Goal: Information Seeking & Learning: Find specific fact

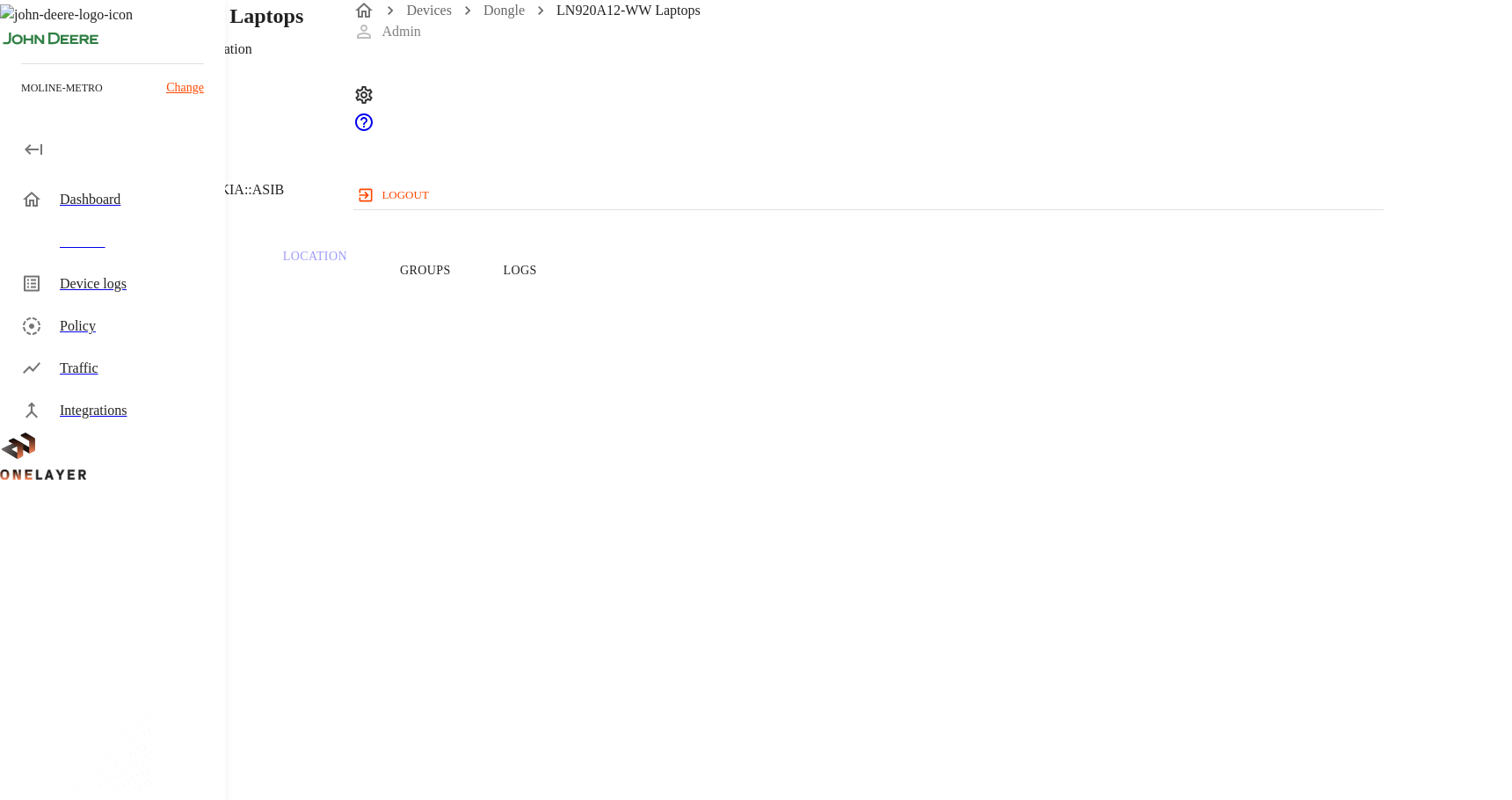
click at [303, 60] on p "Getac Technology Corporation" at bounding box center [191, 49] width 225 height 21
click at [187, 519] on span "LN920A12-WW Laptops" at bounding box center [114, 526] width 145 height 15
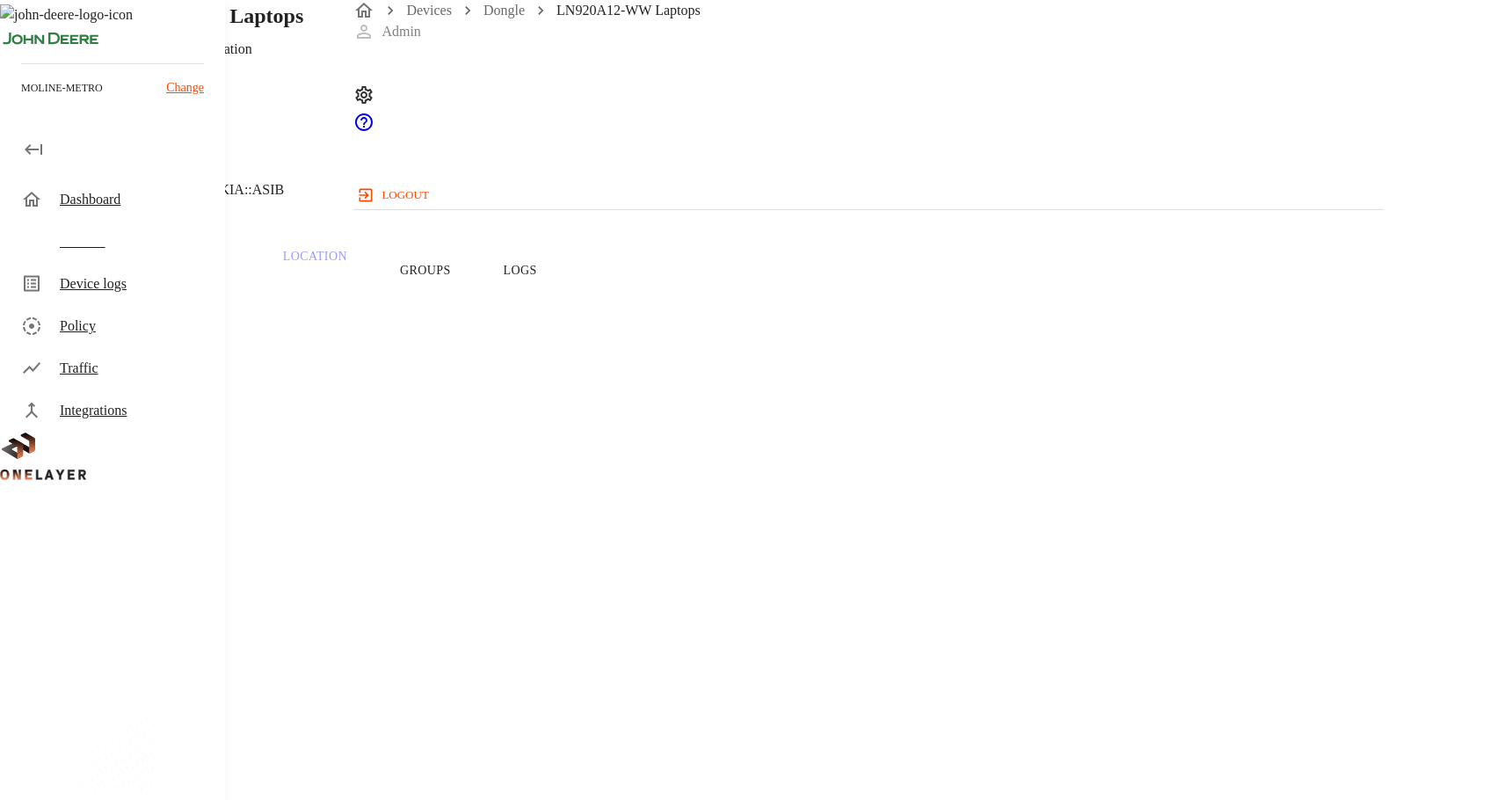
click at [147, 728] on span "357155990228869" at bounding box center [95, 735] width 105 height 15
copy span "357155990228869"
click at [303, 31] on h1 "LN920A12-WW Laptops" at bounding box center [191, 15] width 225 height 31
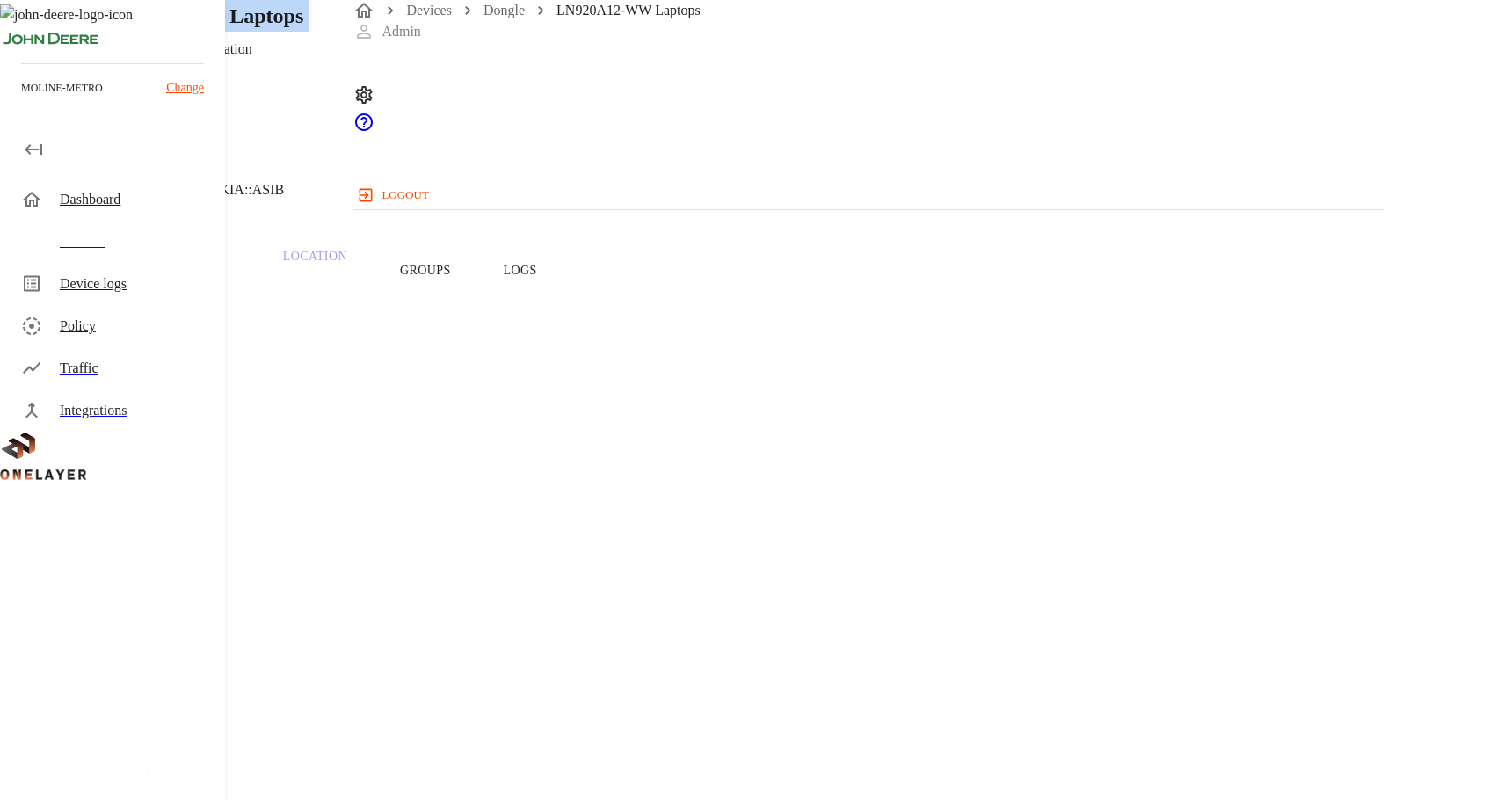
click at [303, 31] on h1 "LN920A12-WW Laptops" at bounding box center [191, 15] width 225 height 31
copy h1 "LN920A12-WW Laptops"
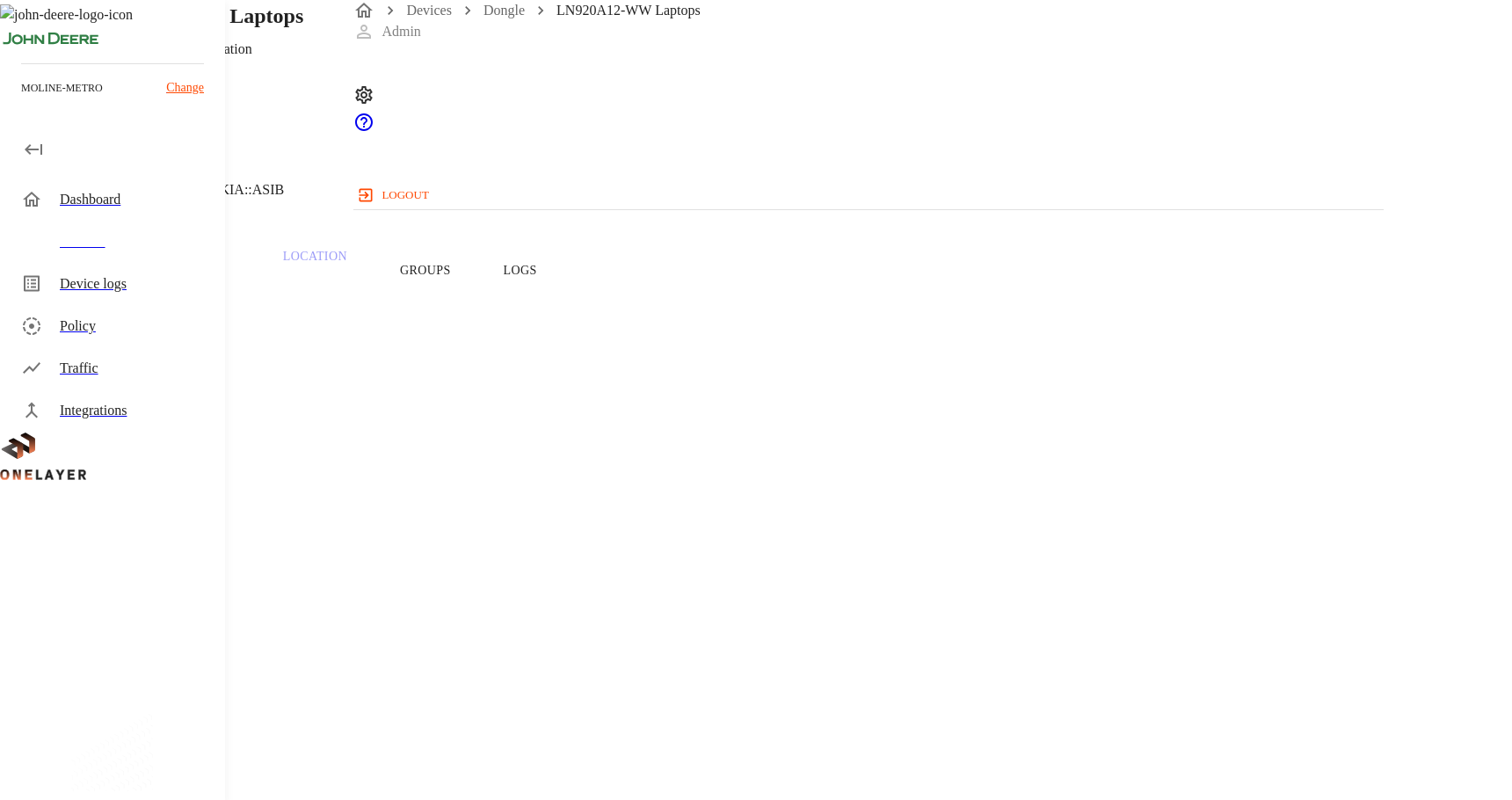
drag, startPoint x: 938, startPoint y: 423, endPoint x: 874, endPoint y: 421, distance: 64.0
copy span "DW_WDXRR"
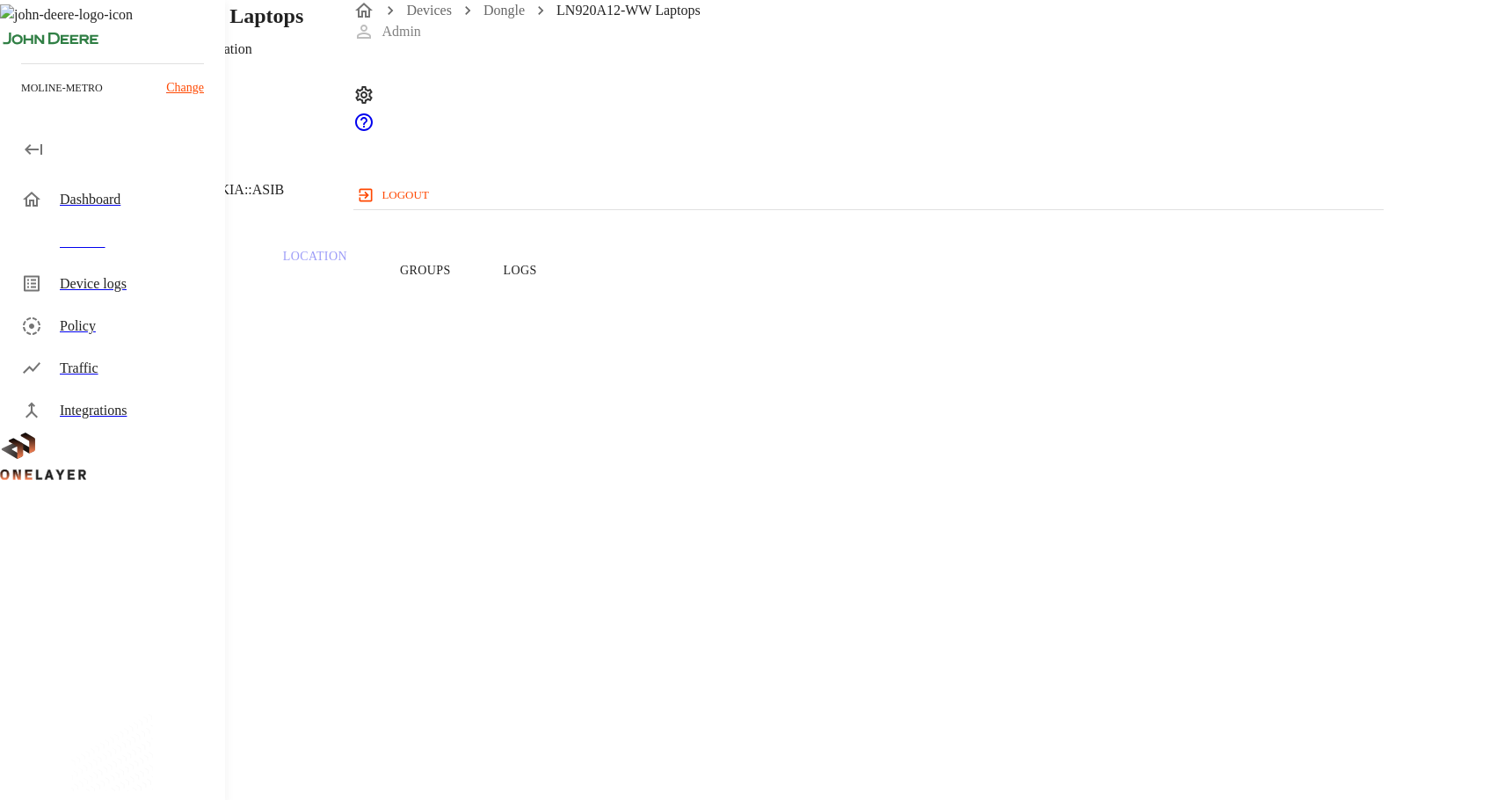
drag, startPoint x: 965, startPoint y: 423, endPoint x: 867, endPoint y: 427, distance: 98.1
copy span "DW_WDXRR303S"
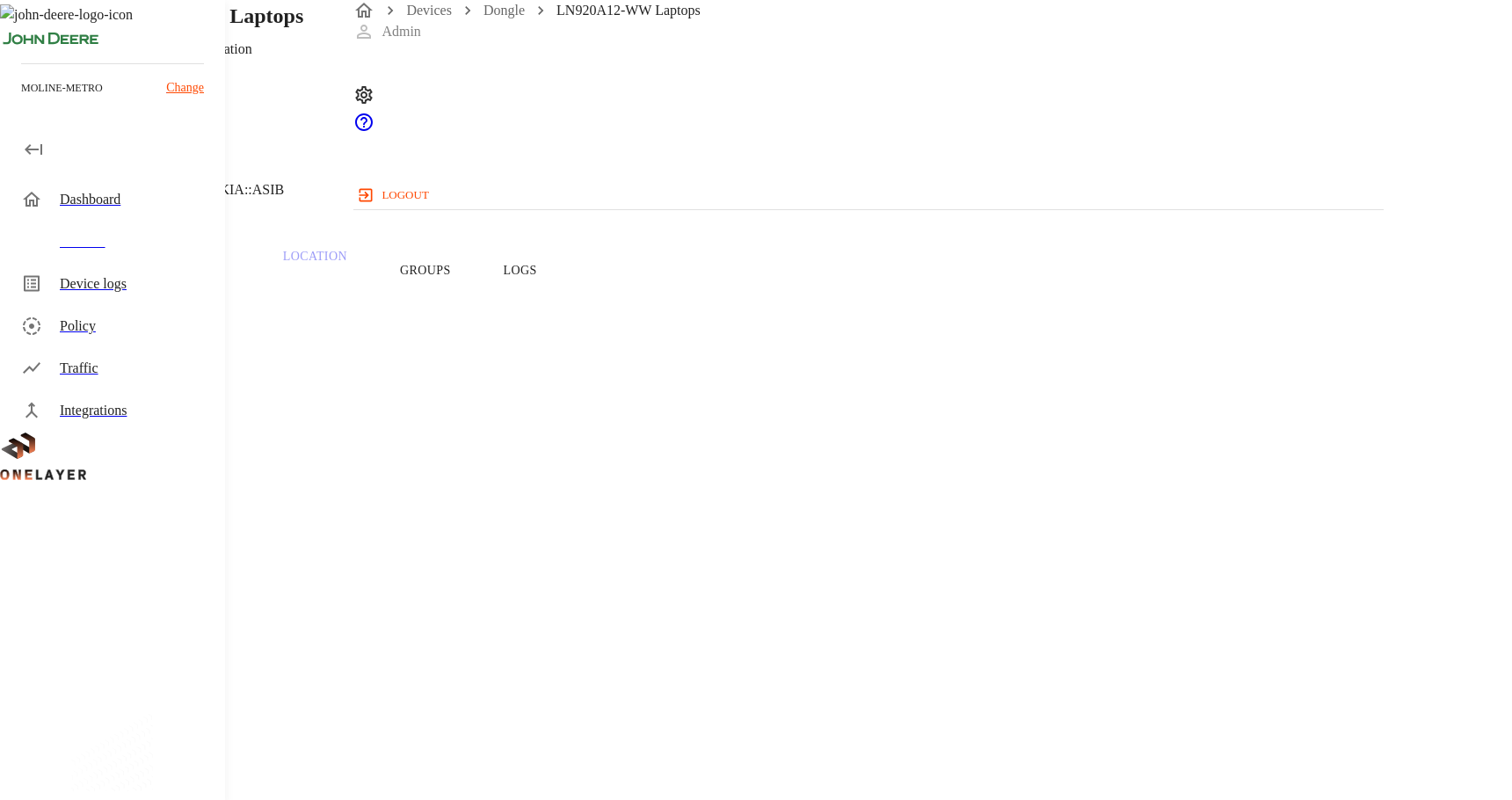
drag, startPoint x: 624, startPoint y: 414, endPoint x: 641, endPoint y: 413, distance: 17.0
click at [187, 519] on span "LN920A12-WW Laptops" at bounding box center [114, 526] width 145 height 15
click at [147, 728] on span "357155990228869" at bounding box center [95, 735] width 105 height 15
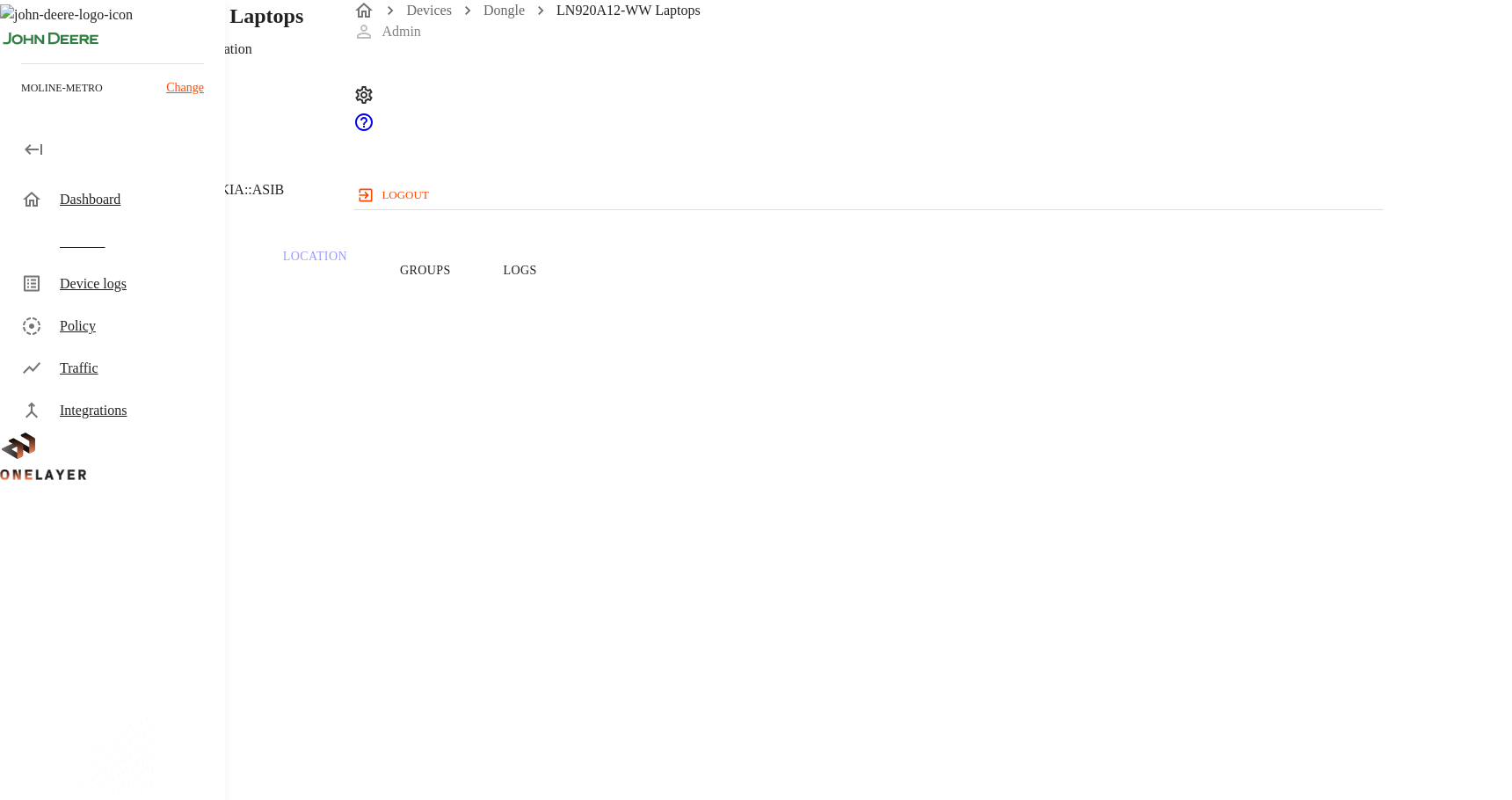
click at [147, 728] on span "357155990228869" at bounding box center [95, 735] width 105 height 15
copy span "357155990228869"
click at [303, 31] on h1 "LN920A12-WW Laptops" at bounding box center [191, 15] width 225 height 31
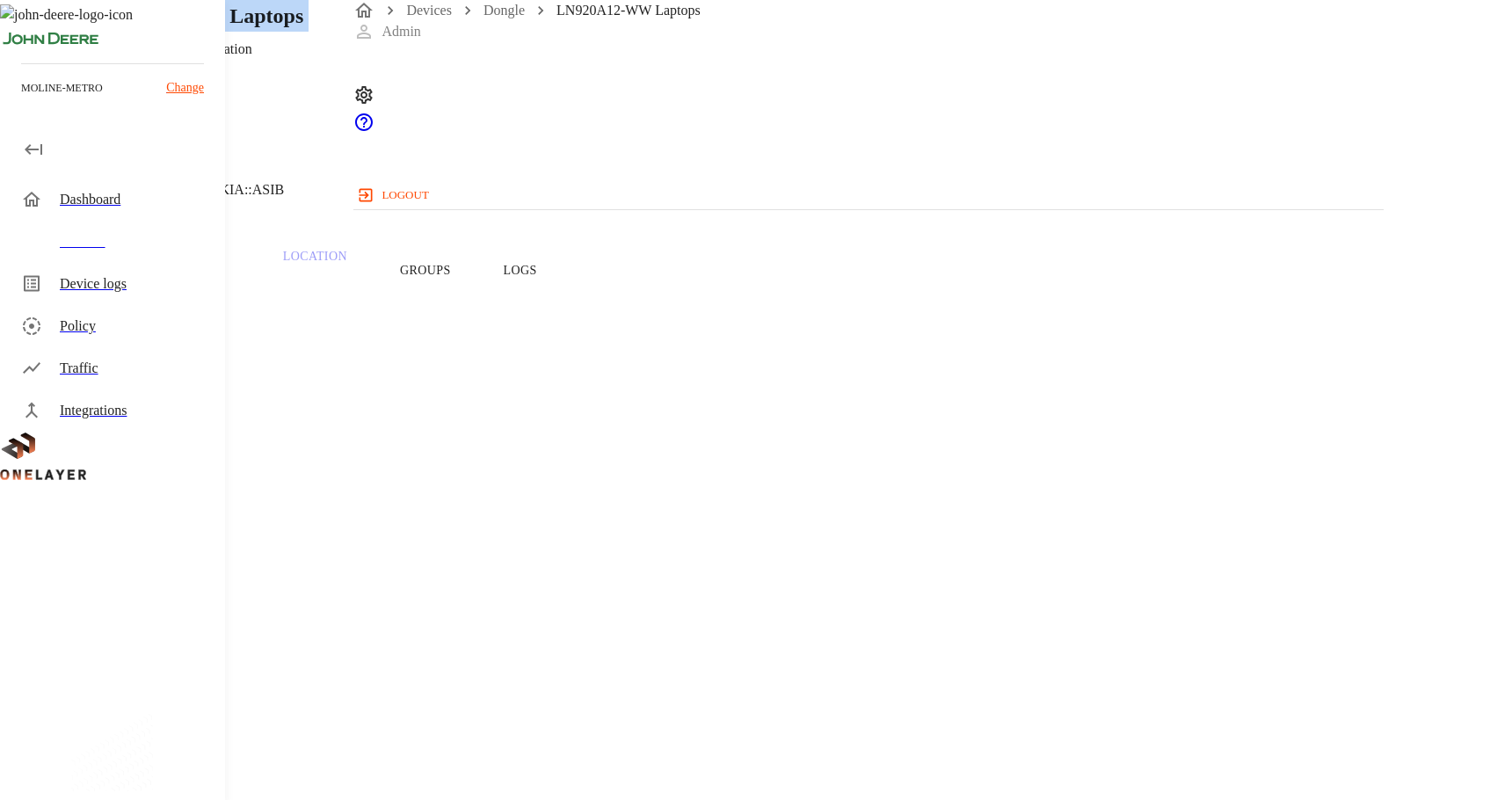
click at [303, 31] on h1 "LN920A12-WW Laptops" at bounding box center [191, 15] width 225 height 31
copy h1 "LN920A12-WW Laptops"
click at [303, 31] on h1 "LN920A12-WW Laptops" at bounding box center [191, 15] width 225 height 31
drag, startPoint x: 632, startPoint y: 138, endPoint x: 471, endPoint y: 137, distance: 161.0
click at [471, 137] on div "LN920A12-WW Laptops Getac Technology Corporation 10.137.103.161 #8c40d7a4 Cell …" at bounding box center [605, 107] width 1210 height 214
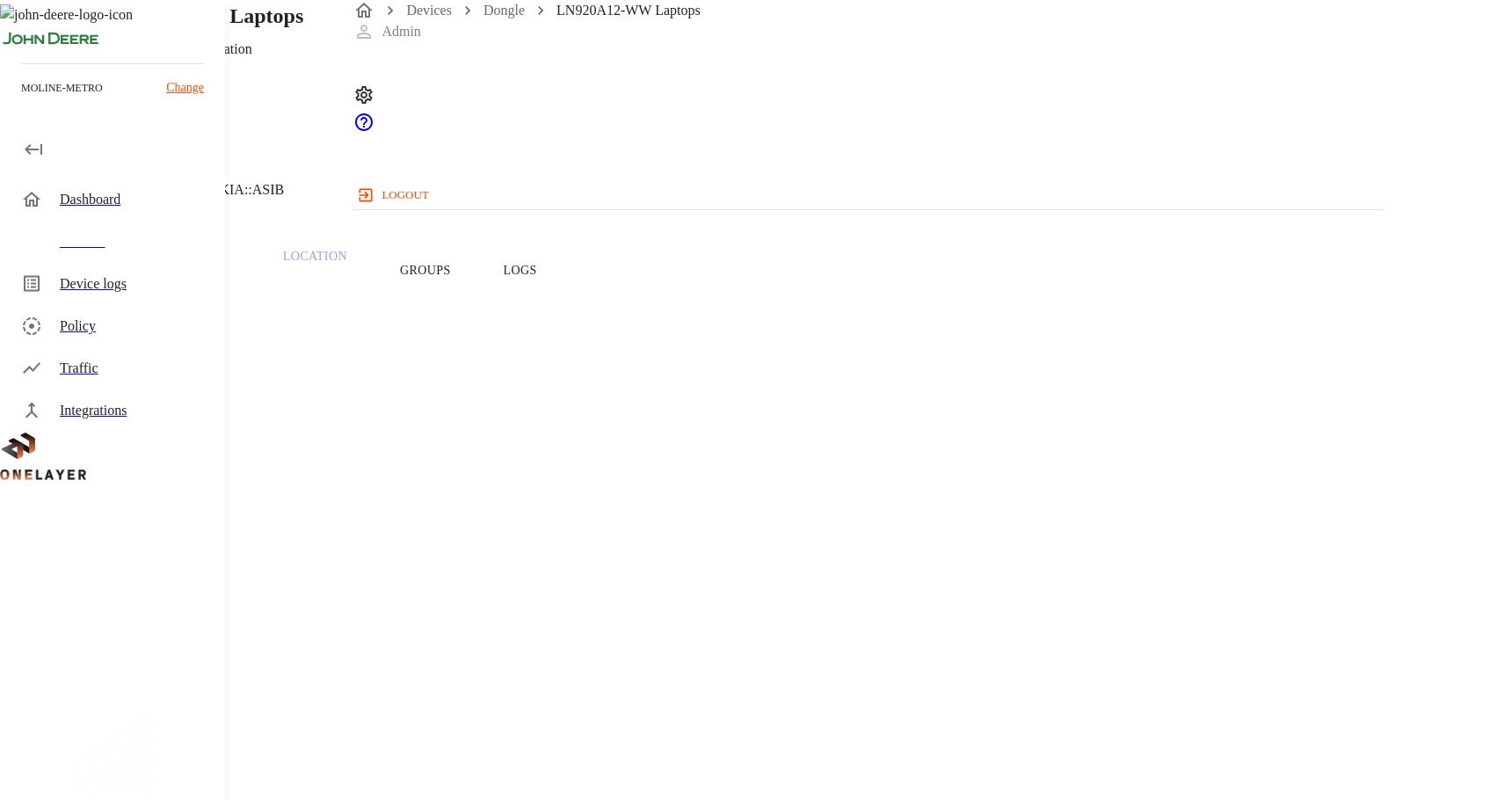
drag, startPoint x: 694, startPoint y: 142, endPoint x: 444, endPoint y: 142, distance: 250.0
click at [444, 142] on div "LN920A12-WW Laptops Getac Technology Corporation 10.137.103.161 #8c40d7a4 Cell …" at bounding box center [605, 107] width 1210 height 214
copy div "LN920A12-WW"
click at [601, 117] on header "LN920A12-WW Laptops Getac Technology Corporation 10.137.103.161 #8c40d7a4 Cell …" at bounding box center [607, 107] width 1215 height 214
drag, startPoint x: 824, startPoint y: 143, endPoint x: 414, endPoint y: 147, distance: 410.0
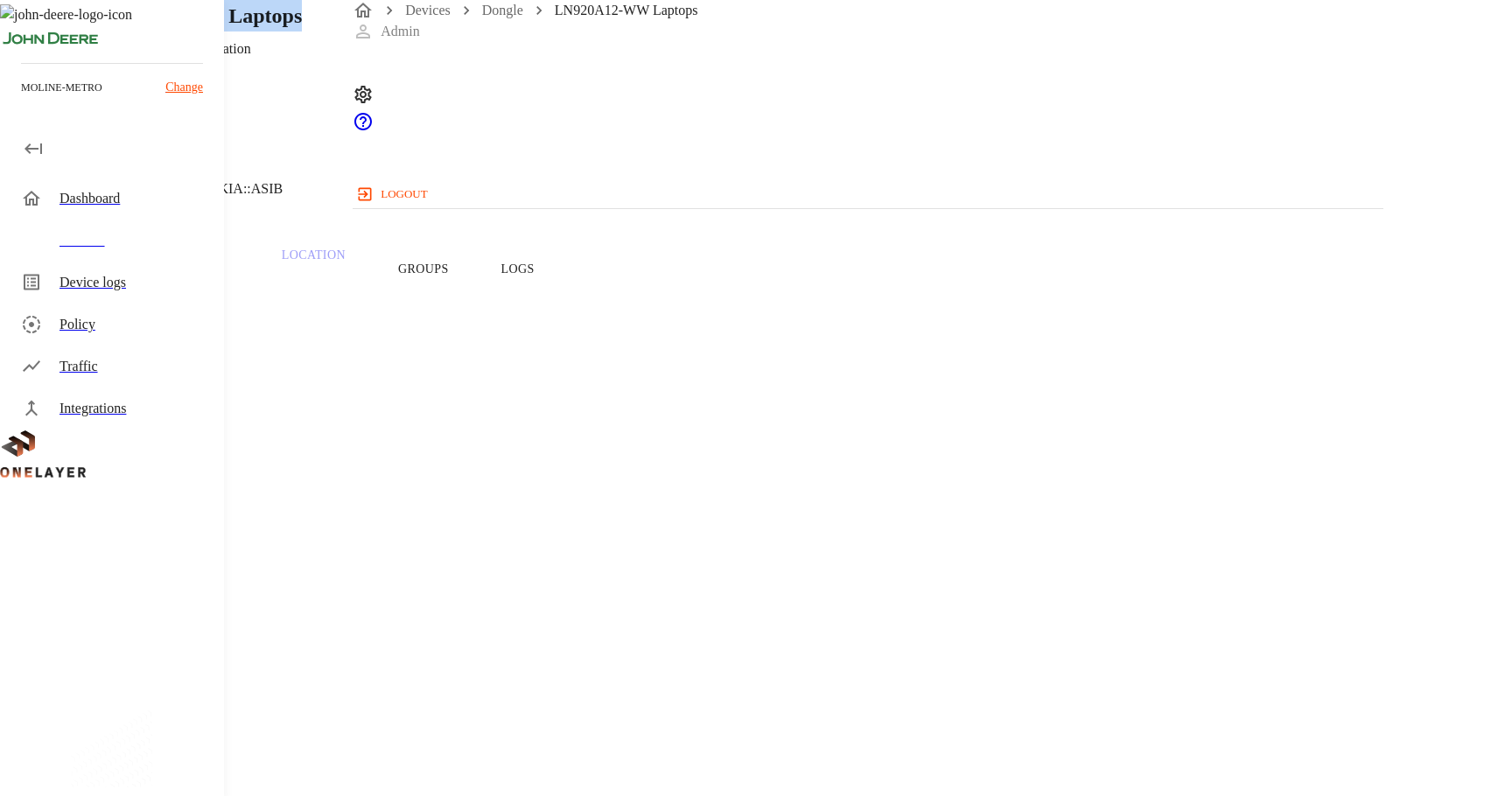
click at [412, 147] on div "LN920A12-WW Laptops Getac Technology Corporation 10.137.103.161 #8c40d7a4 Cell …" at bounding box center [604, 107] width 1209 height 213
copy div "LN920A12-WW Laptops"
click at [147, 724] on span "357155990228869" at bounding box center [94, 731] width 105 height 15
copy span "357155990228869"
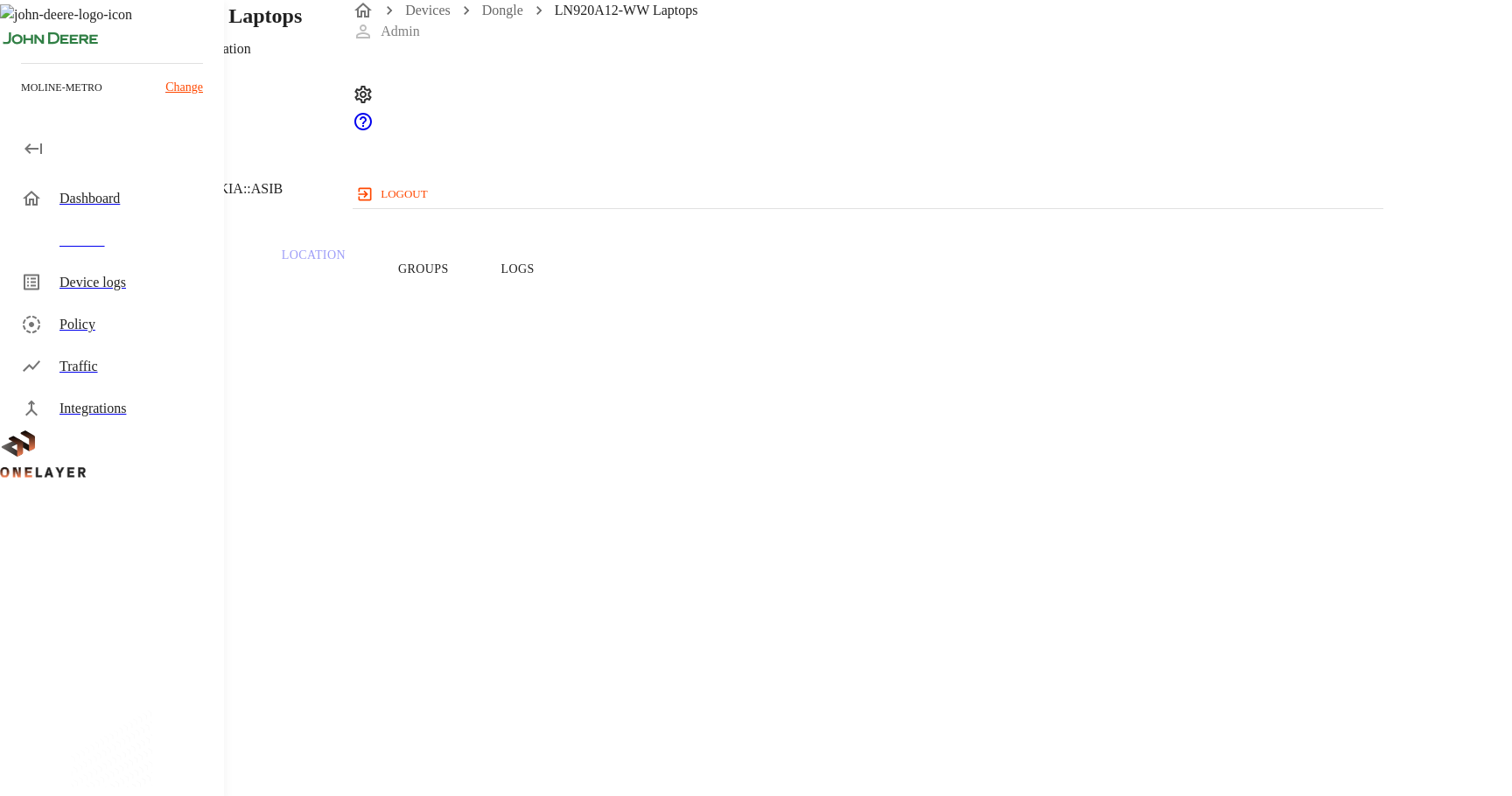
click at [665, 213] on header "LN920A12-WW Laptops Getac Technology Corporation 10.137.103.161 #8c40d7a4 Cell …" at bounding box center [604, 107] width 1209 height 213
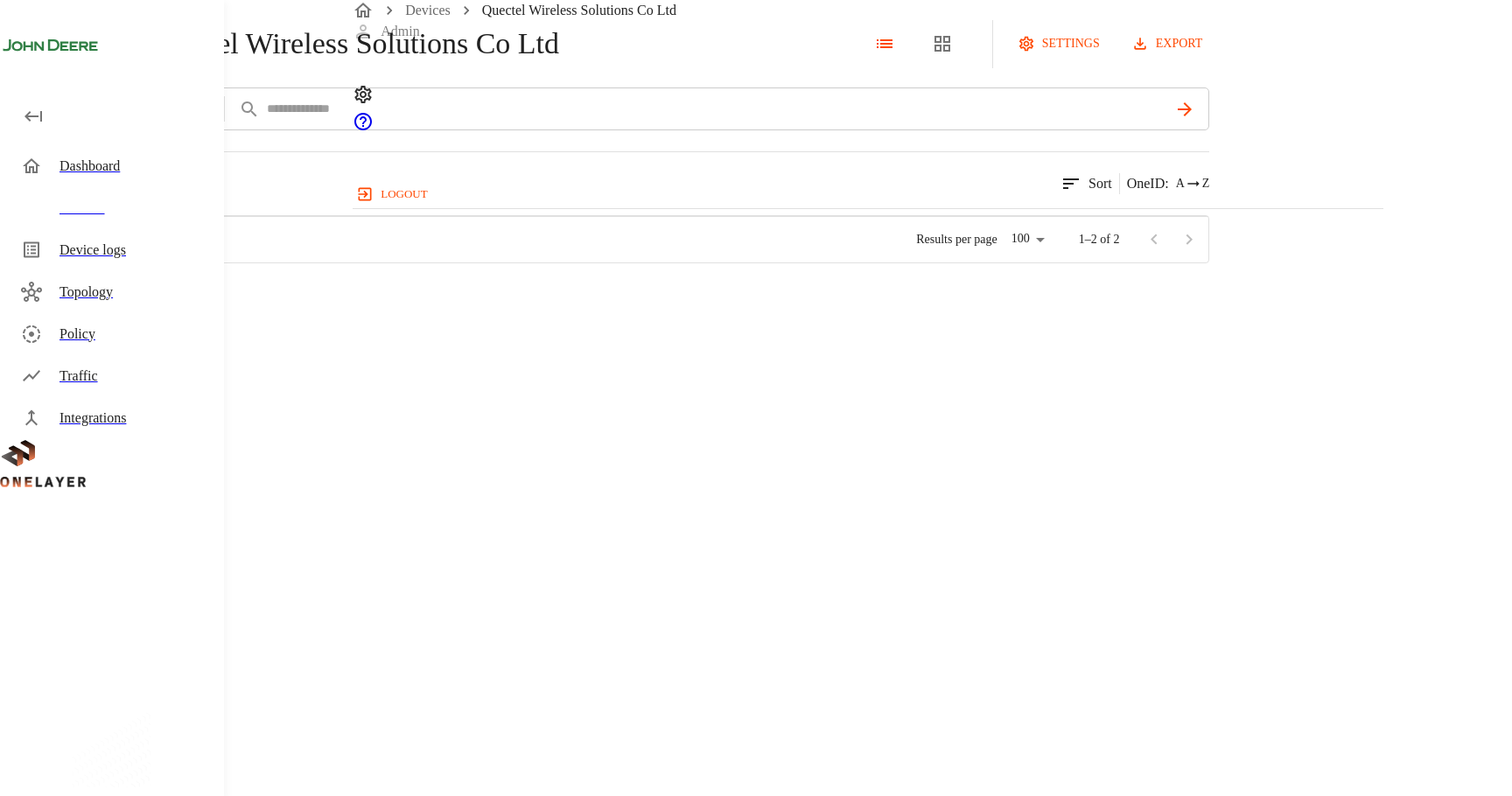
scroll to position [469, 1029]
click at [24, 123] on icon "button" at bounding box center [34, 116] width 21 height 21
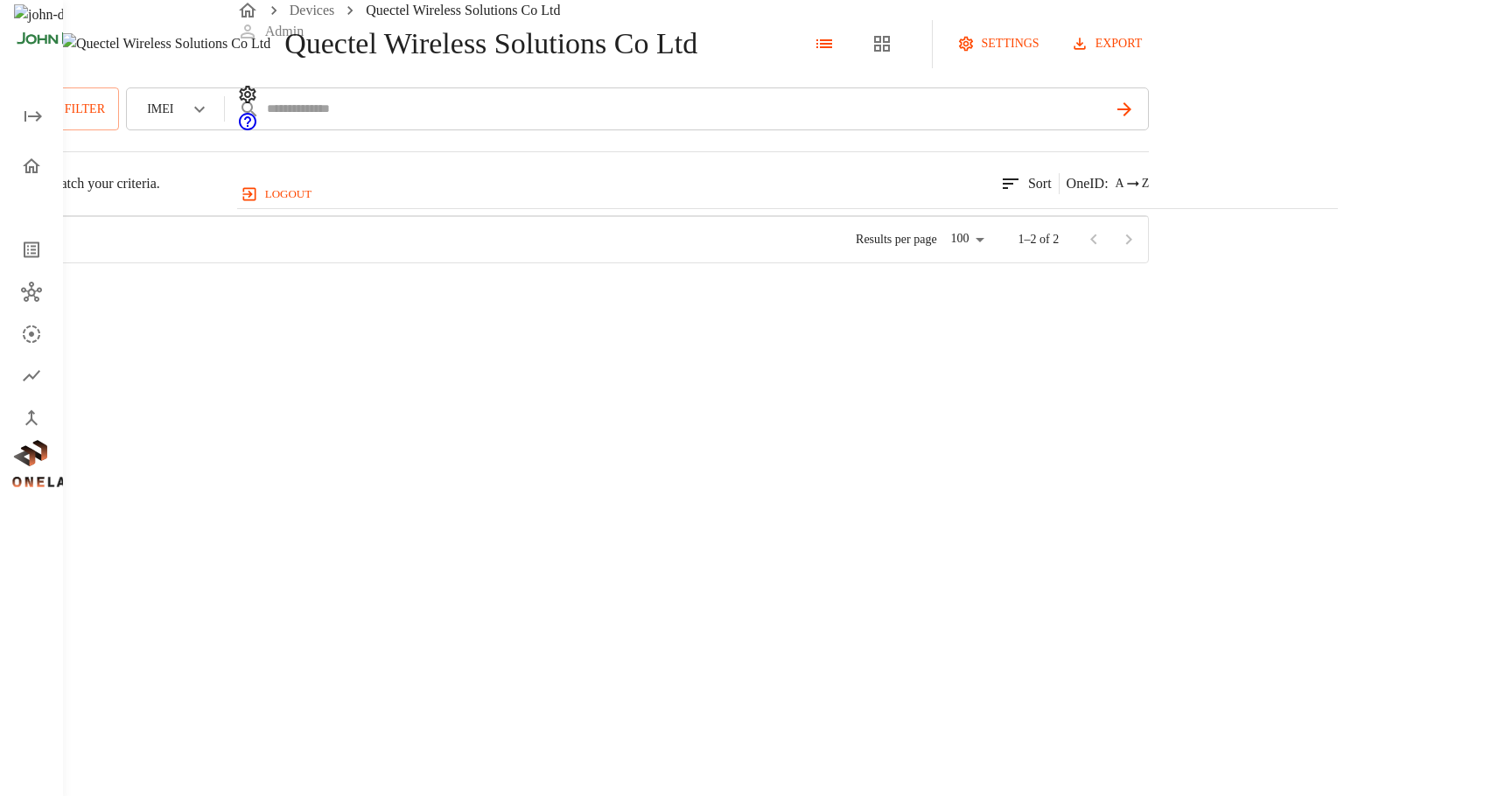
scroll to position [1, 1]
click at [24, 123] on icon "open drawer" at bounding box center [34, 116] width 21 height 21
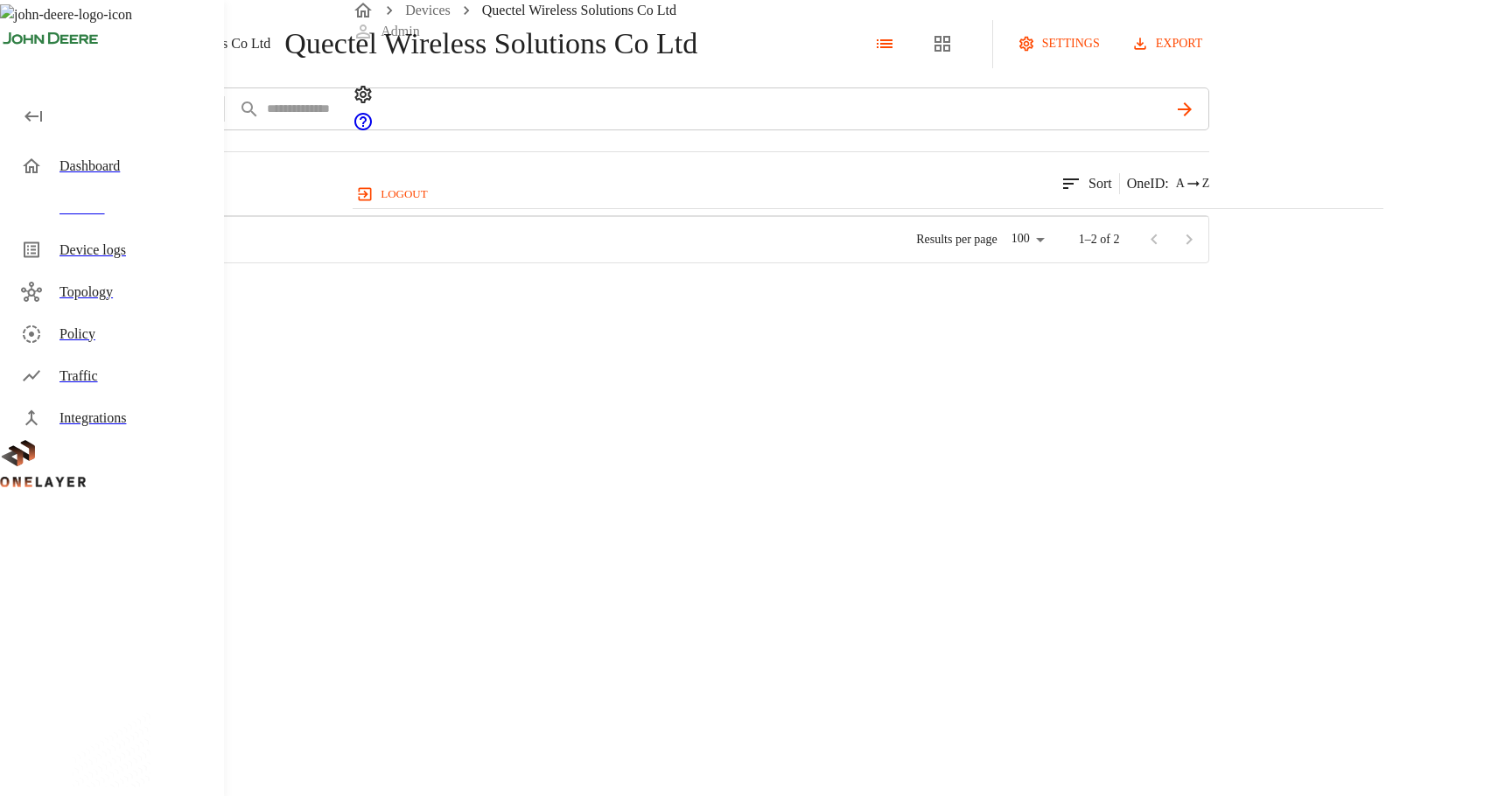
click at [54, 171] on div "Dashboard" at bounding box center [115, 166] width 217 height 42
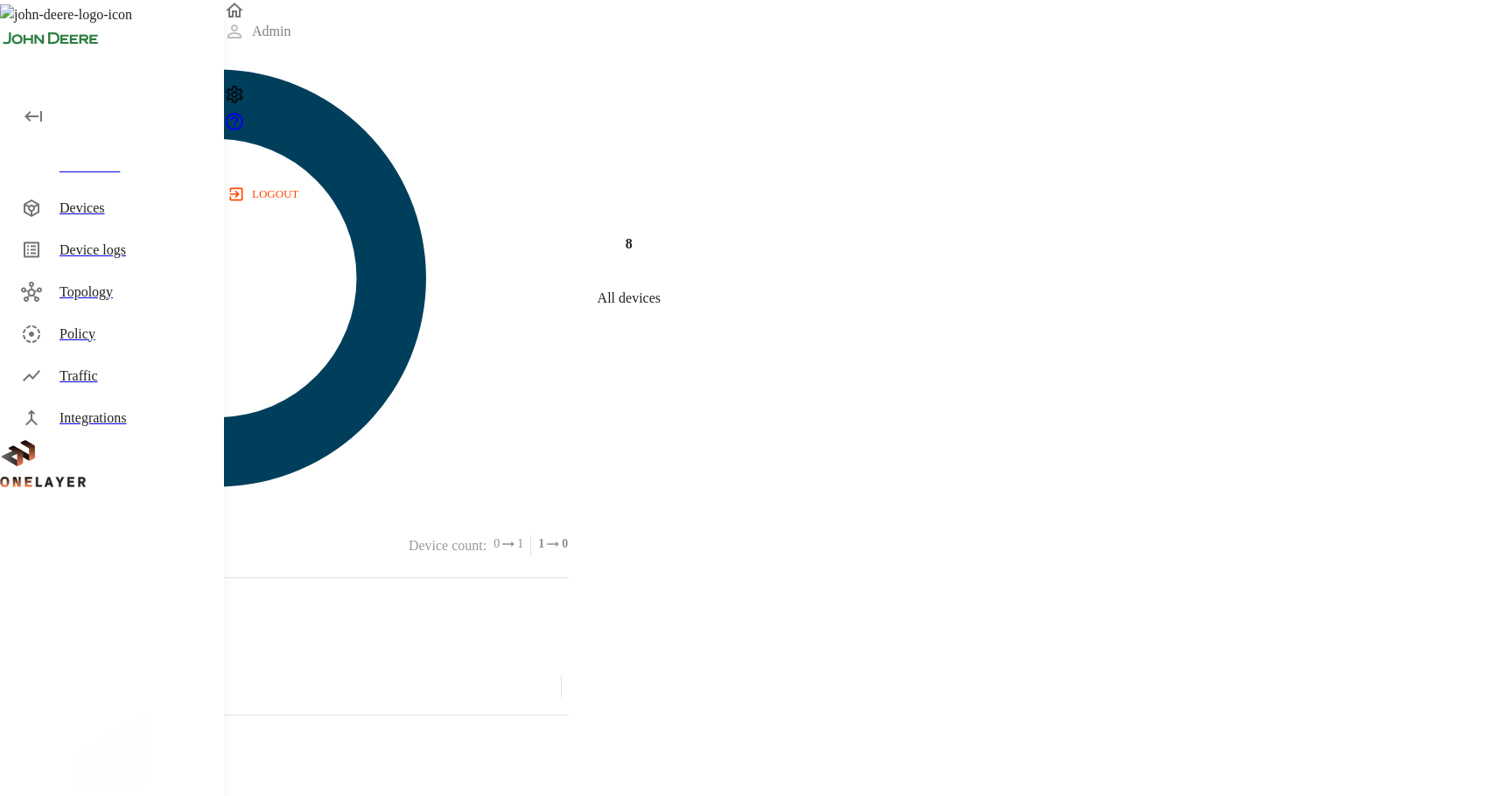
scroll to position [691, 0]
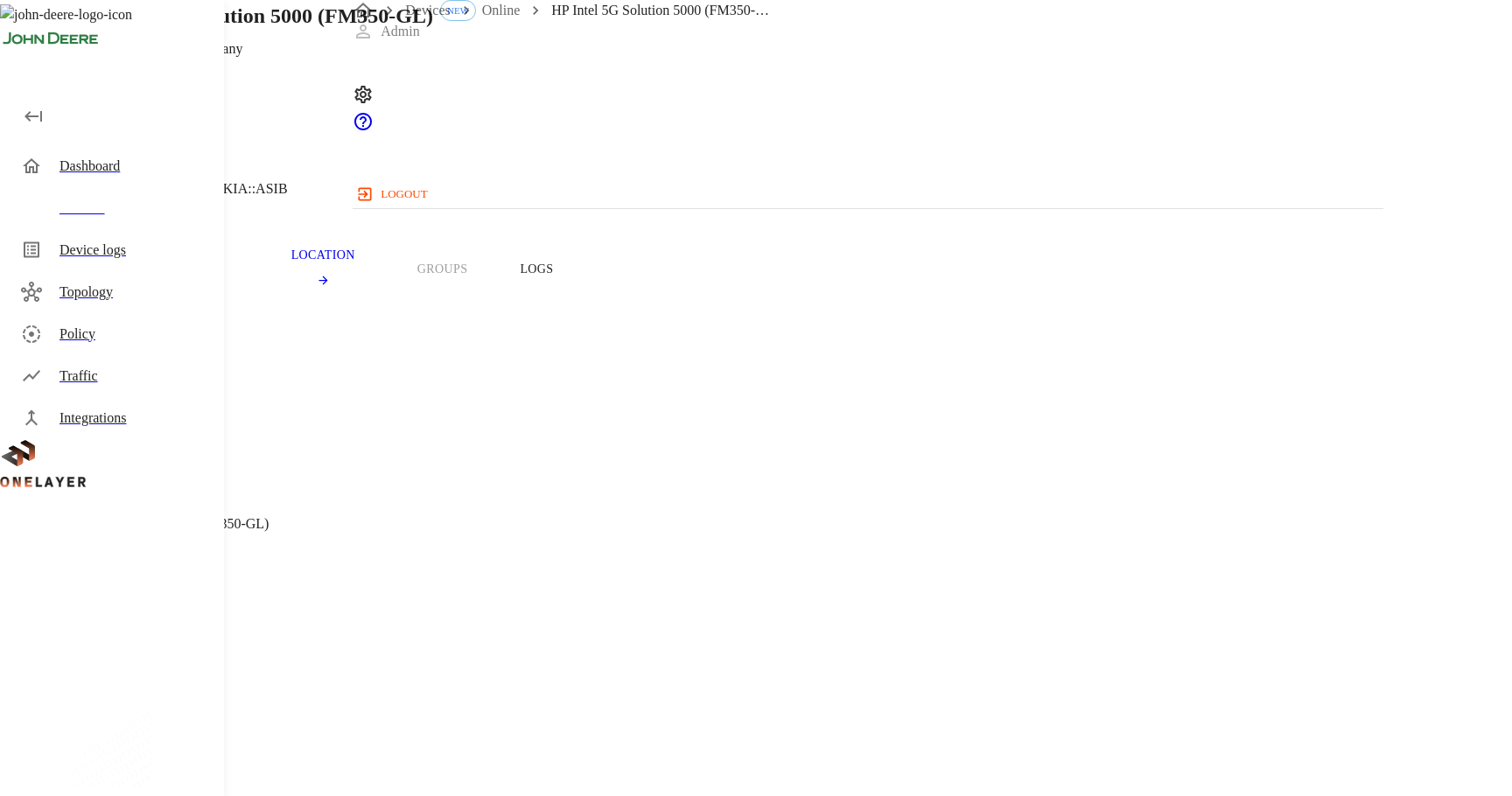
click at [434, 31] on h1 "HP Intel 5G Solution 5000 (FM350-GL)" at bounding box center [256, 15] width 355 height 31
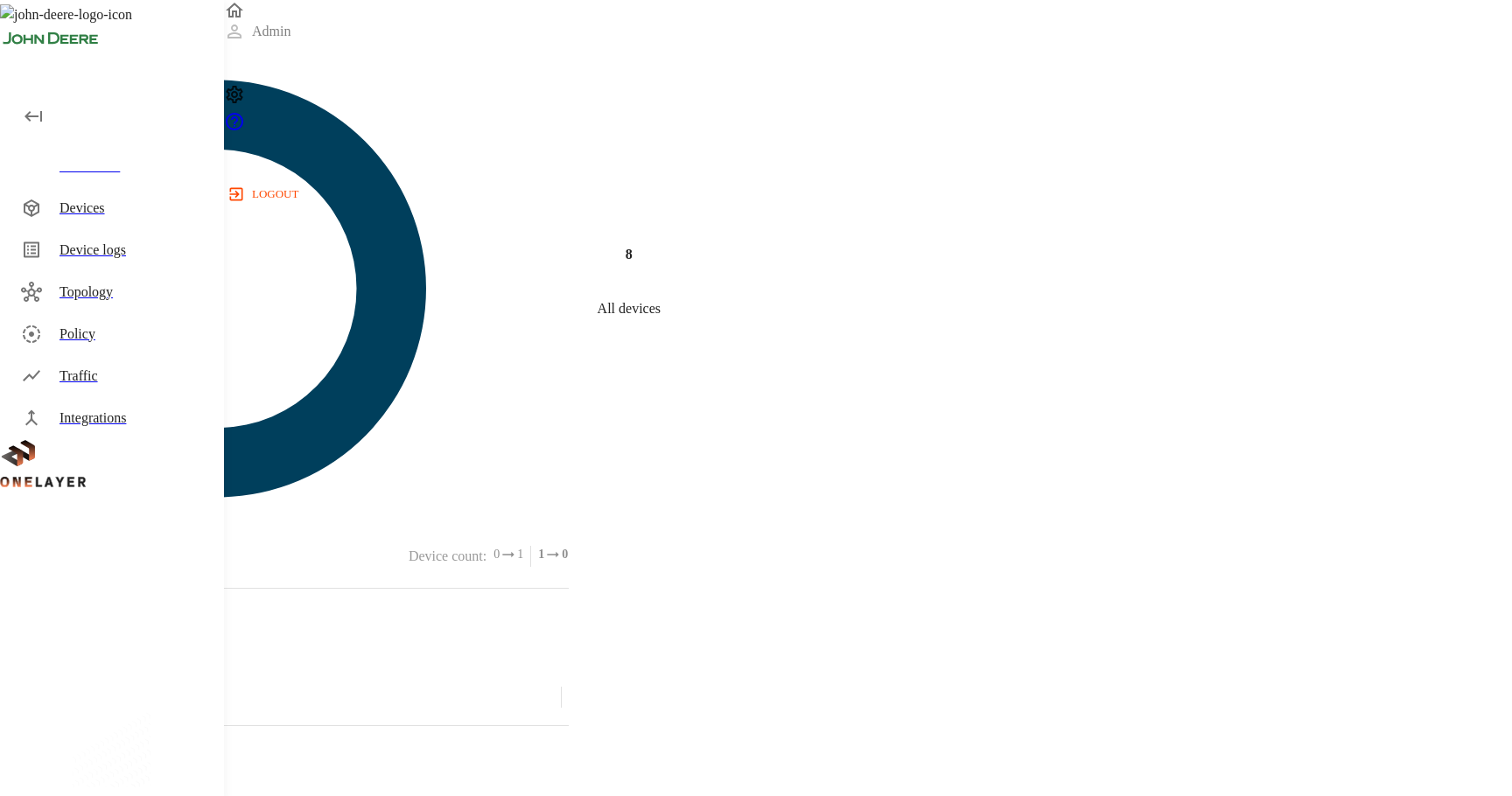
scroll to position [29, 0]
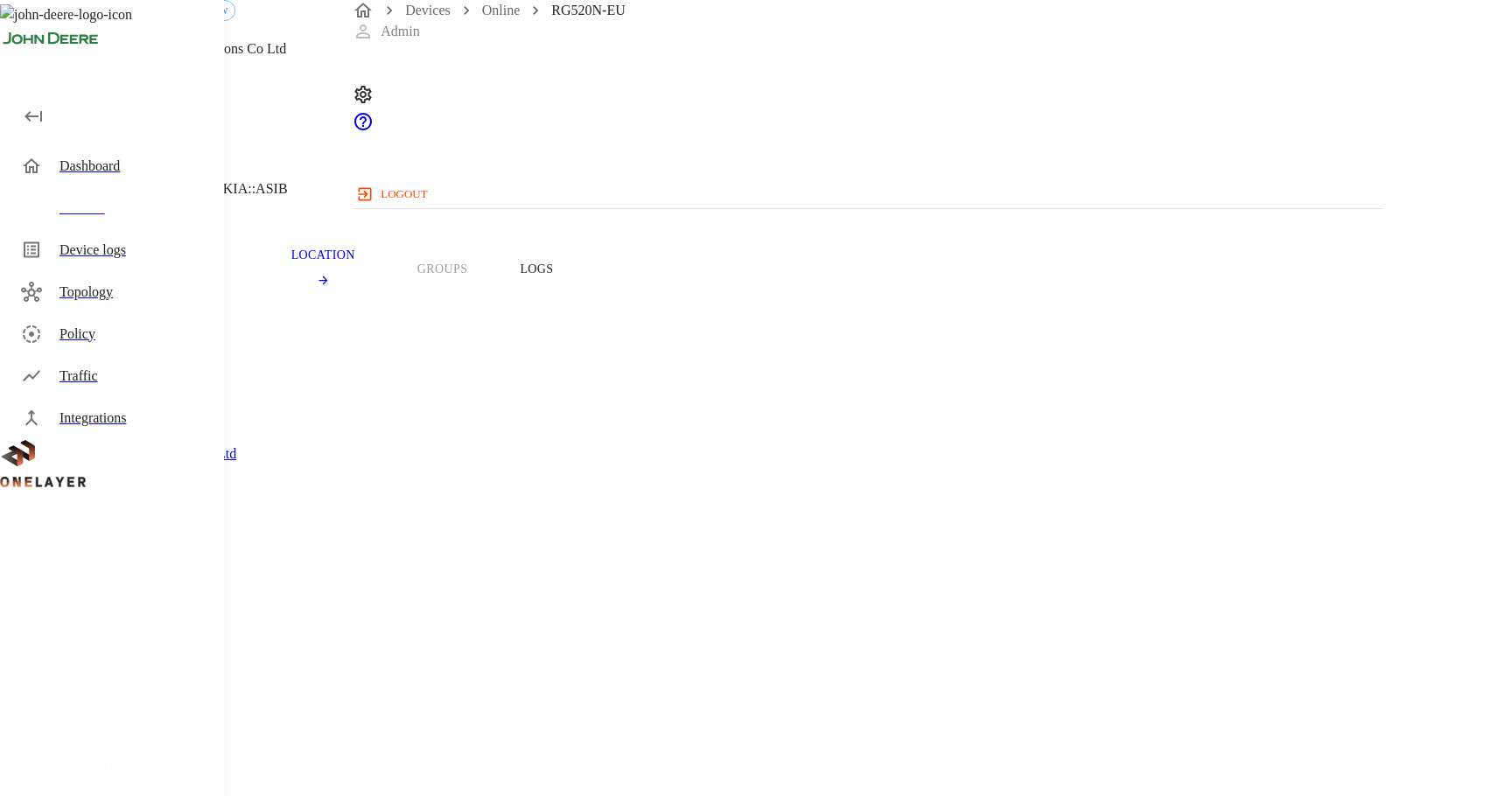
click at [575, 423] on section "Device Type: Modem Manufacturer: Quectel Wireless Solutions Co Ltd Model: RG520…" at bounding box center [604, 575] width 1126 height 474
click at [115, 586] on span "RG520N-EU" at bounding box center [78, 593] width 74 height 15
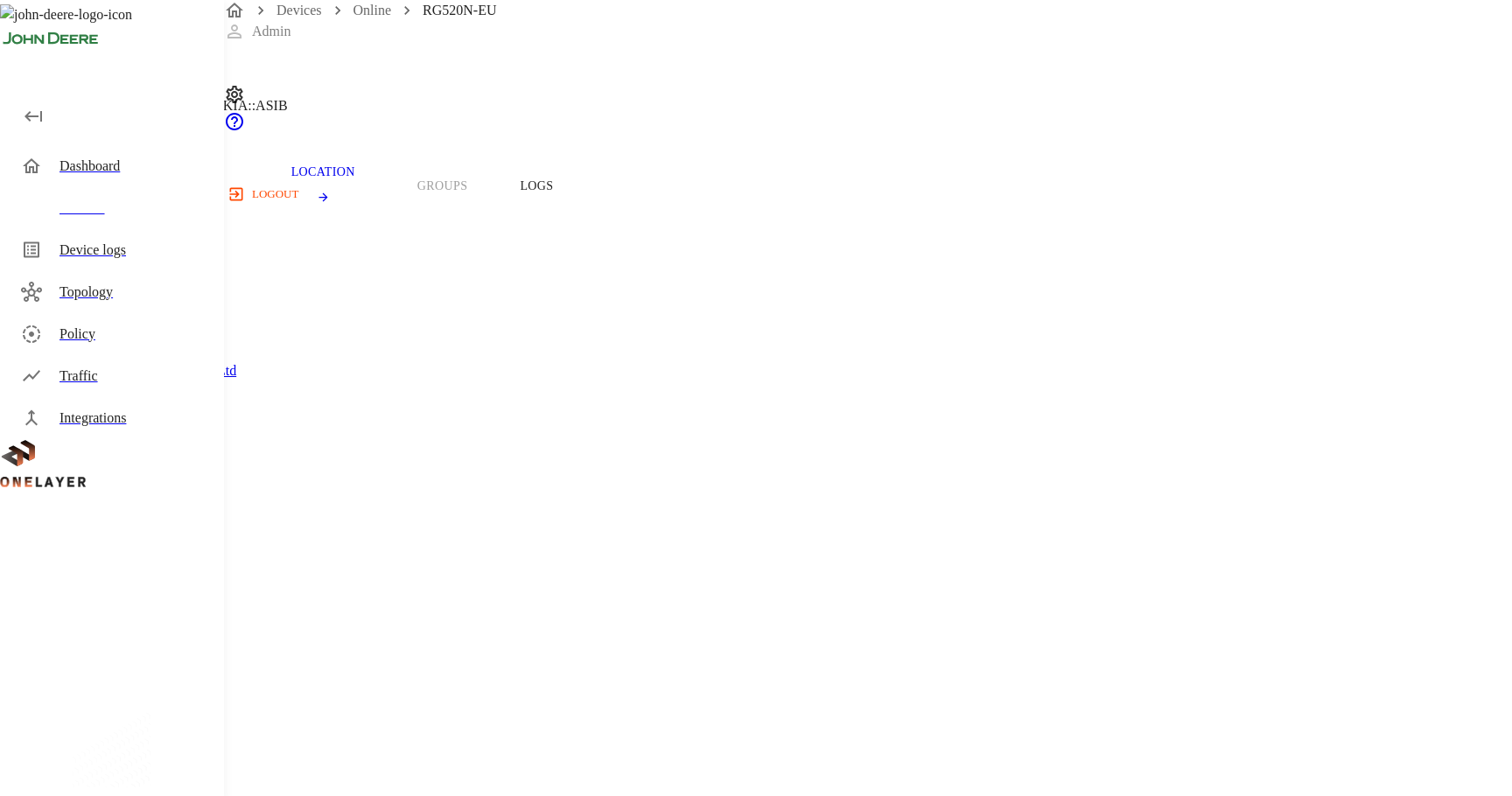
click at [147, 643] on span "866355052399520" at bounding box center [94, 650] width 105 height 15
copy span "866355052399520"
click at [147, 643] on span "866355052399520" at bounding box center [94, 650] width 105 height 15
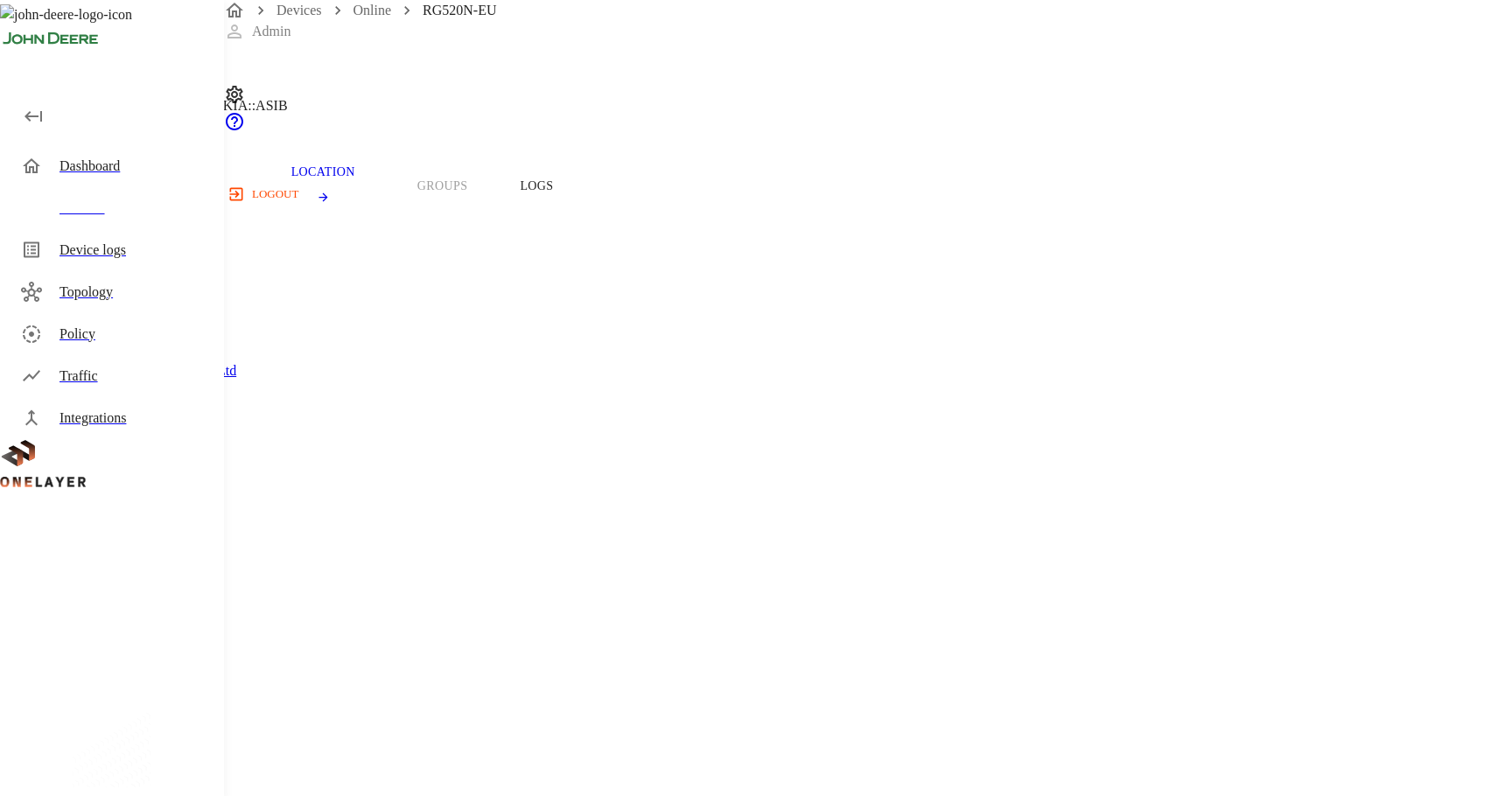
copy span "866355052399520"
click at [147, 643] on span "866355052399520" at bounding box center [94, 650] width 105 height 15
drag, startPoint x: 580, startPoint y: 410, endPoint x: 600, endPoint y: 410, distance: 20.0
click at [147, 643] on span "866355052399520" at bounding box center [94, 650] width 105 height 15
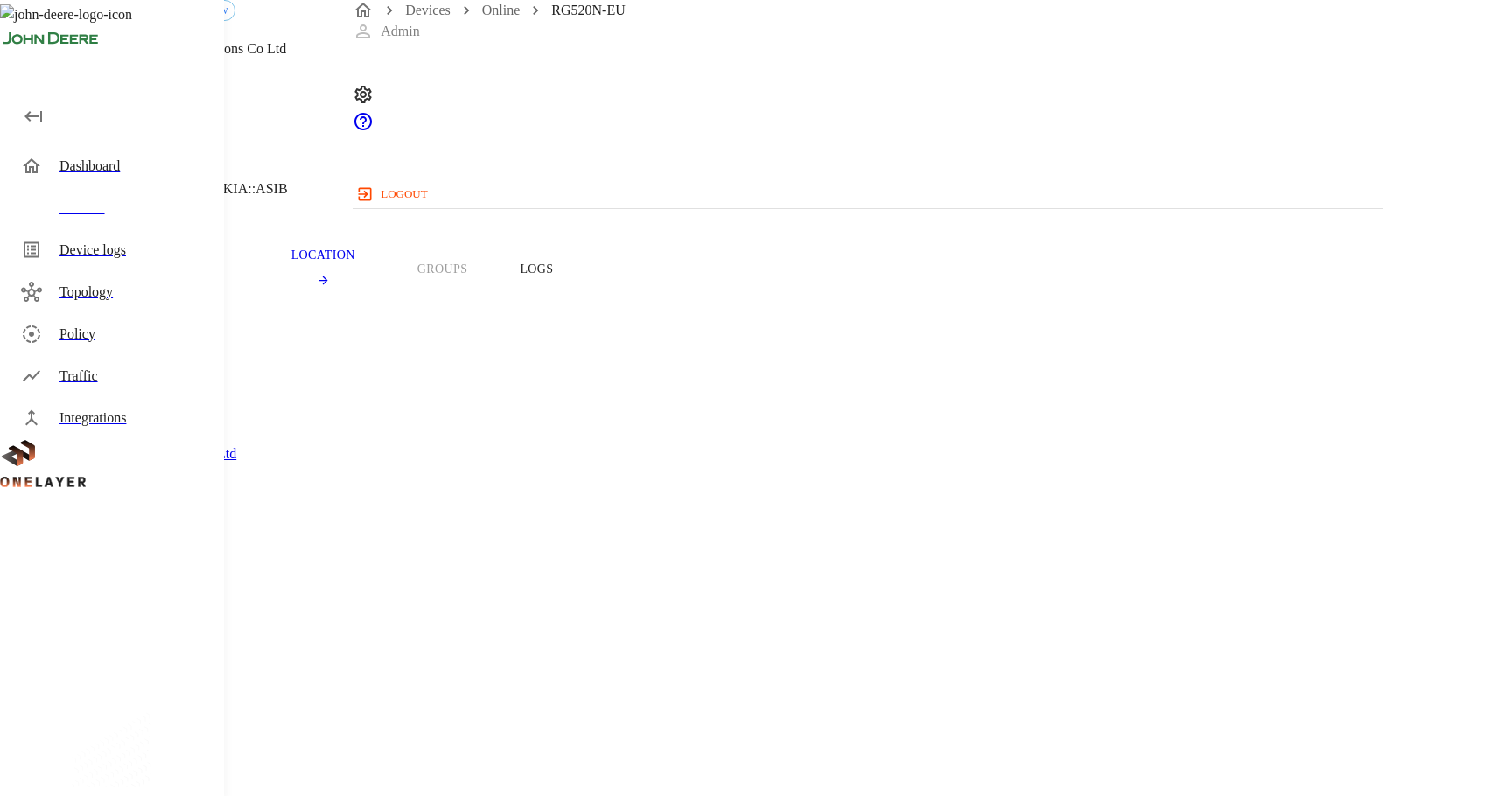
click at [625, 476] on section "Device Type: Modem Manufacturer: Quectel Wireless Solutions Co Ltd Model: RG520…" at bounding box center [604, 575] width 1126 height 474
drag, startPoint x: 662, startPoint y: 495, endPoint x: 557, endPoint y: 498, distance: 105.0
click at [556, 689] on section "IMEI: 866355052399520" at bounding box center [604, 716] width 1126 height 56
copy span "866355052399520"
click at [147, 727] on span "866355052399520" at bounding box center [94, 734] width 105 height 15
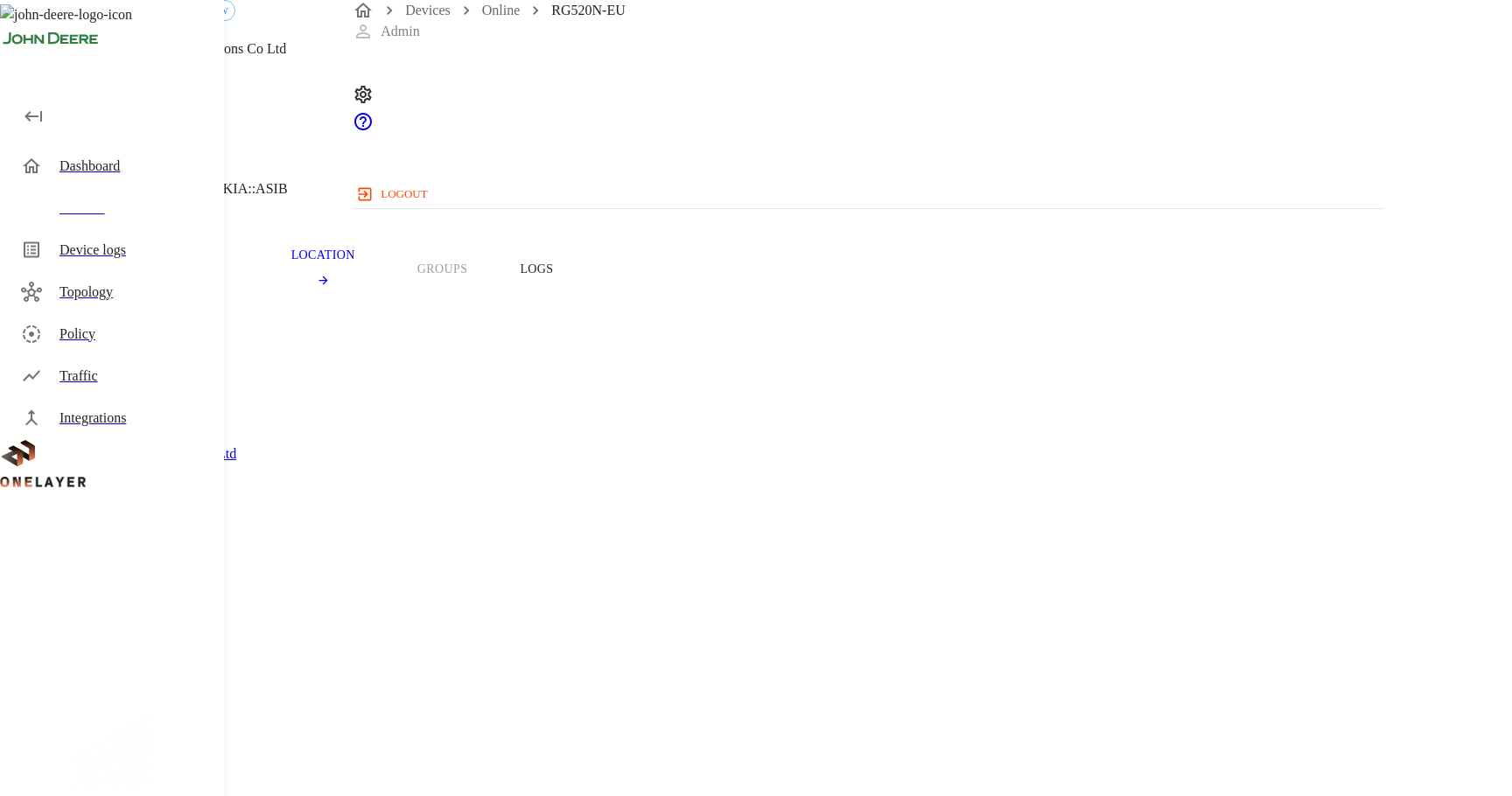
click at [147, 727] on span "866355052399520" at bounding box center [94, 734] width 105 height 15
copy span "866355052399520"
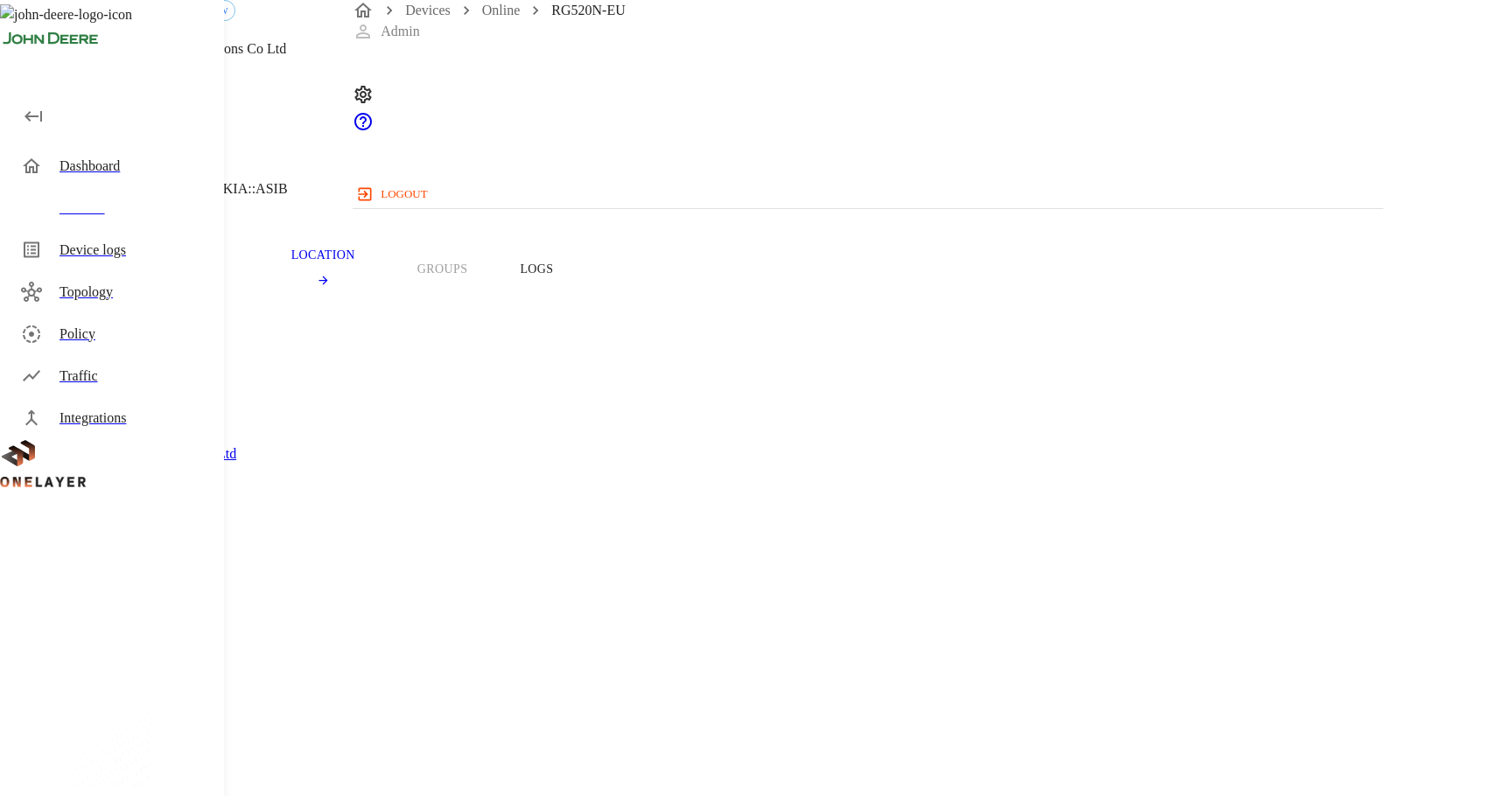
click at [174, 203] on div "Devices" at bounding box center [134, 209] width 150 height 21
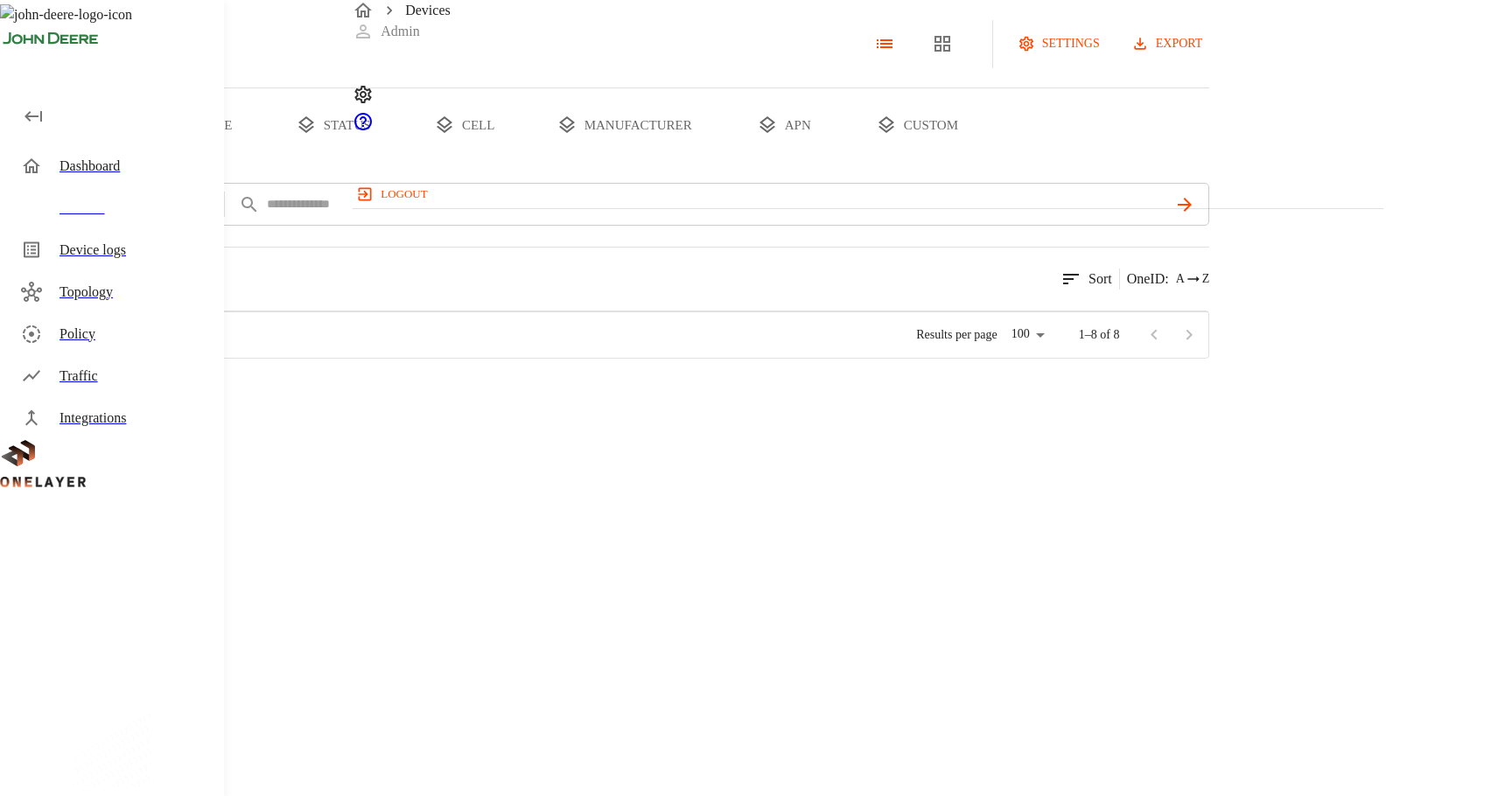
scroll to position [41, 0]
click at [415, 445] on div "TRB500 #2c5ff89d NEW" at bounding box center [297, 413] width 236 height 63
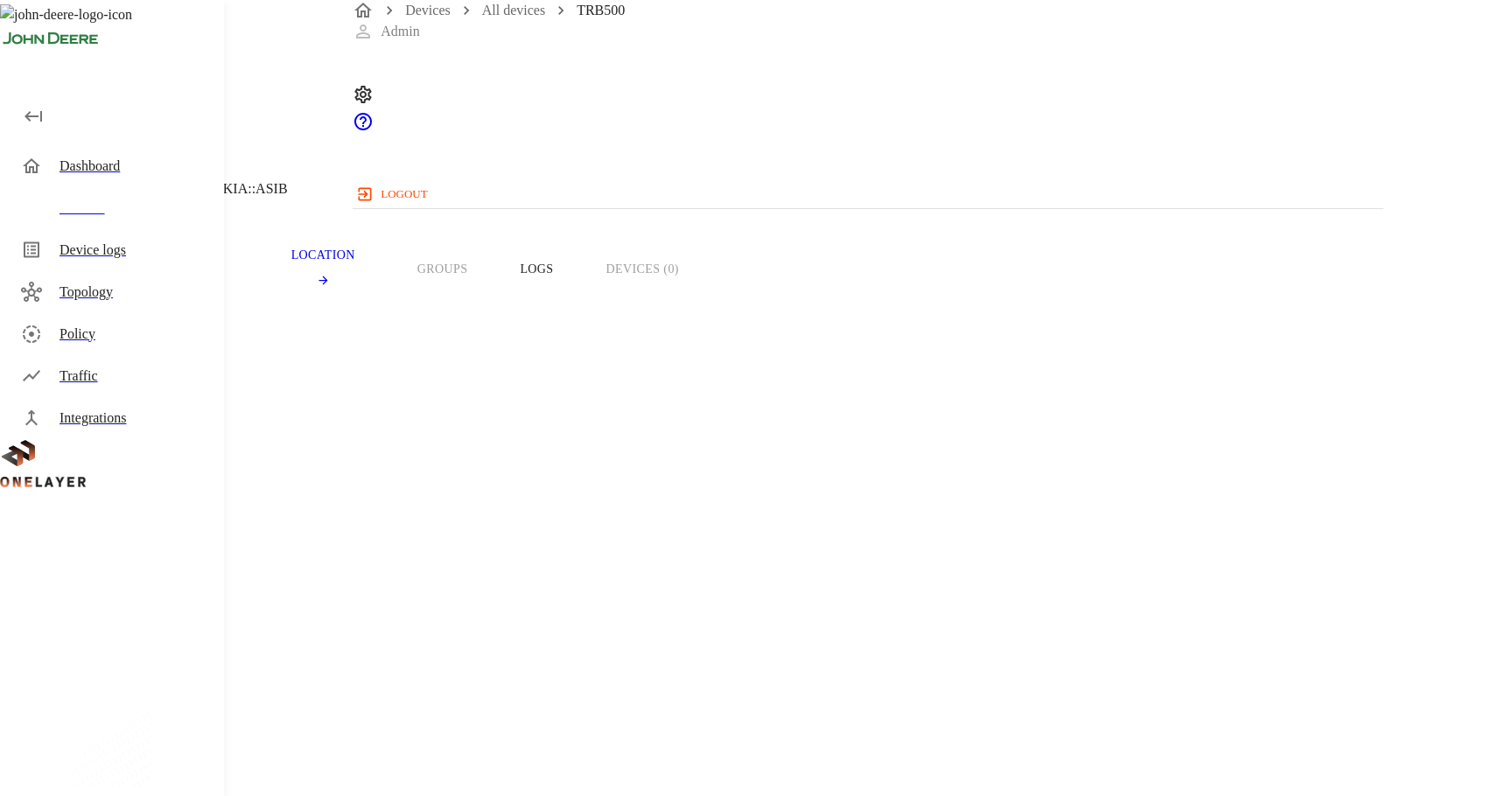
click at [147, 727] on span "860302050919790" at bounding box center [94, 734] width 105 height 15
copy span "860302050919790"
click at [147, 727] on span "860302050919790" at bounding box center [94, 734] width 105 height 15
click at [530, 18] on link "All devices" at bounding box center [513, 10] width 63 height 15
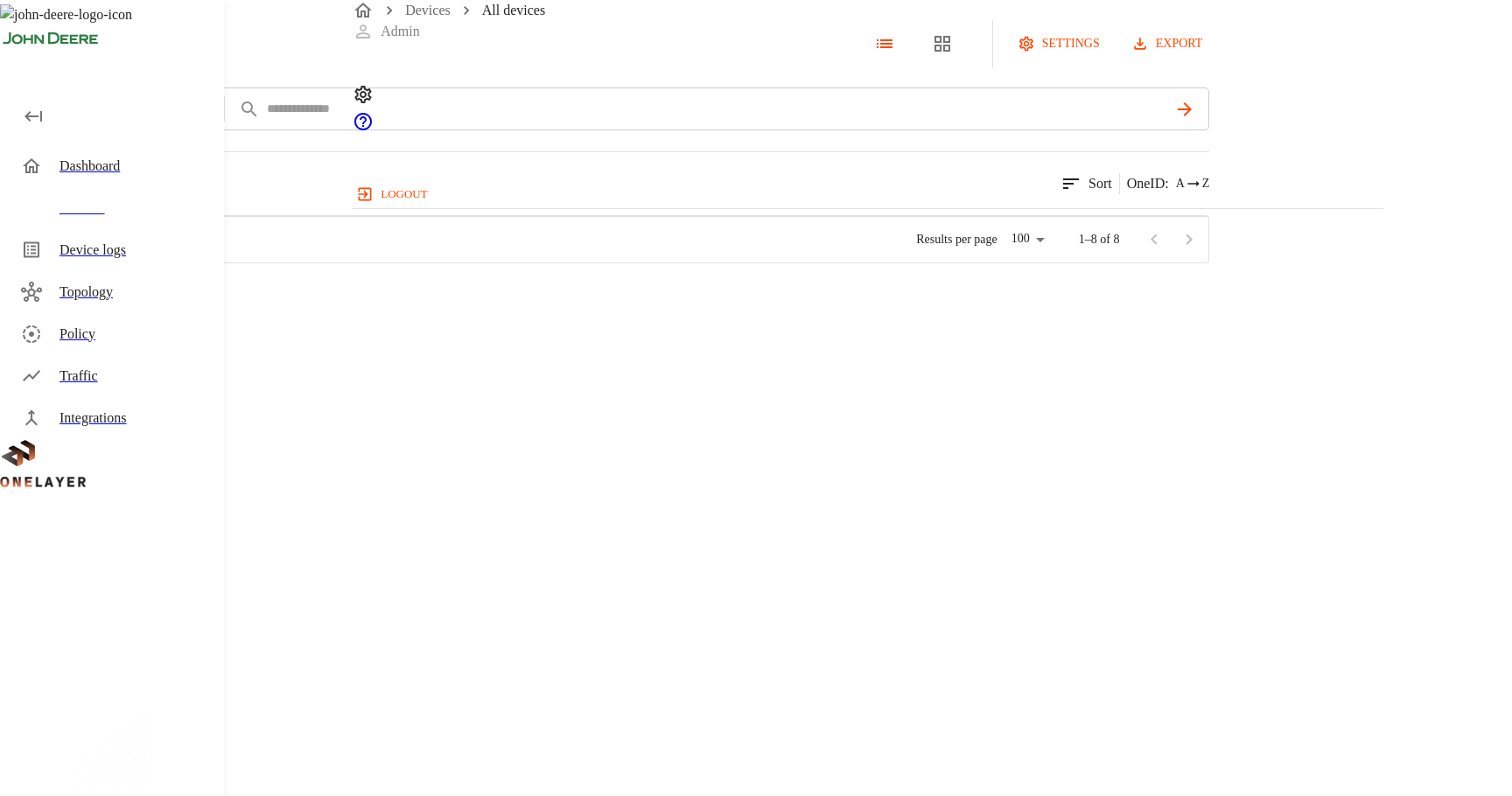
scroll to position [469, 1029]
click at [179, 517] on div at bounding box center [121, 485] width 115 height 63
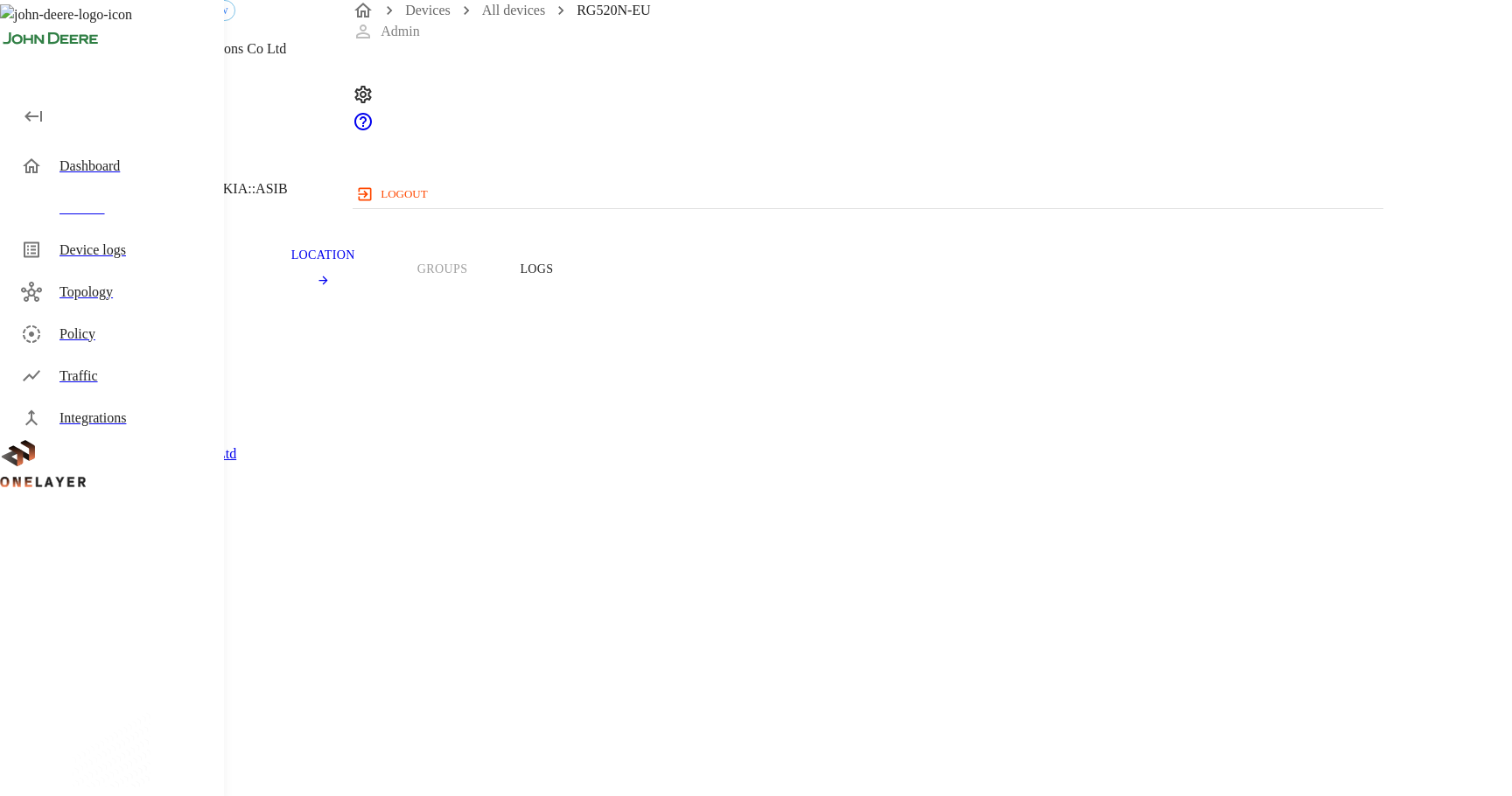
drag, startPoint x: 558, startPoint y: 495, endPoint x: 696, endPoint y: 486, distance: 138.3
click at [147, 727] on span "866355052398860" at bounding box center [94, 734] width 105 height 15
drag, startPoint x: 662, startPoint y: 493, endPoint x: 561, endPoint y: 500, distance: 101.2
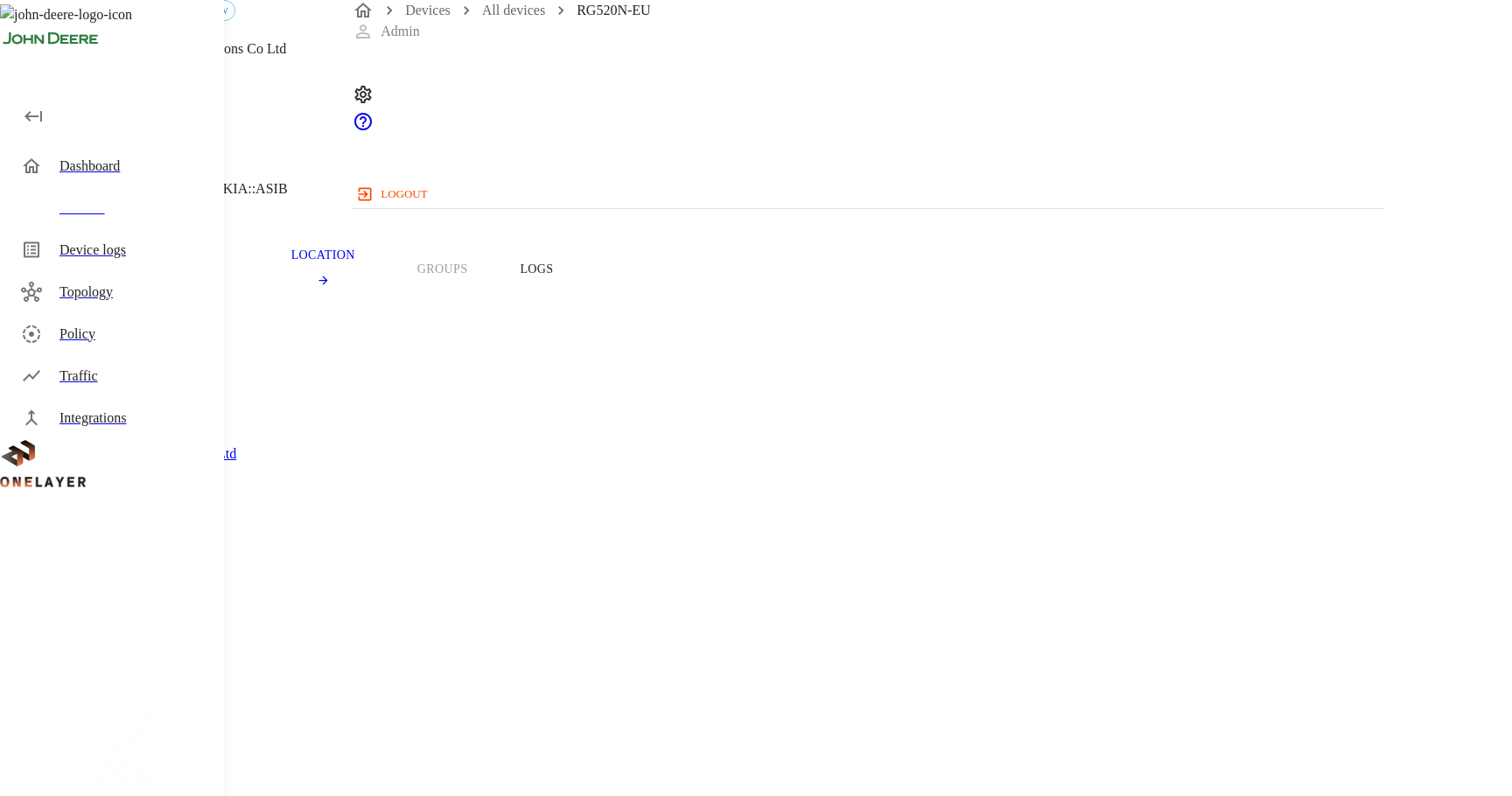
click at [561, 689] on section "IMEI: 866355052398860" at bounding box center [604, 716] width 1126 height 56
copy span "66355052398860"
click at [667, 449] on section "Device Type: Modem Manufacturer: Quectel Wireless Solutions Co Ltd Model: RG520…" at bounding box center [604, 575] width 1126 height 474
click at [94, 211] on div "Devices" at bounding box center [134, 209] width 150 height 21
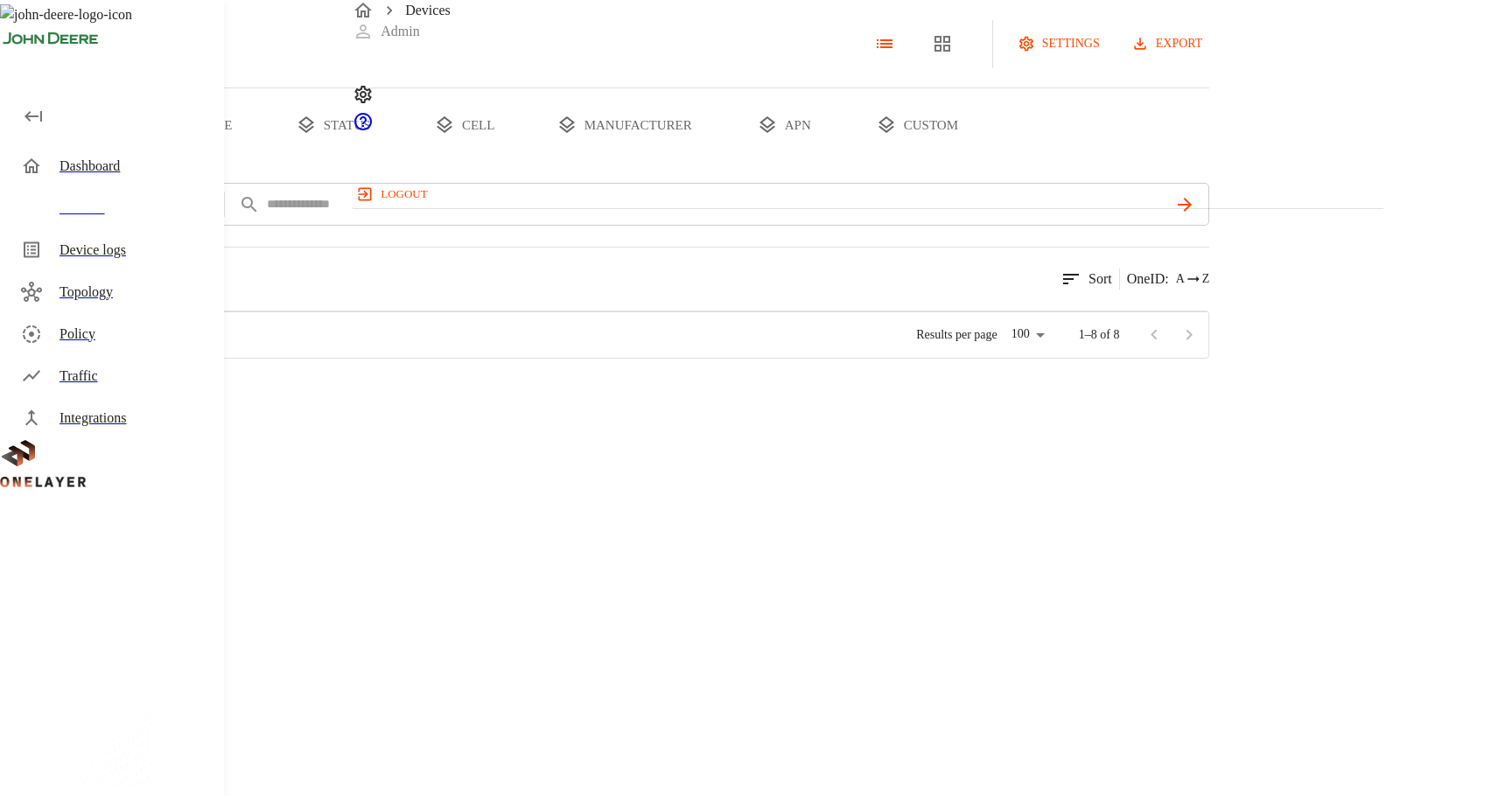
scroll to position [469, 1029]
click at [415, 487] on div "TRB500 #2c5ff89d NEW" at bounding box center [297, 455] width 236 height 63
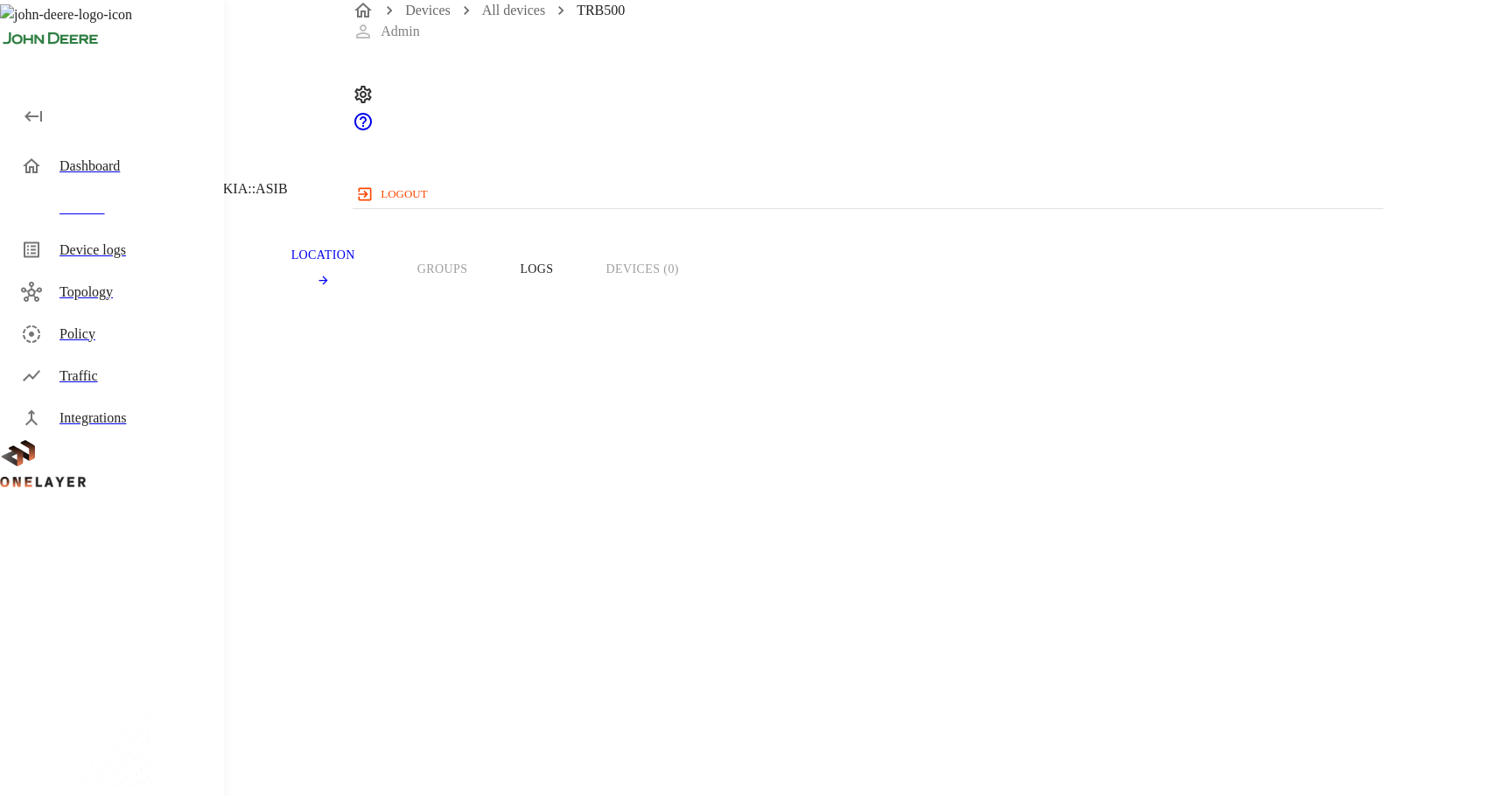
click at [147, 727] on span "860302050919790" at bounding box center [94, 734] width 105 height 15
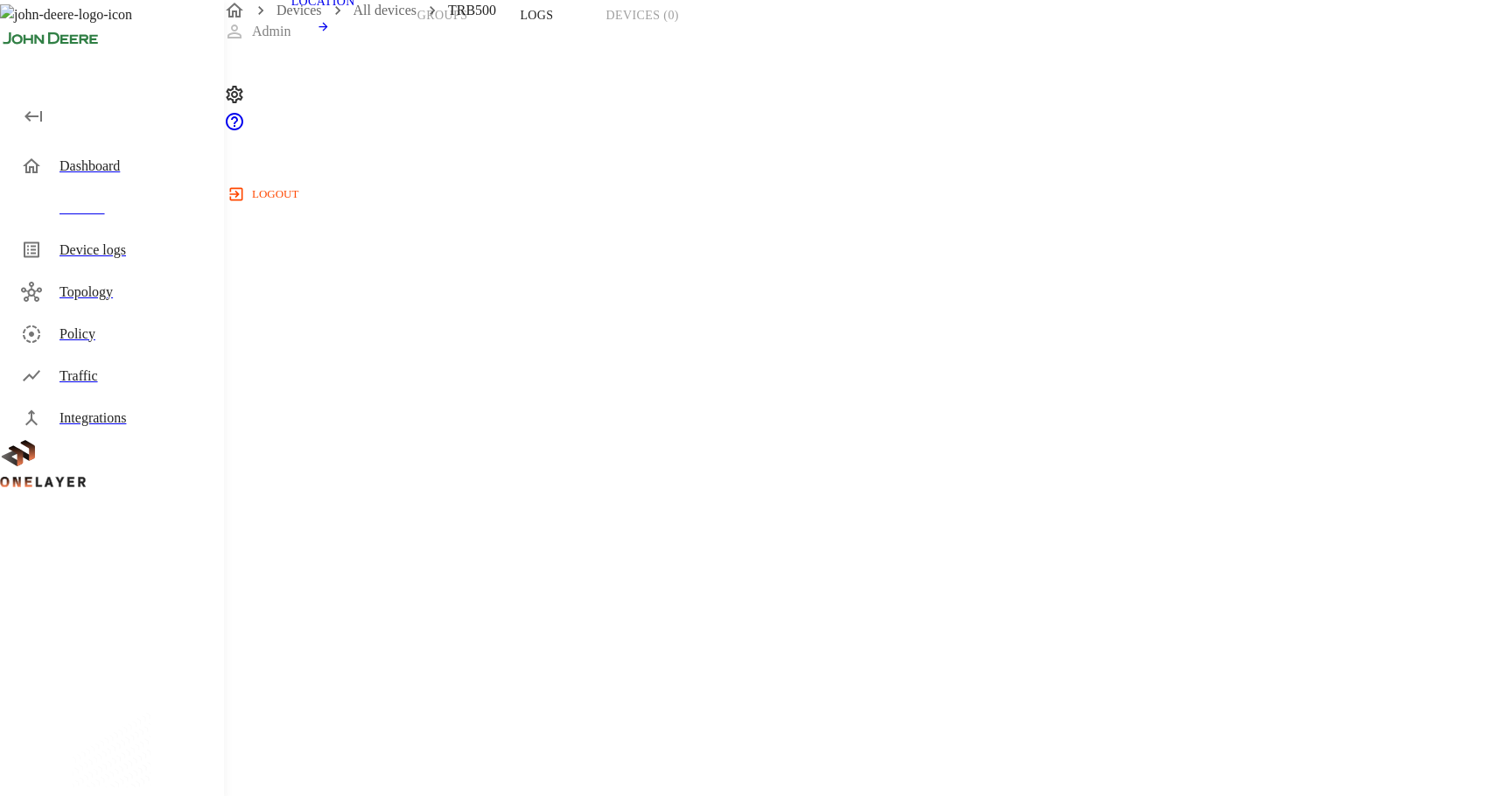
scroll to position [265, 0]
click at [649, 200] on section "Device Type: Cellular Router Manufacturer: Teltonika Model: TRB500 Modem: RG501…" at bounding box center [604, 311] width 1126 height 474
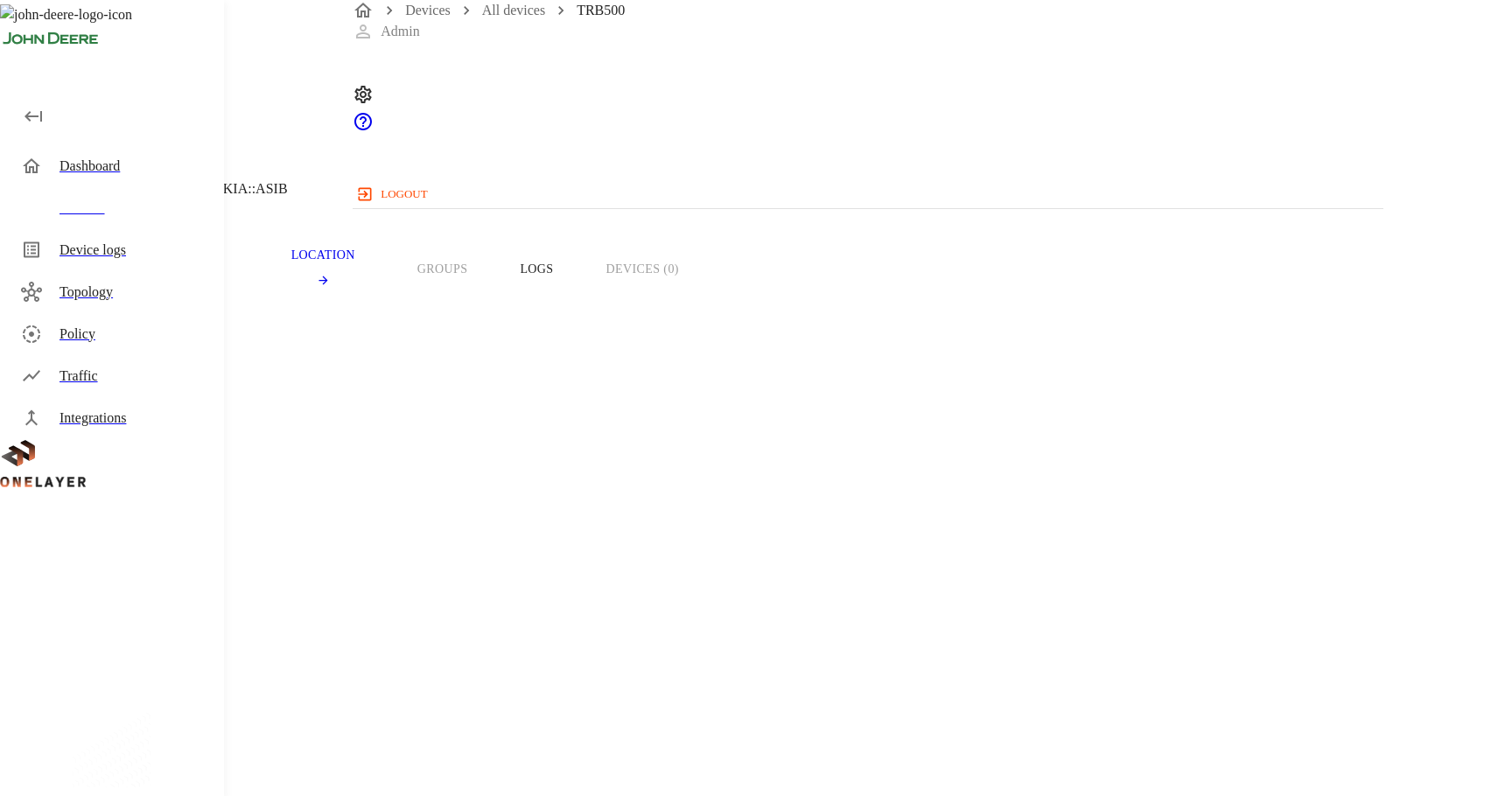
click at [147, 727] on span "860302050919790" at bounding box center [94, 734] width 105 height 15
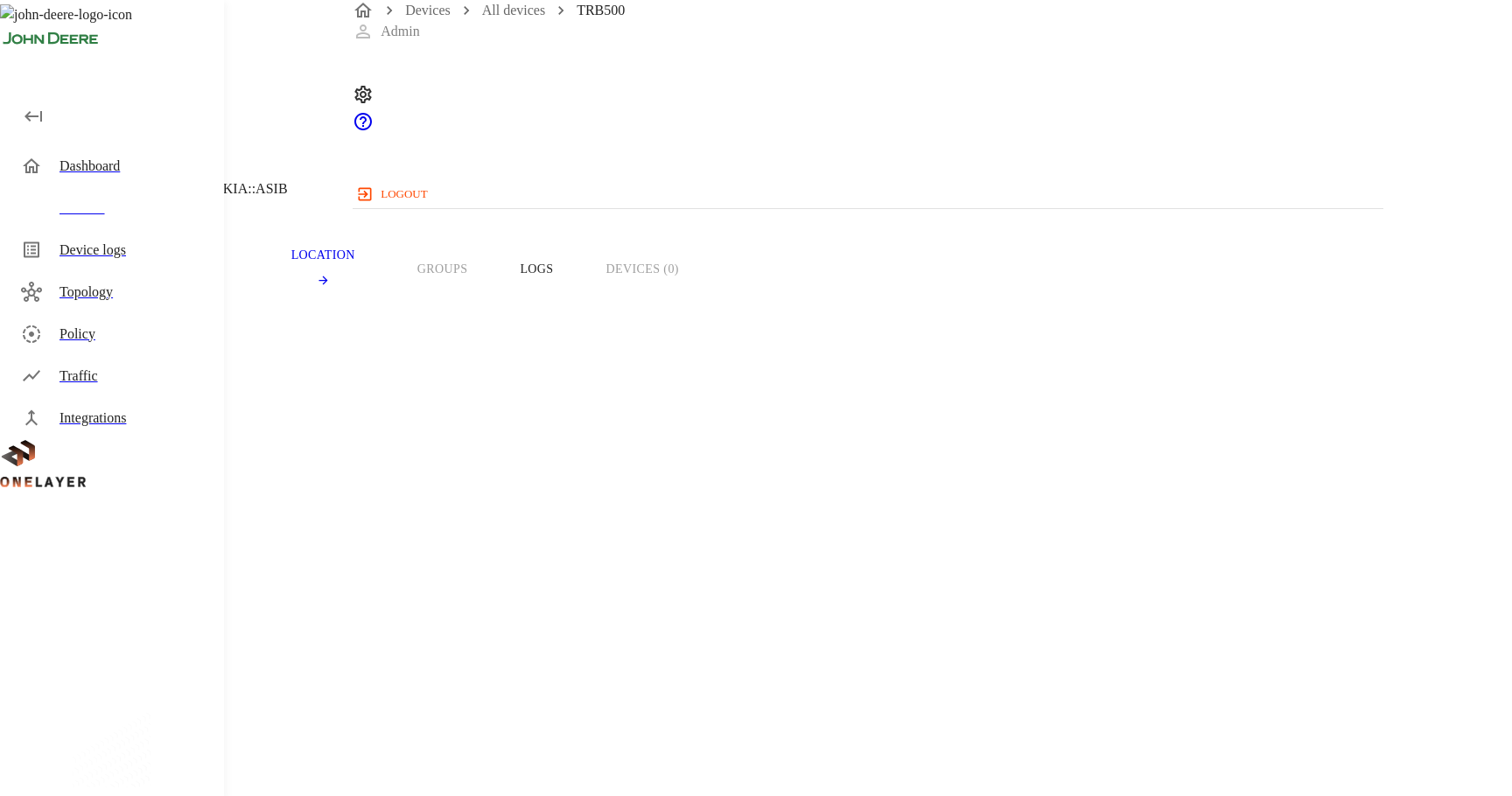
copy span "860302050919790"
click at [147, 727] on span "860302050919790" at bounding box center [94, 734] width 105 height 15
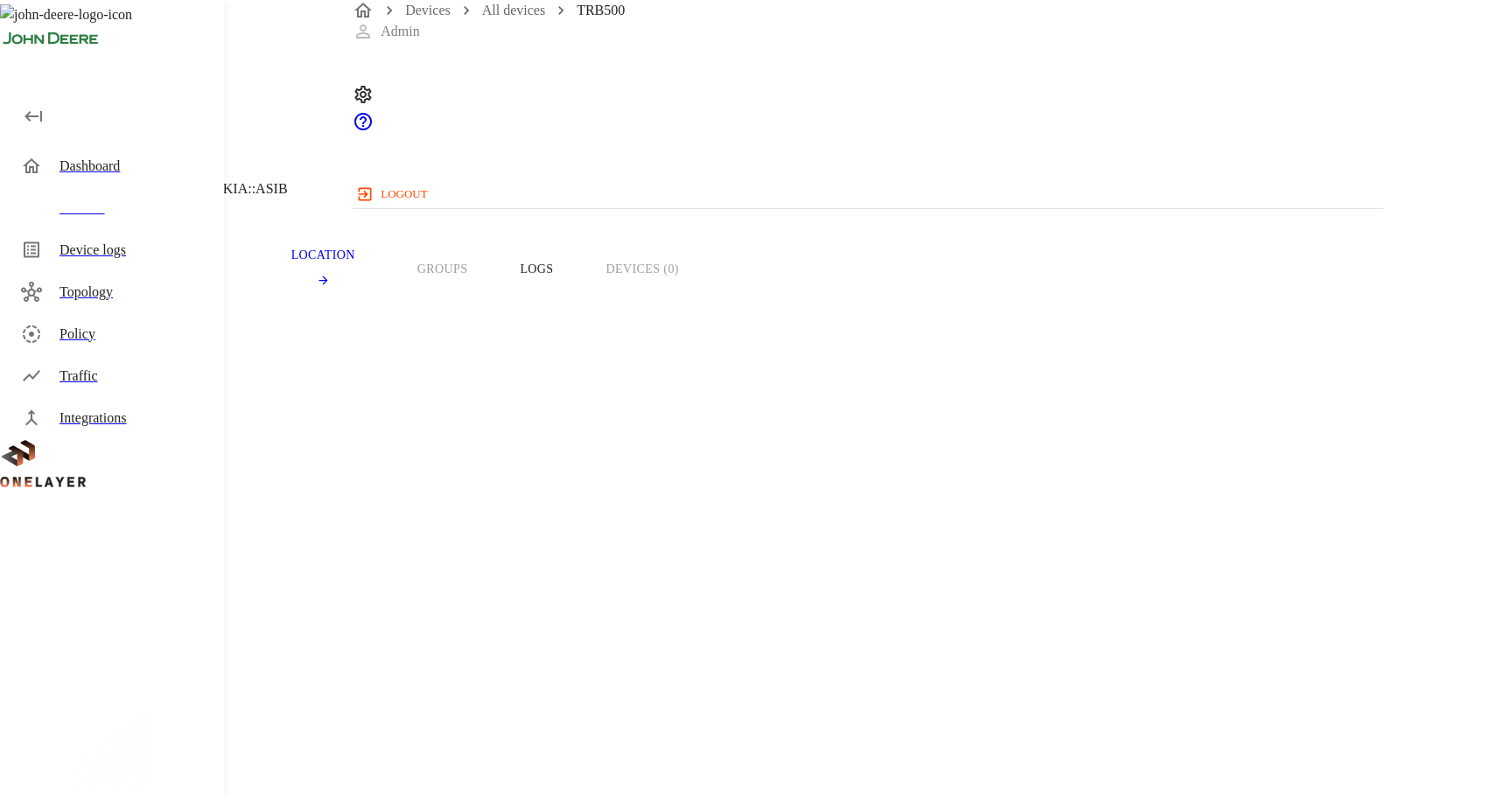
click at [147, 727] on span "860302050919790" at bounding box center [94, 734] width 105 height 15
drag, startPoint x: 554, startPoint y: 474, endPoint x: 650, endPoint y: 484, distance: 96.5
click at [650, 689] on section "IMEI: 860302050919790" at bounding box center [604, 716] width 1126 height 56
click at [207, 223] on div "Devices" at bounding box center [115, 208] width 217 height 42
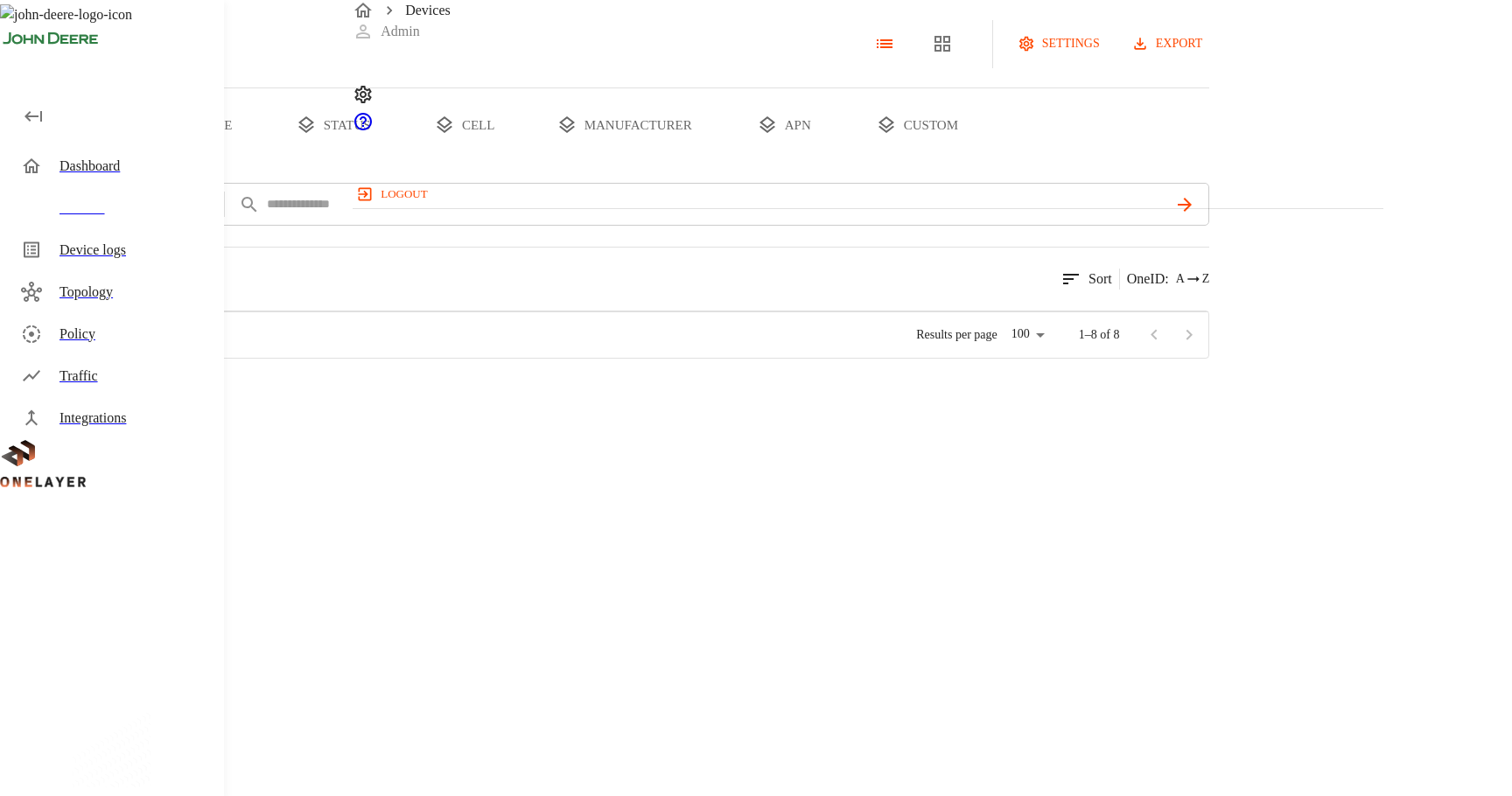
scroll to position [469, 1029]
click at [204, 205] on div "Devices" at bounding box center [134, 209] width 150 height 21
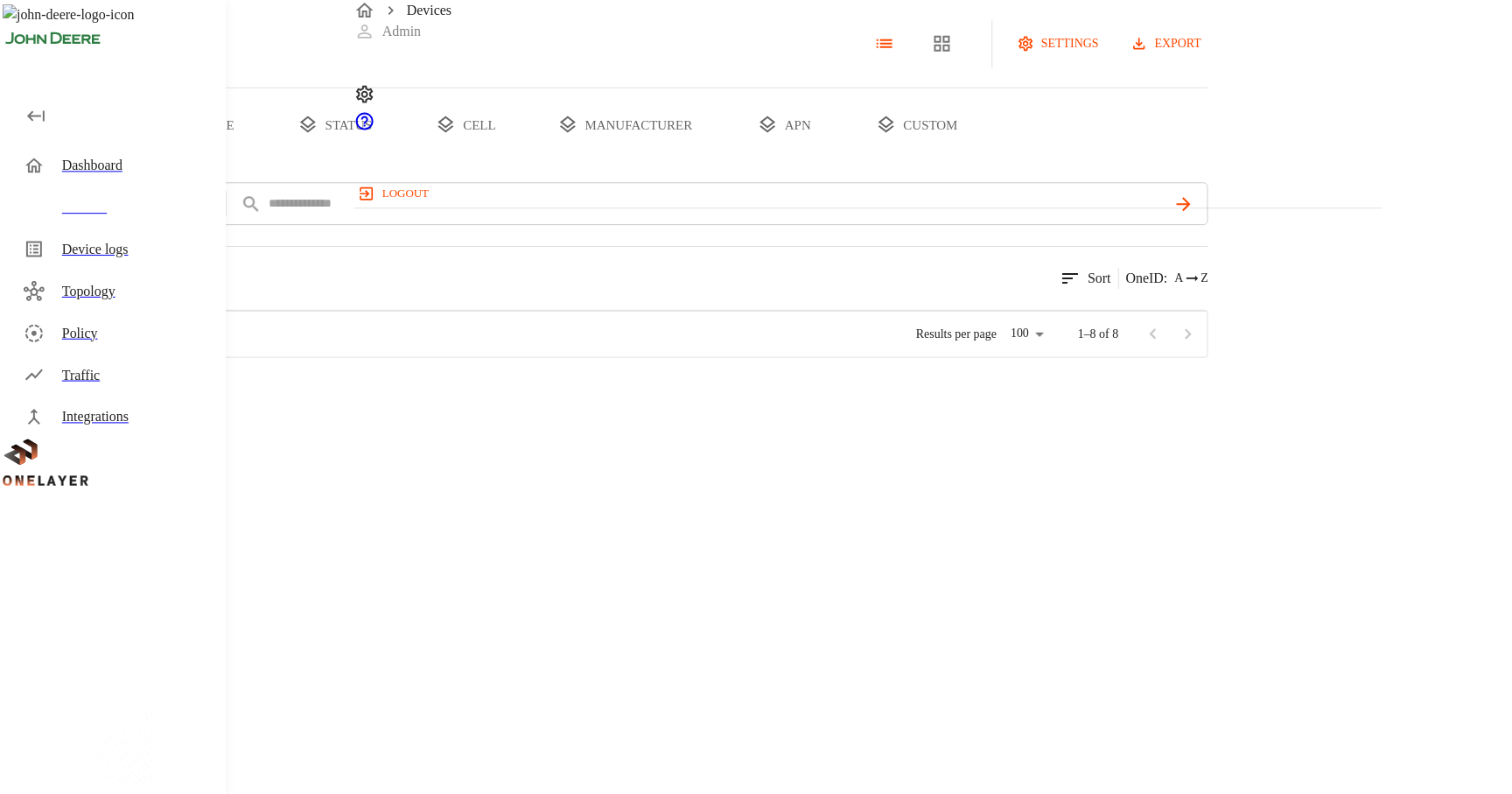
scroll to position [61, 0]
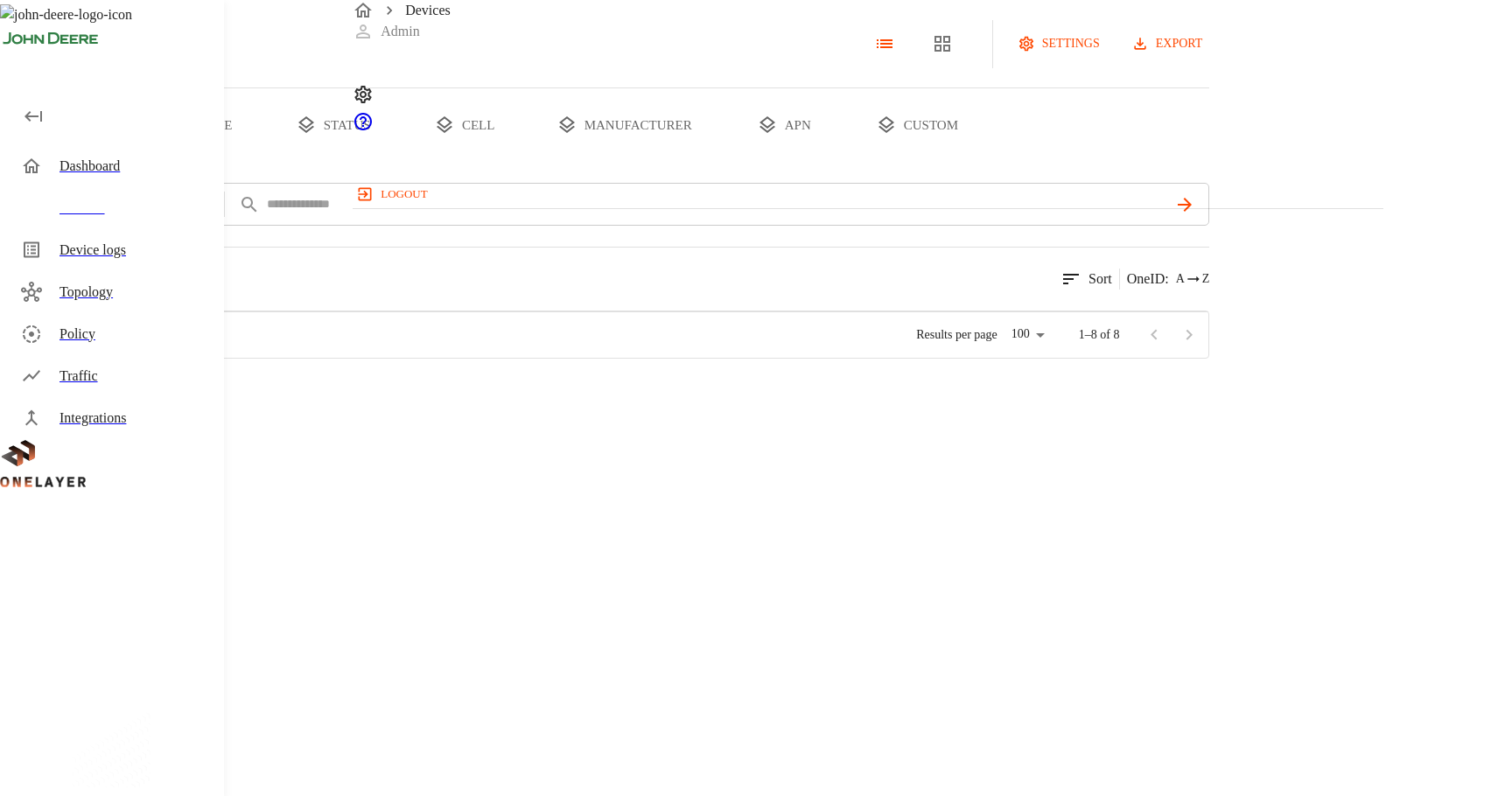
click at [243, 487] on p "#2d1b7332" at bounding box center [215, 478] width 55 height 18
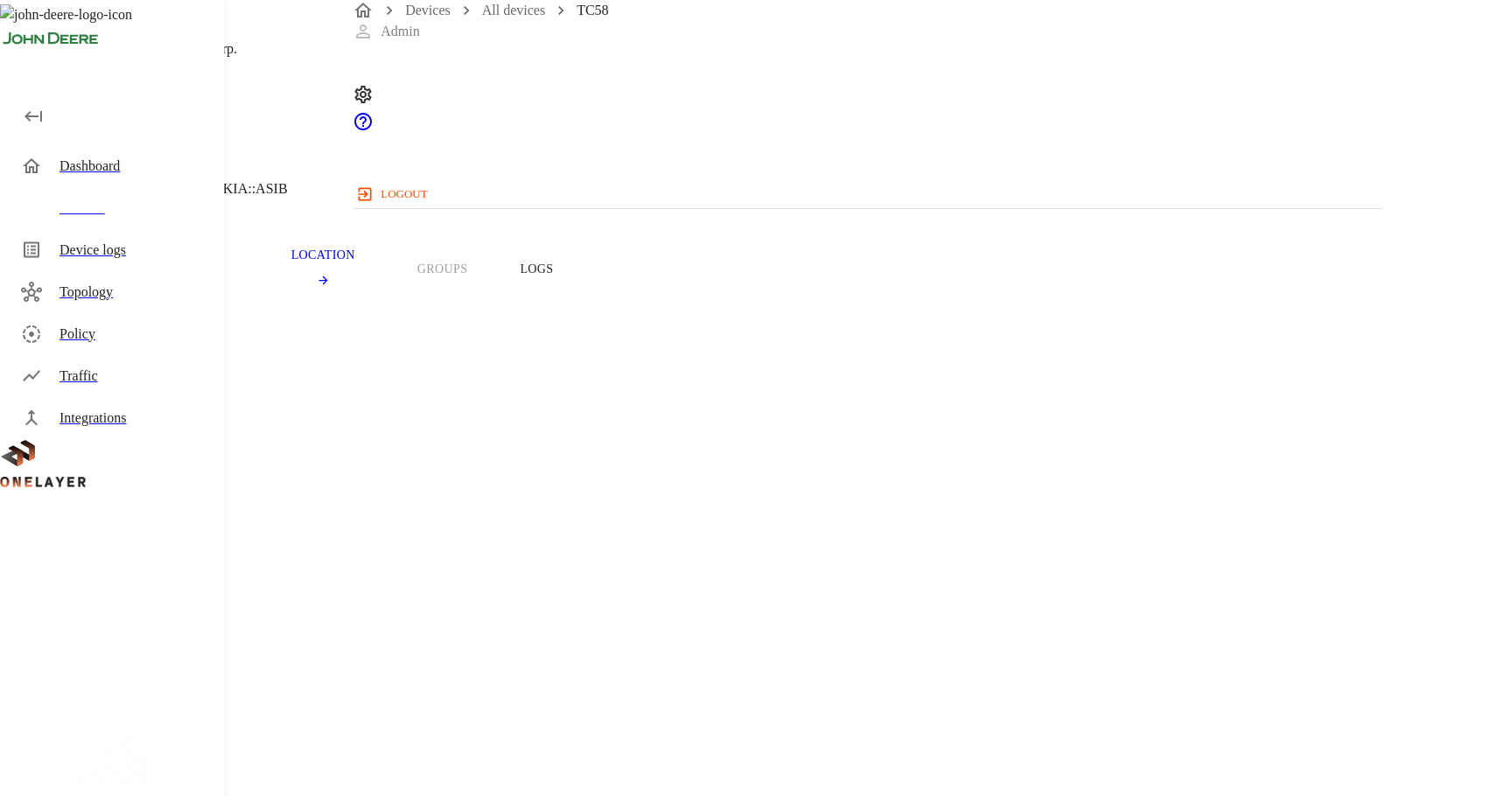
click at [147, 724] on span "351790486207900" at bounding box center [94, 731] width 105 height 15
copy span "351790486207900"
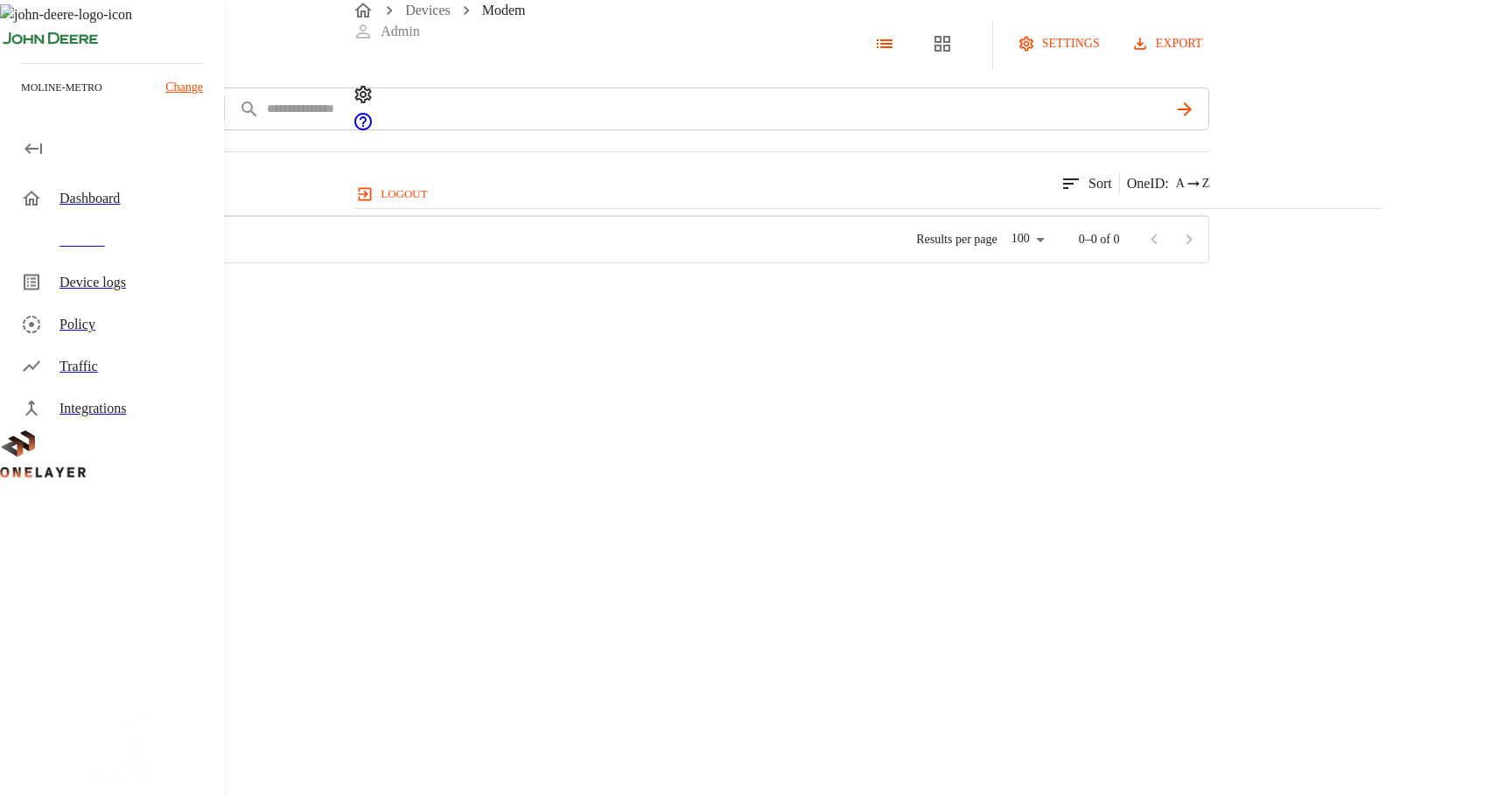
scroll to position [469, 1029]
click at [179, 328] on div at bounding box center [121, 296] width 115 height 63
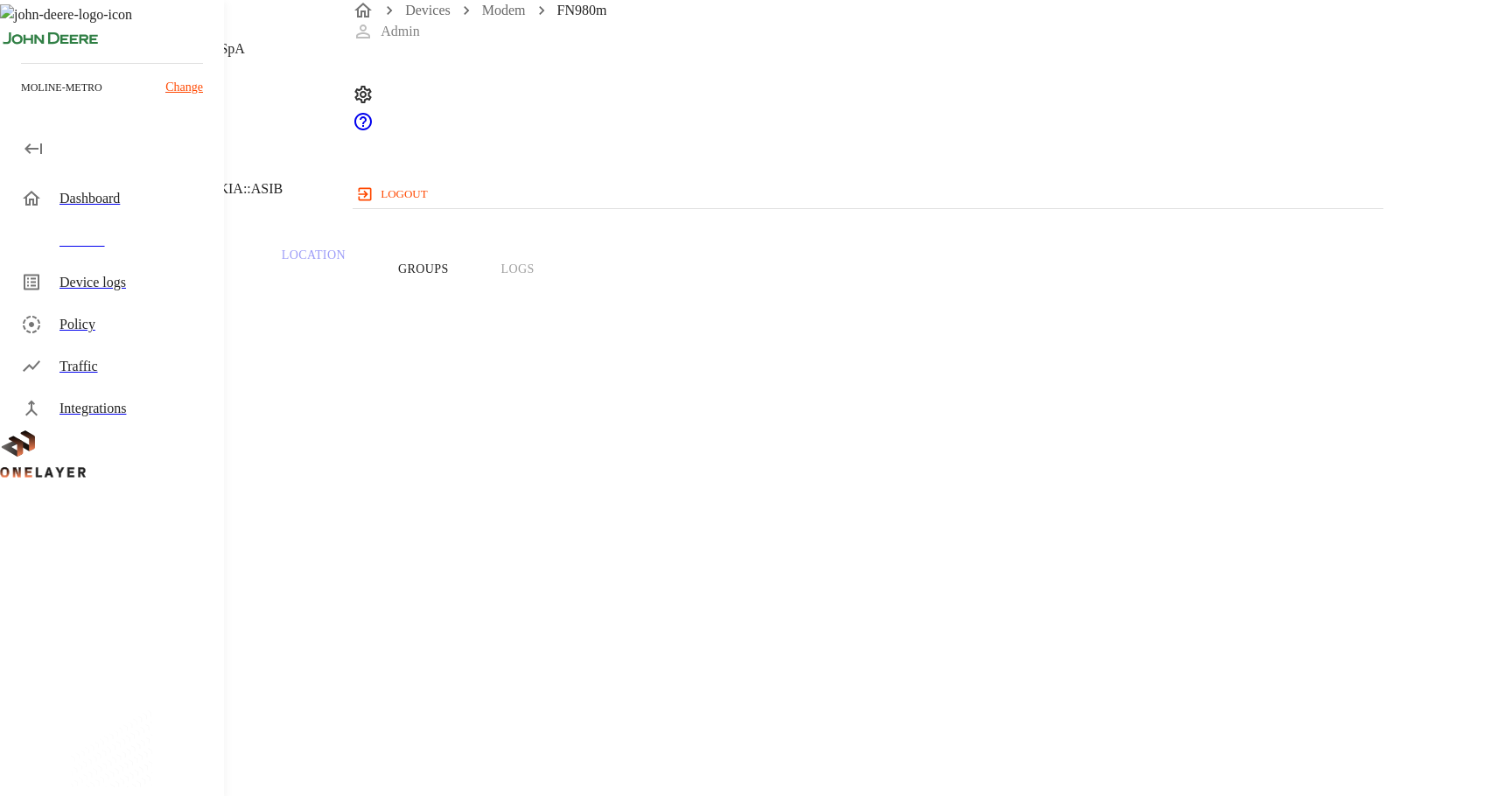
drag, startPoint x: 553, startPoint y: 493, endPoint x: 661, endPoint y: 493, distance: 108.0
click at [661, 689] on section "IMEI: [TECHNICAL_ID]" at bounding box center [604, 716] width 1126 height 56
click at [448, 18] on link "Devices" at bounding box center [427, 10] width 45 height 15
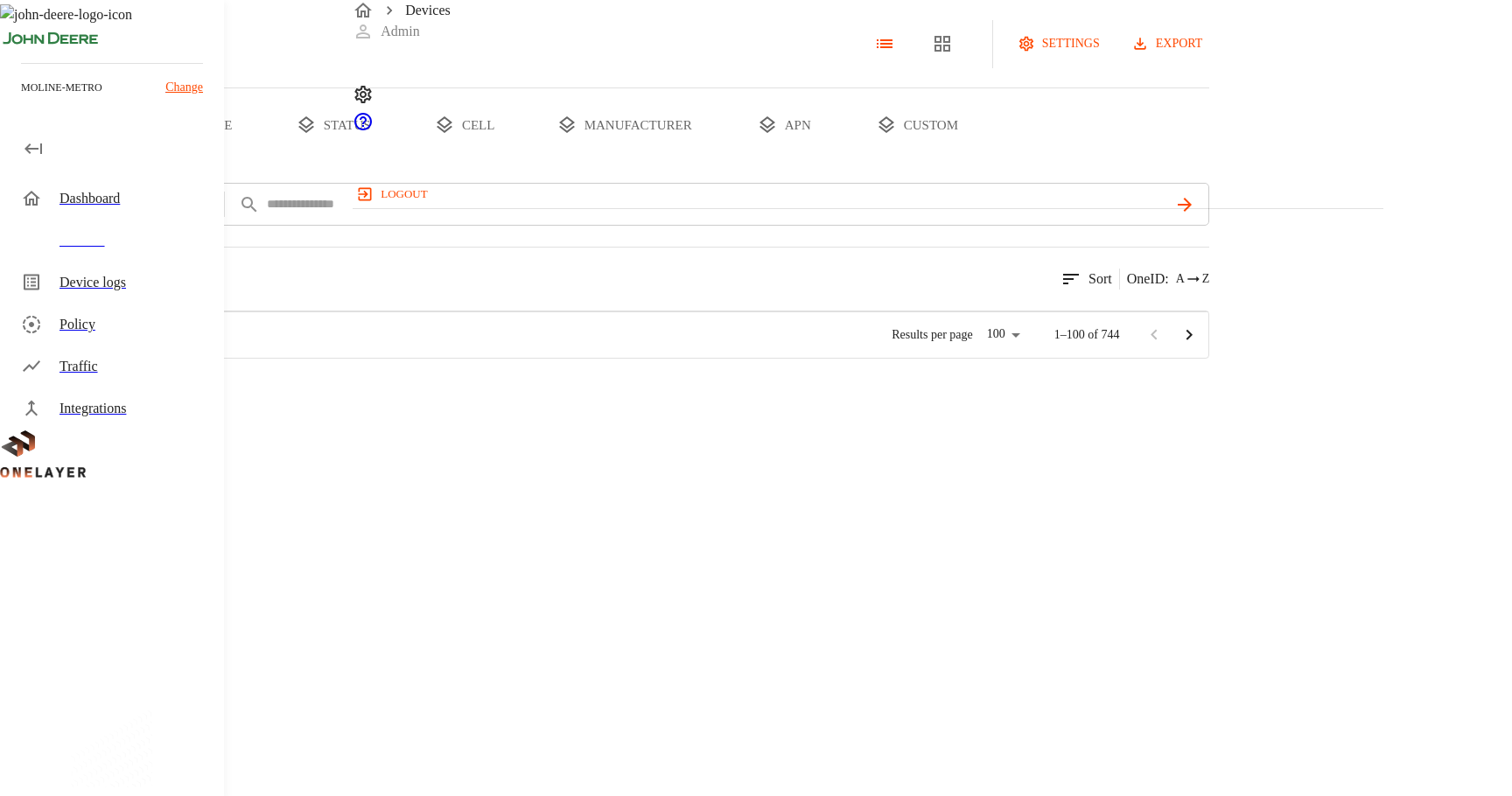
scroll to position [169, 0]
click at [267, 162] on button "type" at bounding box center [203, 124] width 131 height 74
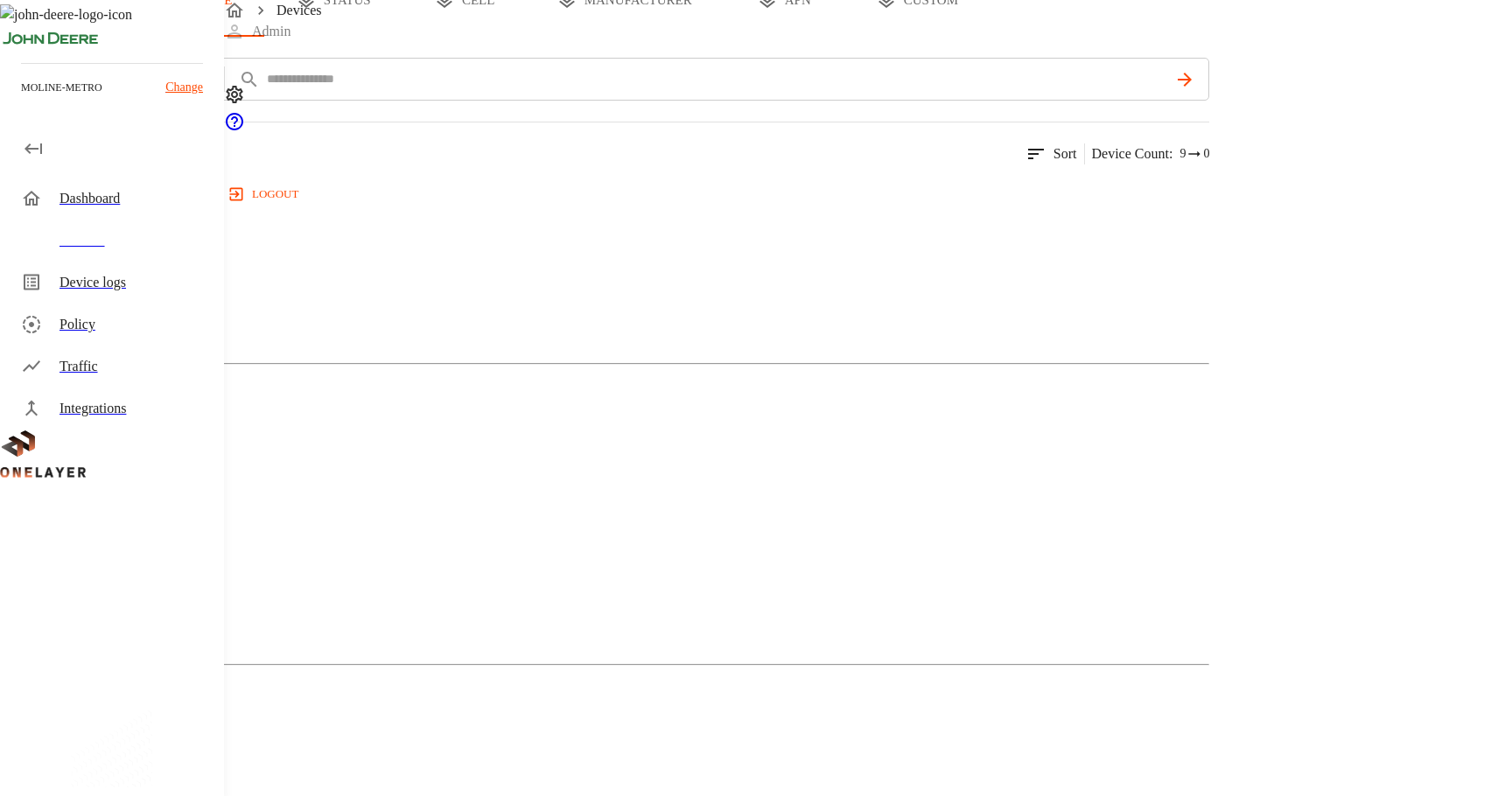
scroll to position [217, 0]
click at [972, 731] on p "Dongle" at bounding box center [604, 742] width 1209 height 21
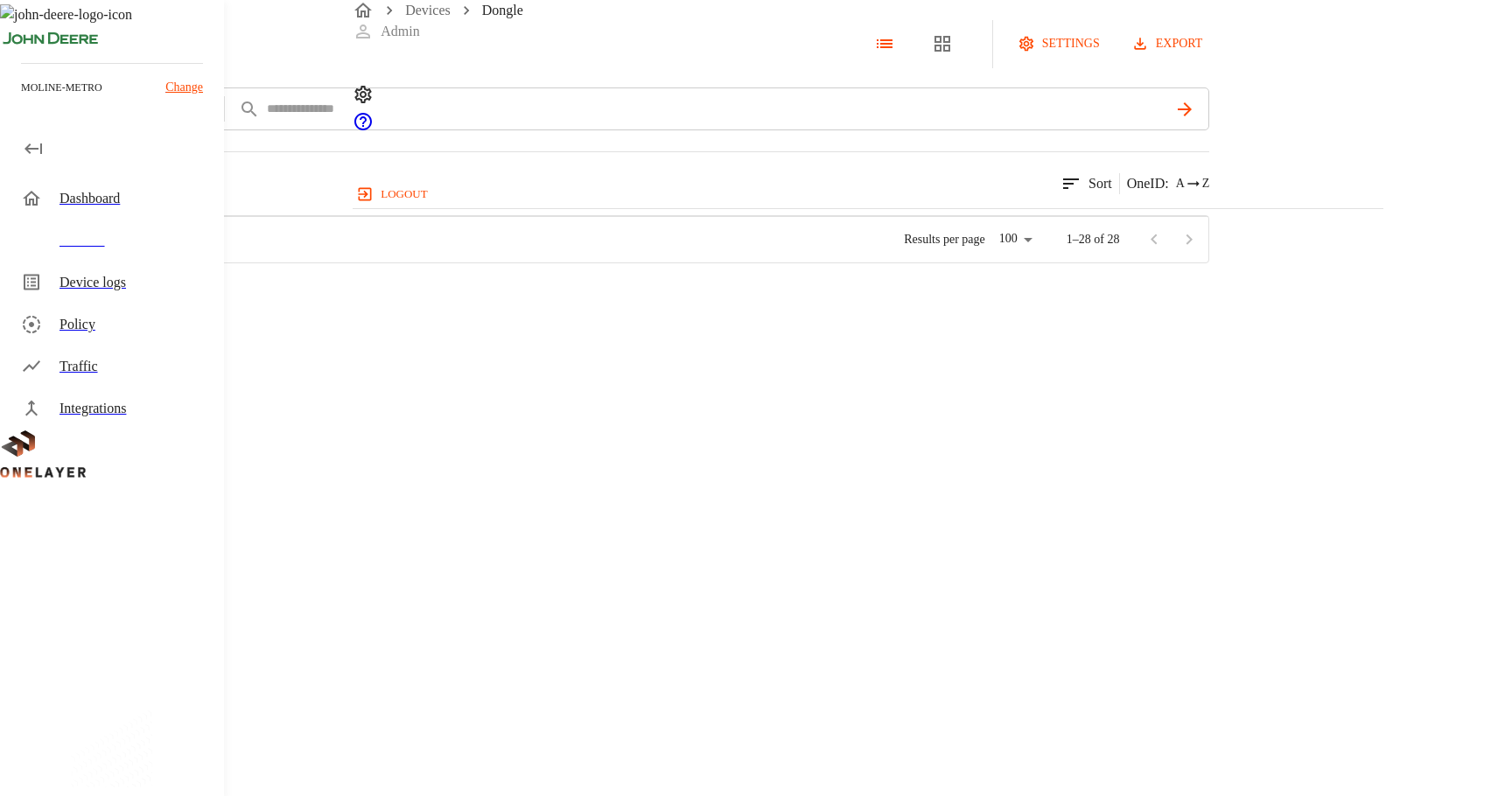
click at [147, 256] on div "Devices" at bounding box center [115, 240] width 217 height 42
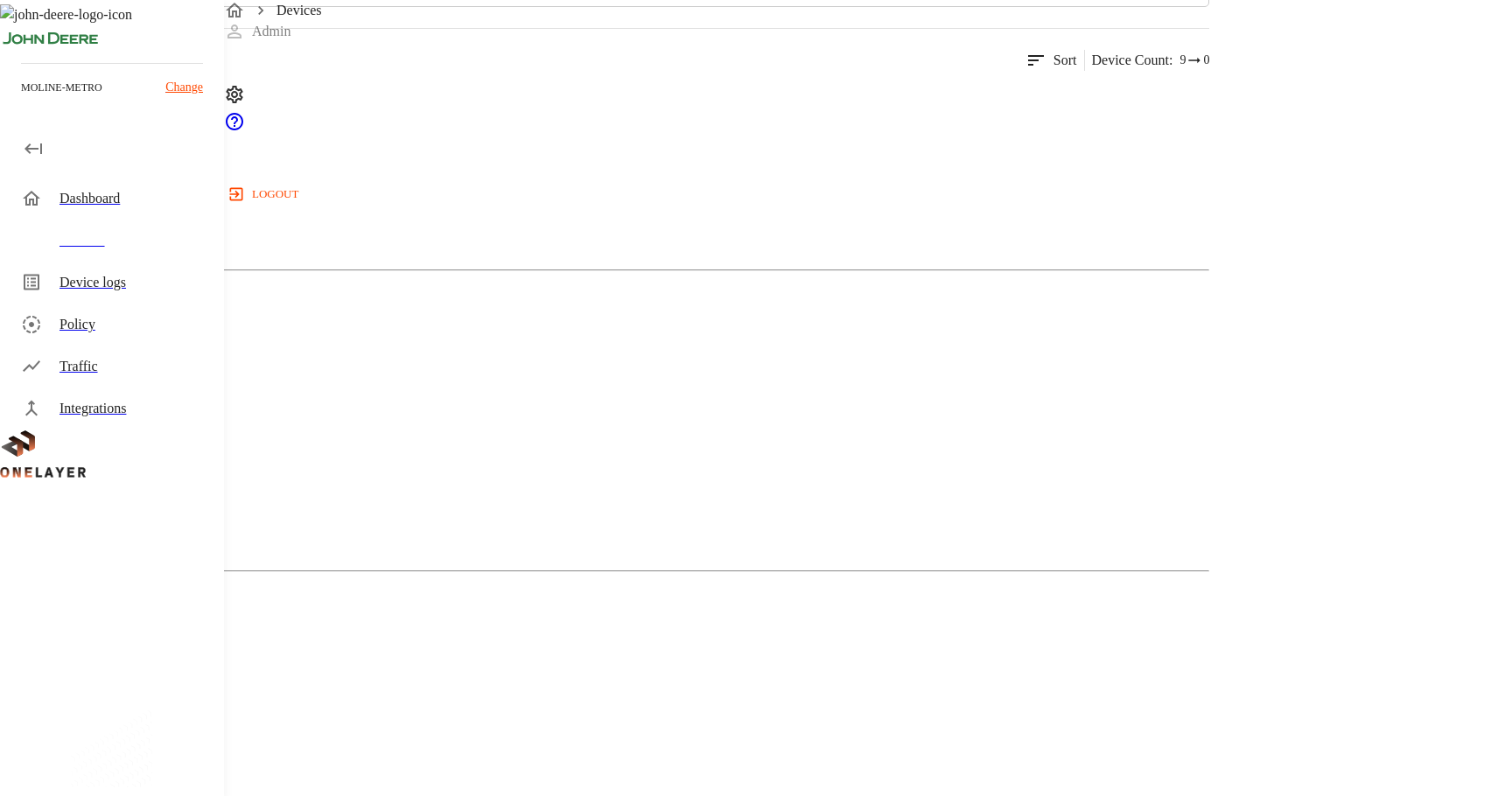
scroll to position [200, 0]
click at [402, 234] on div "Cellular Router" at bounding box center [604, 190] width 1209 height 88
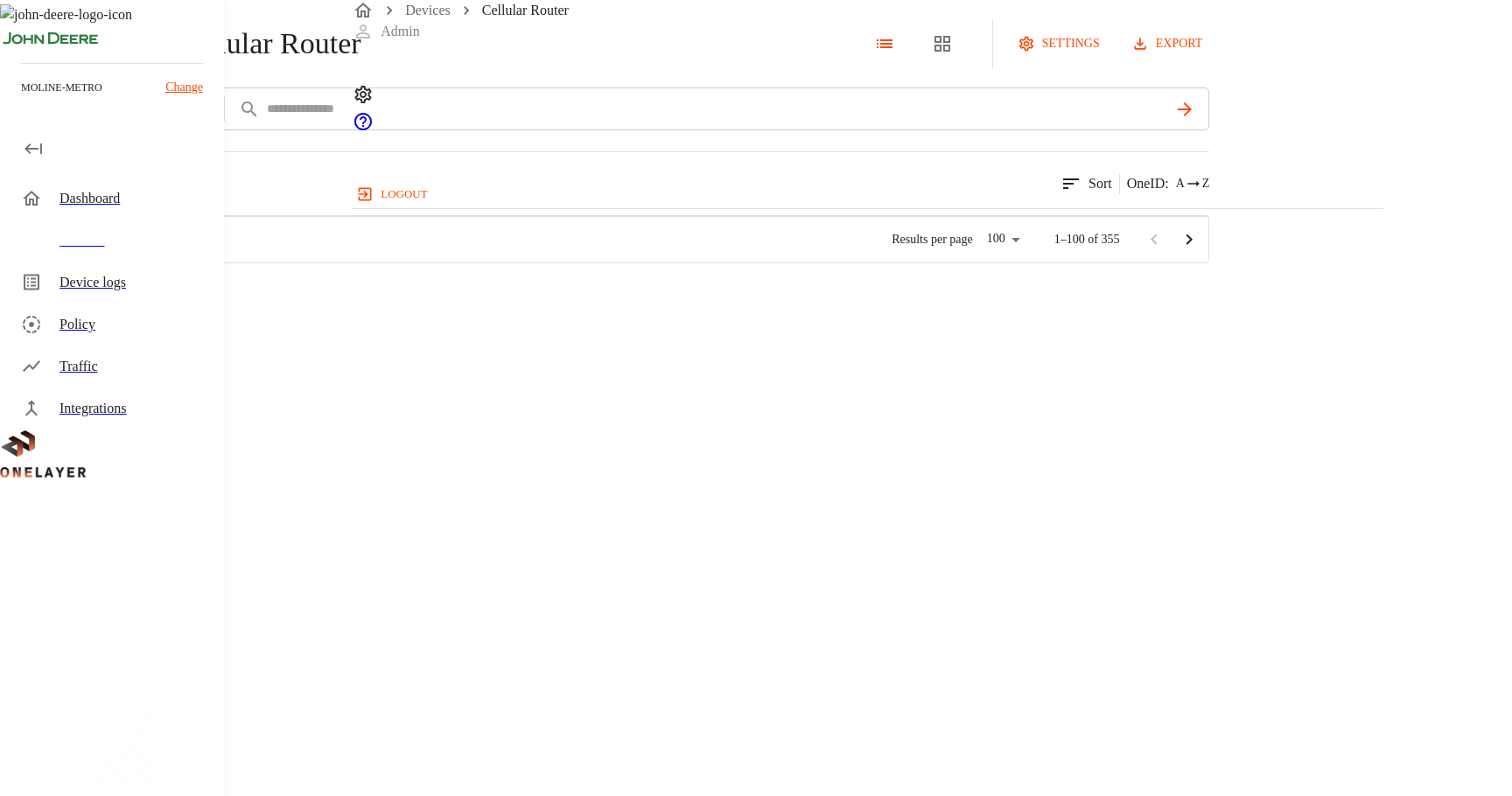
scroll to position [30, 0]
click at [147, 253] on div "Devices" at bounding box center [115, 240] width 217 height 42
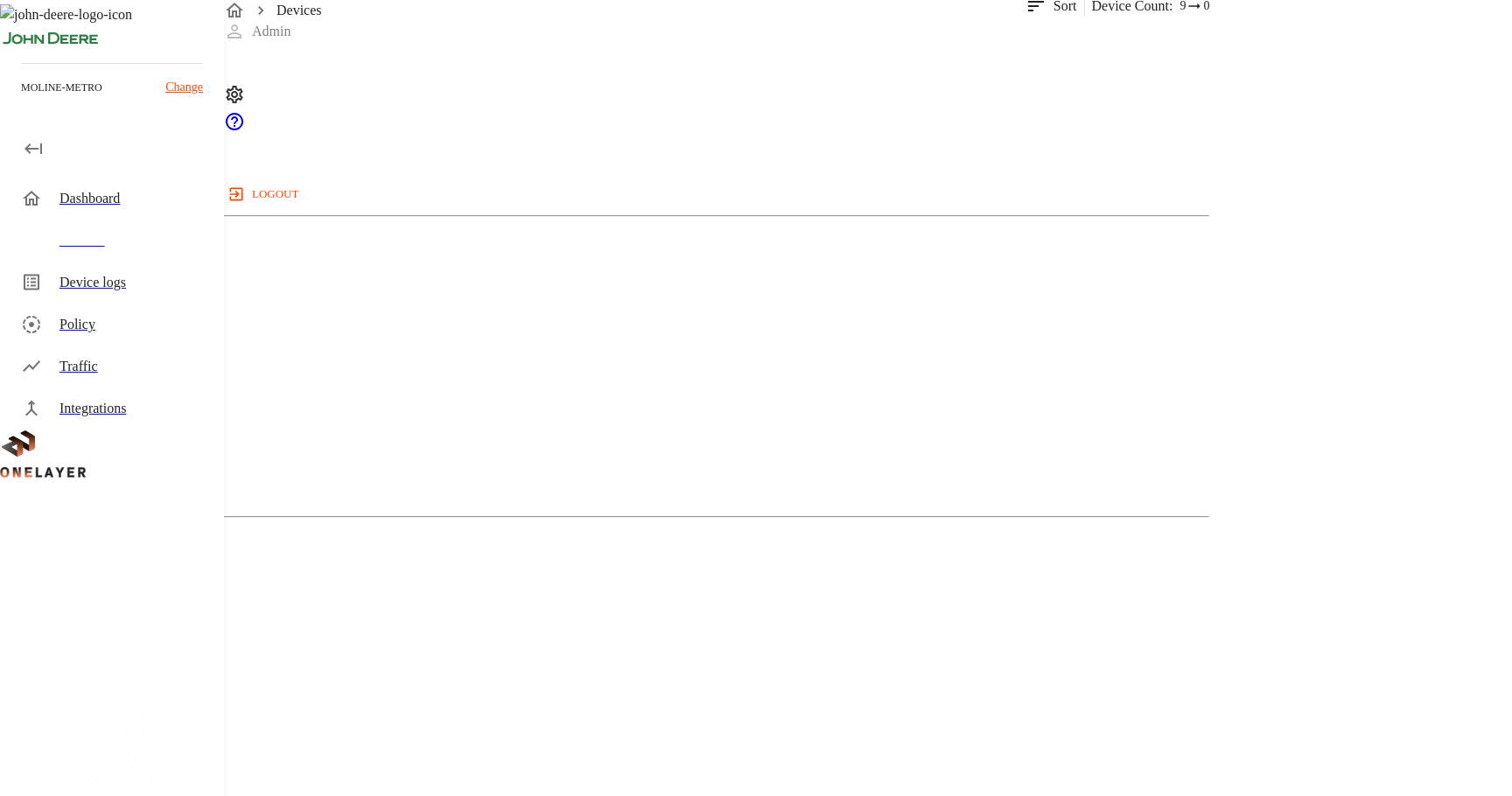
scroll to position [274, 0]
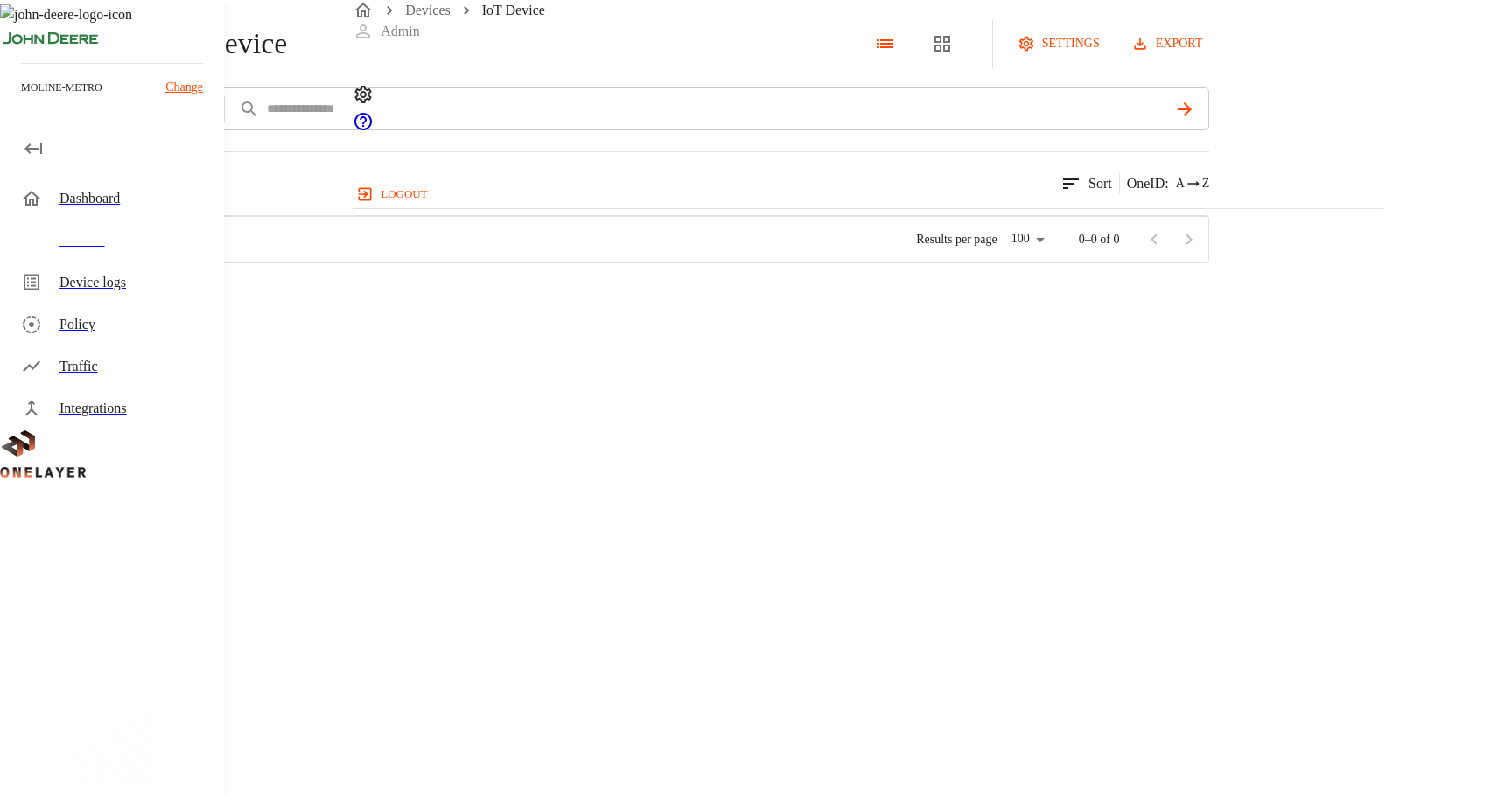
scroll to position [469, 1029]
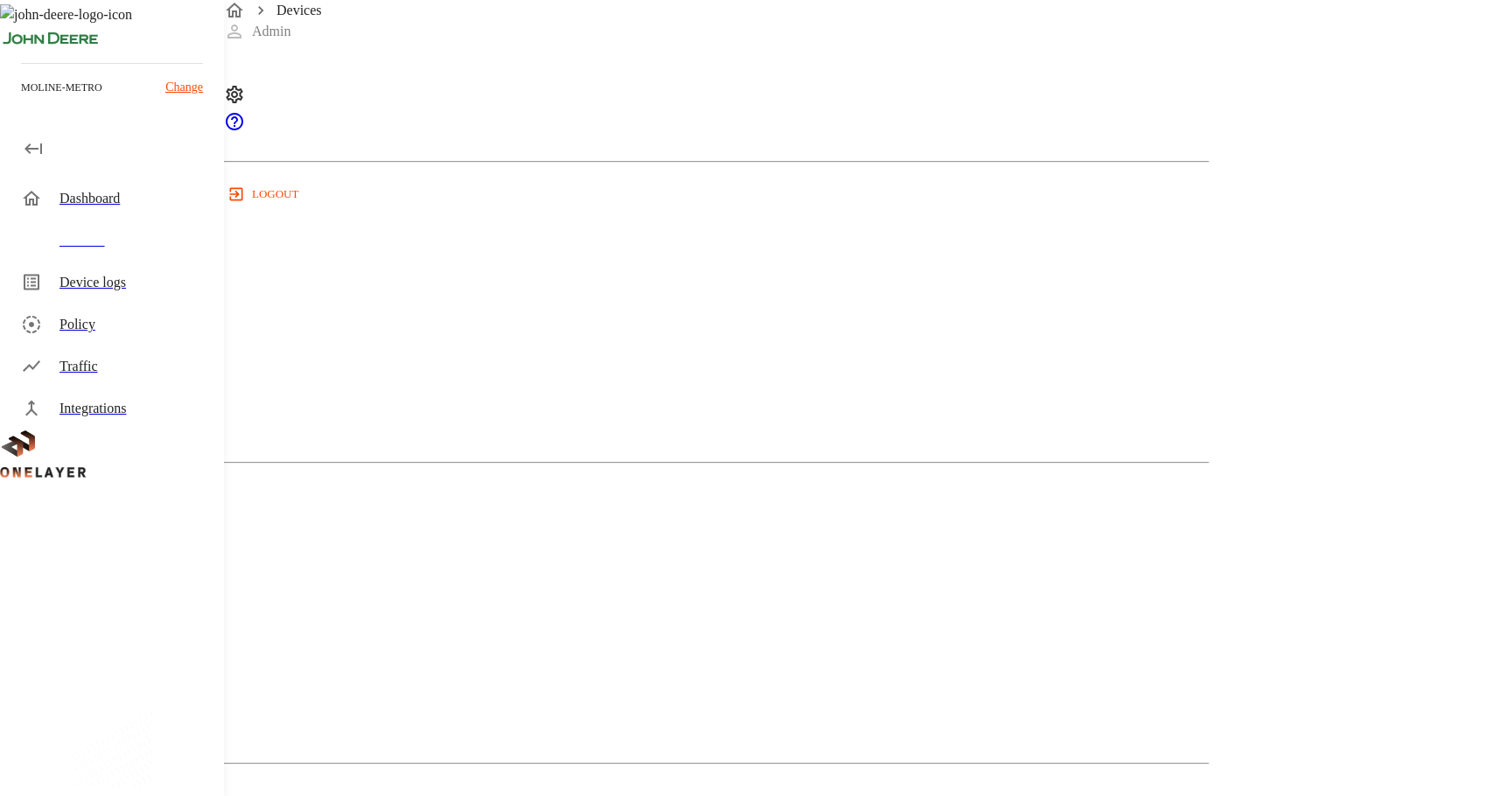
scroll to position [429, 0]
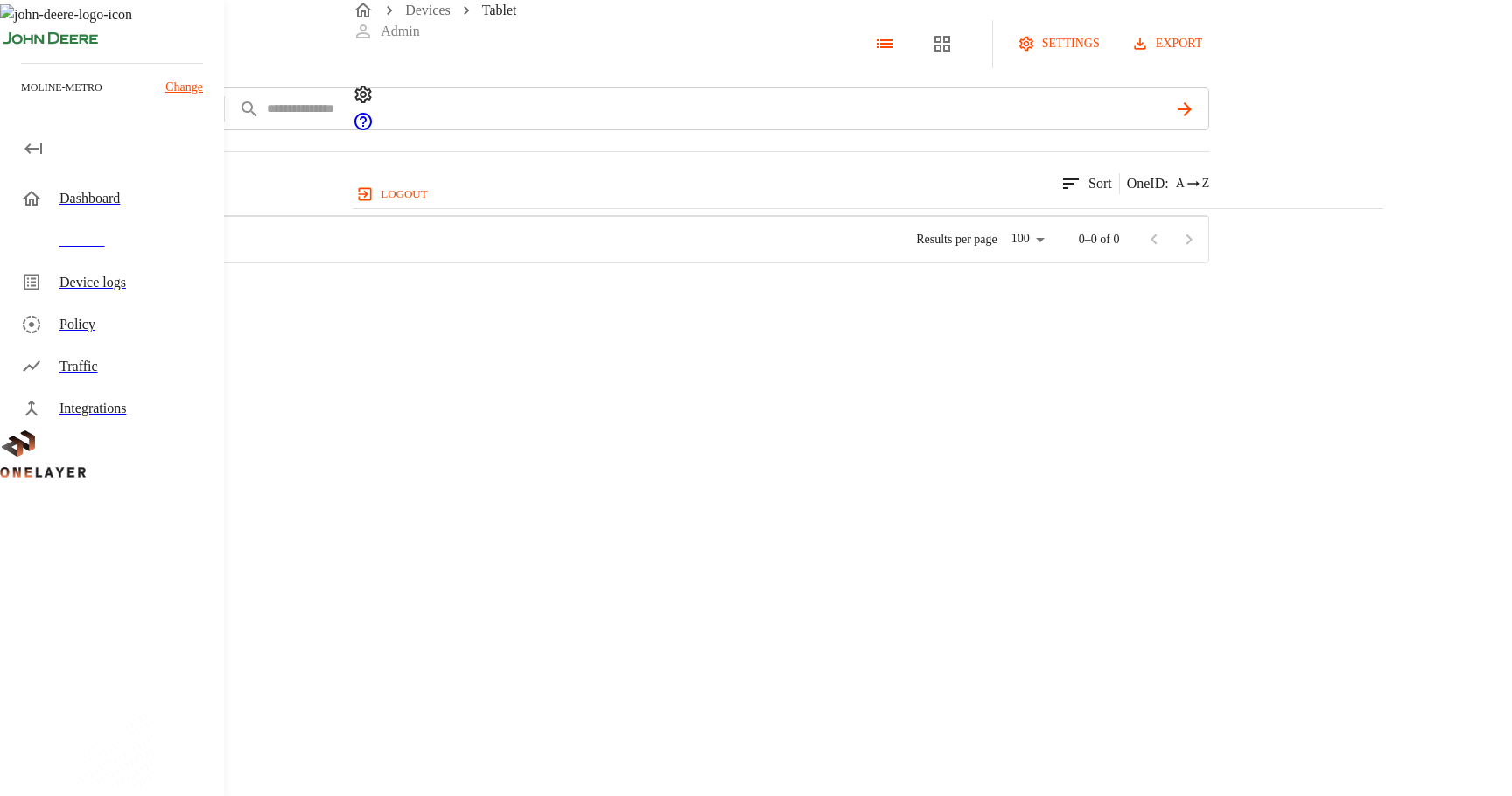
scroll to position [469, 1029]
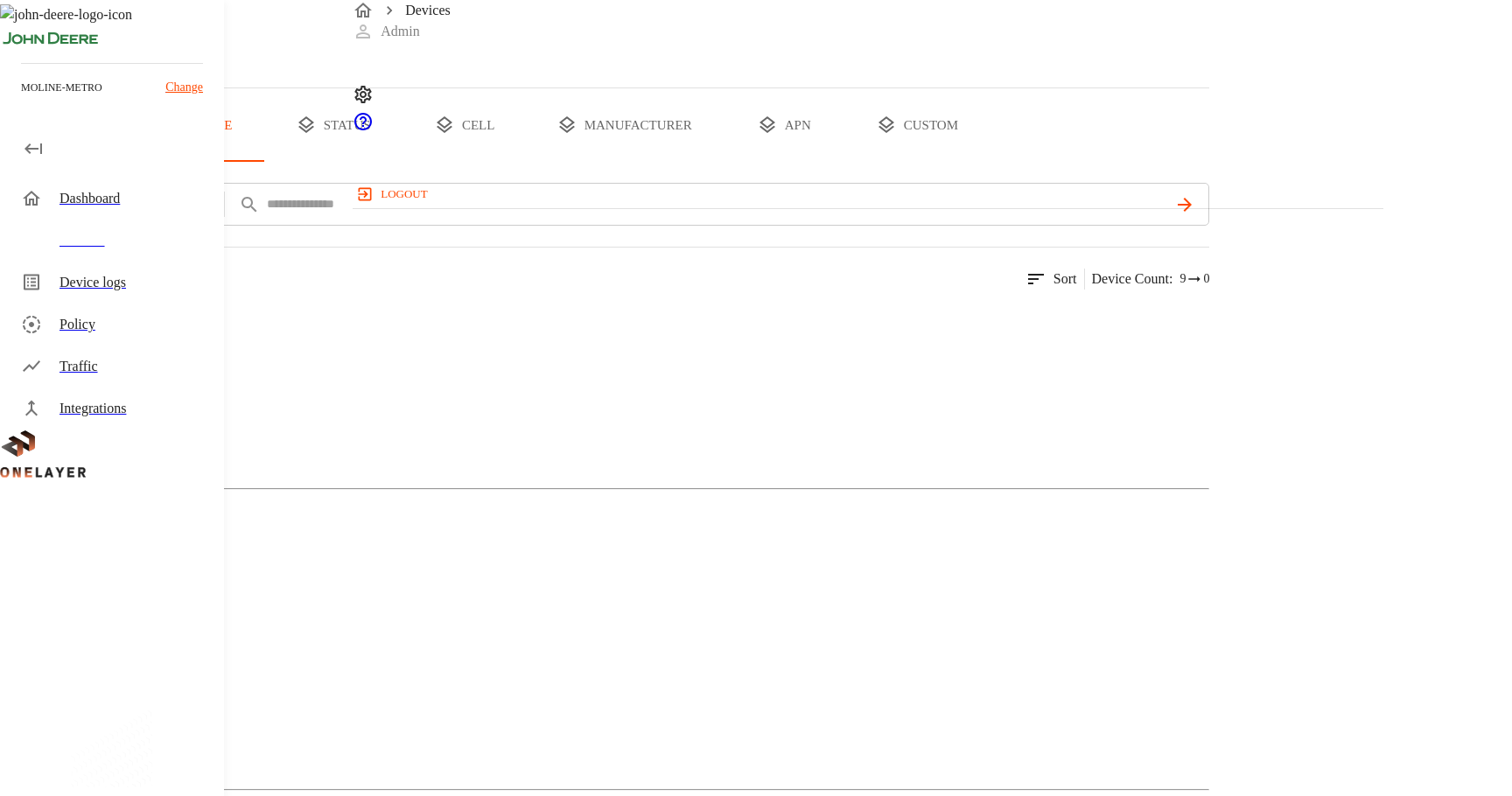
click at [137, 162] on button "all devices" at bounding box center [68, 124] width 137 height 74
click at [119, 226] on button "add filter" at bounding box center [60, 204] width 119 height 43
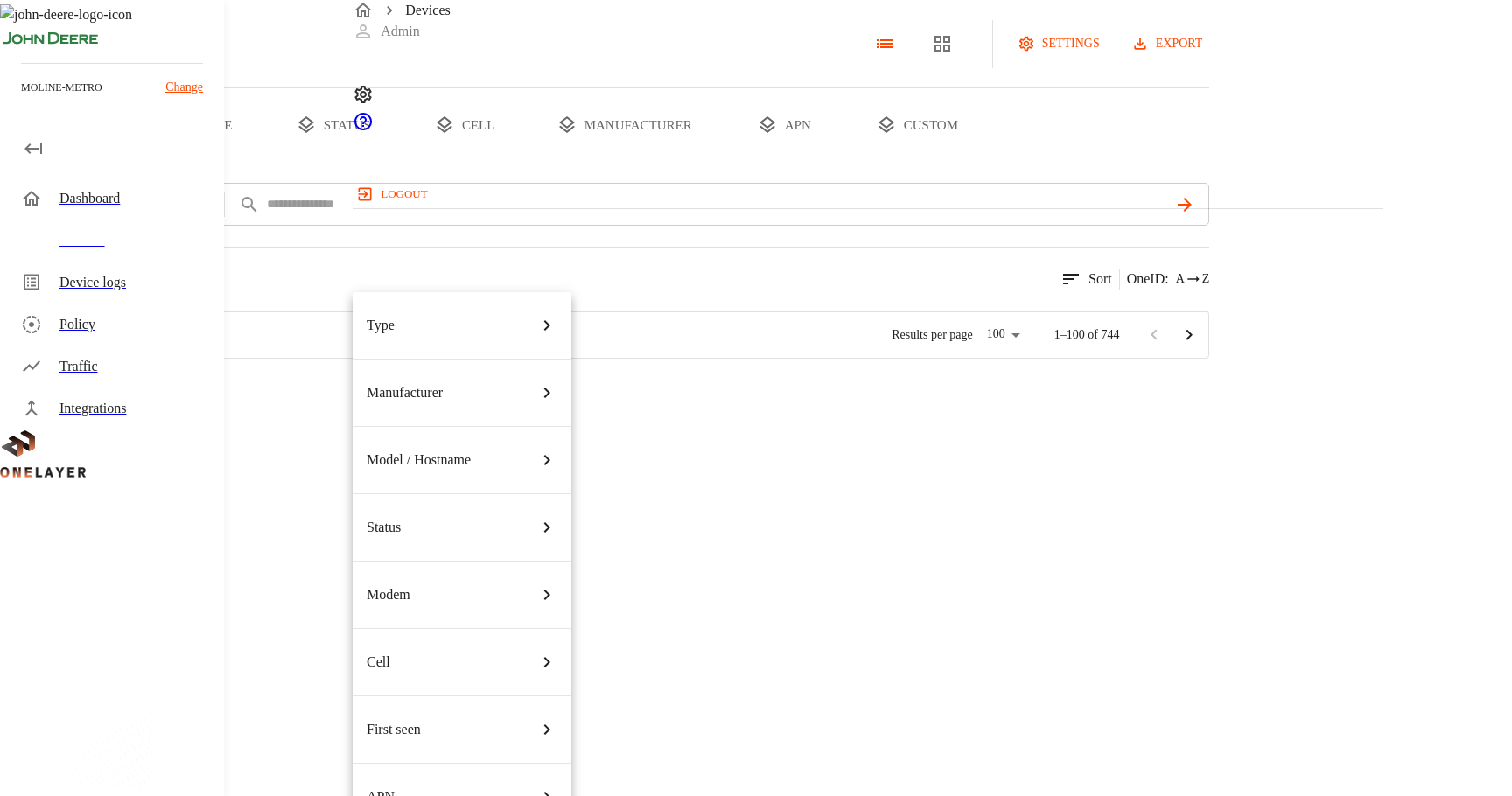
click at [476, 369] on div "Manufacturer" at bounding box center [462, 393] width 191 height 49
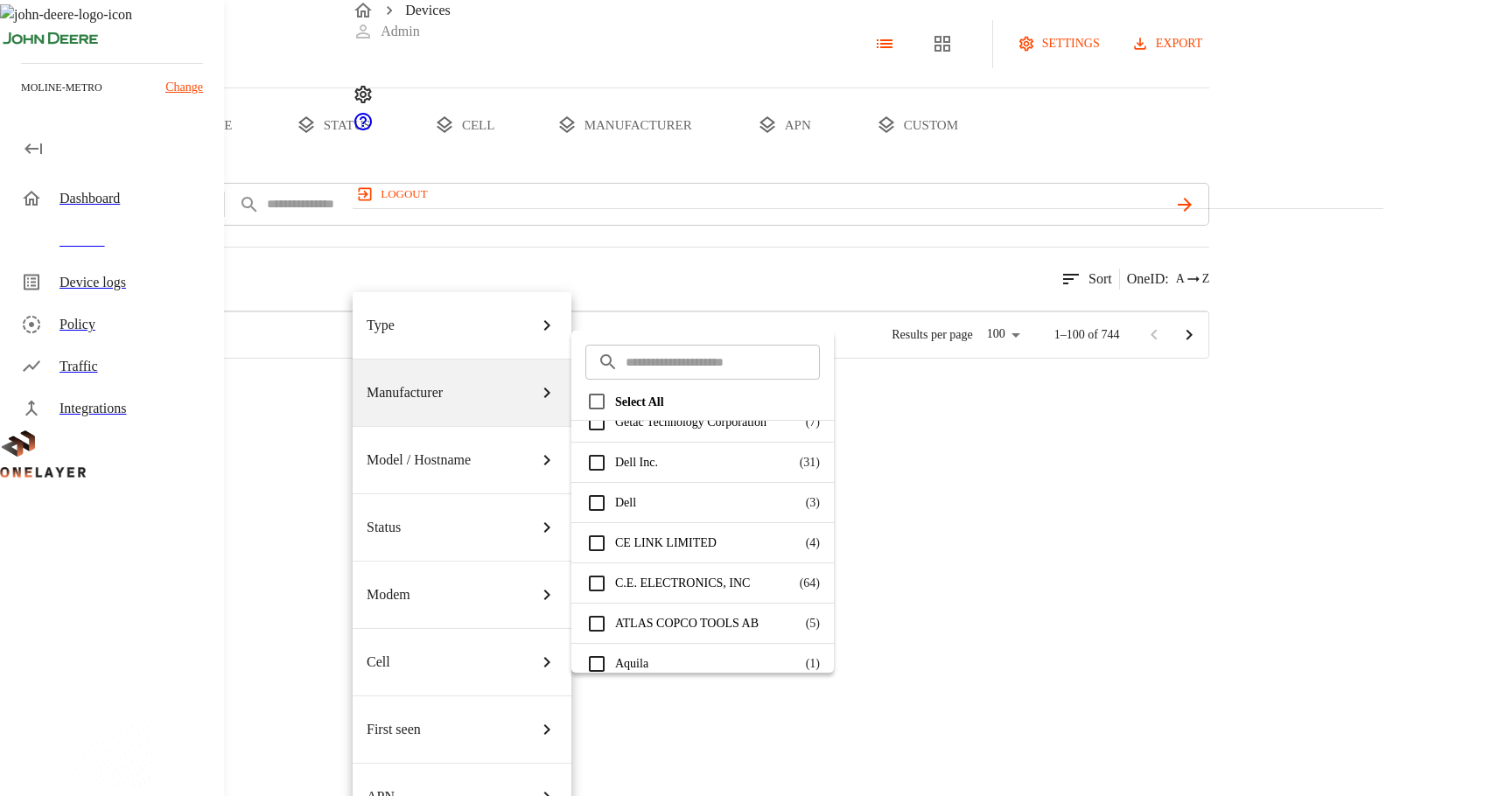
scroll to position [1156, 0]
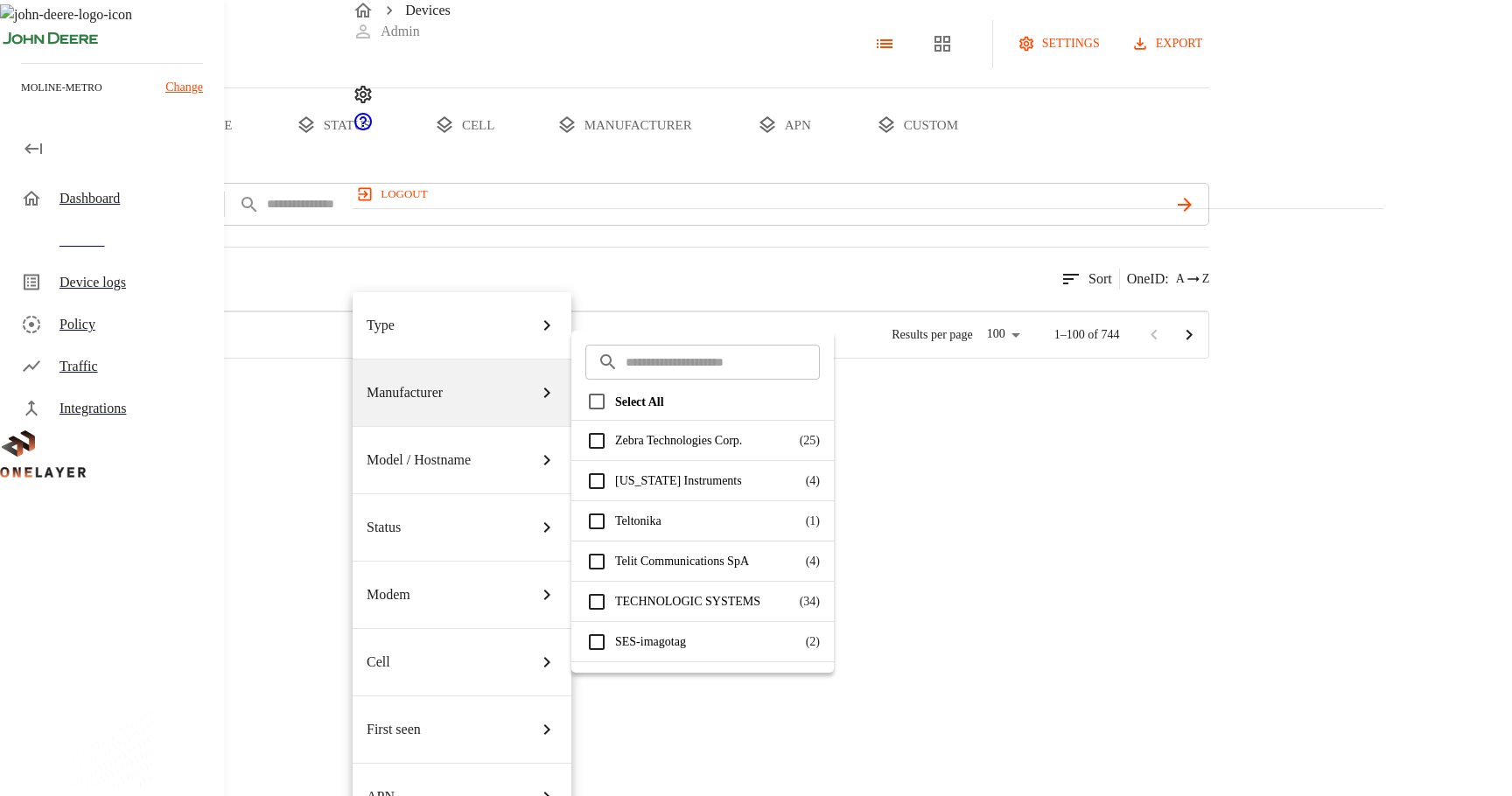
click at [1017, 301] on div at bounding box center [756, 398] width 1512 height 796
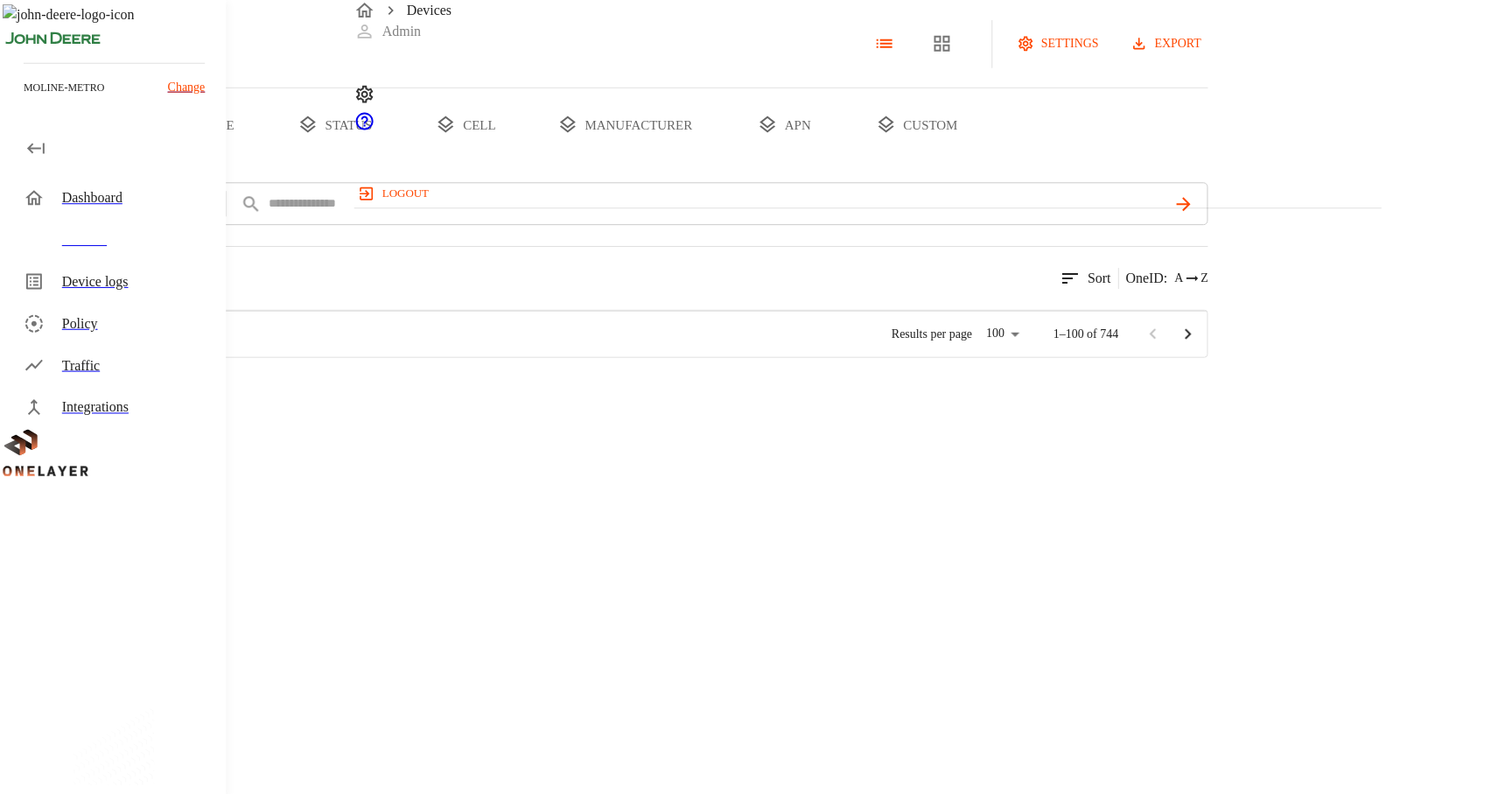
scroll to position [467, 1029]
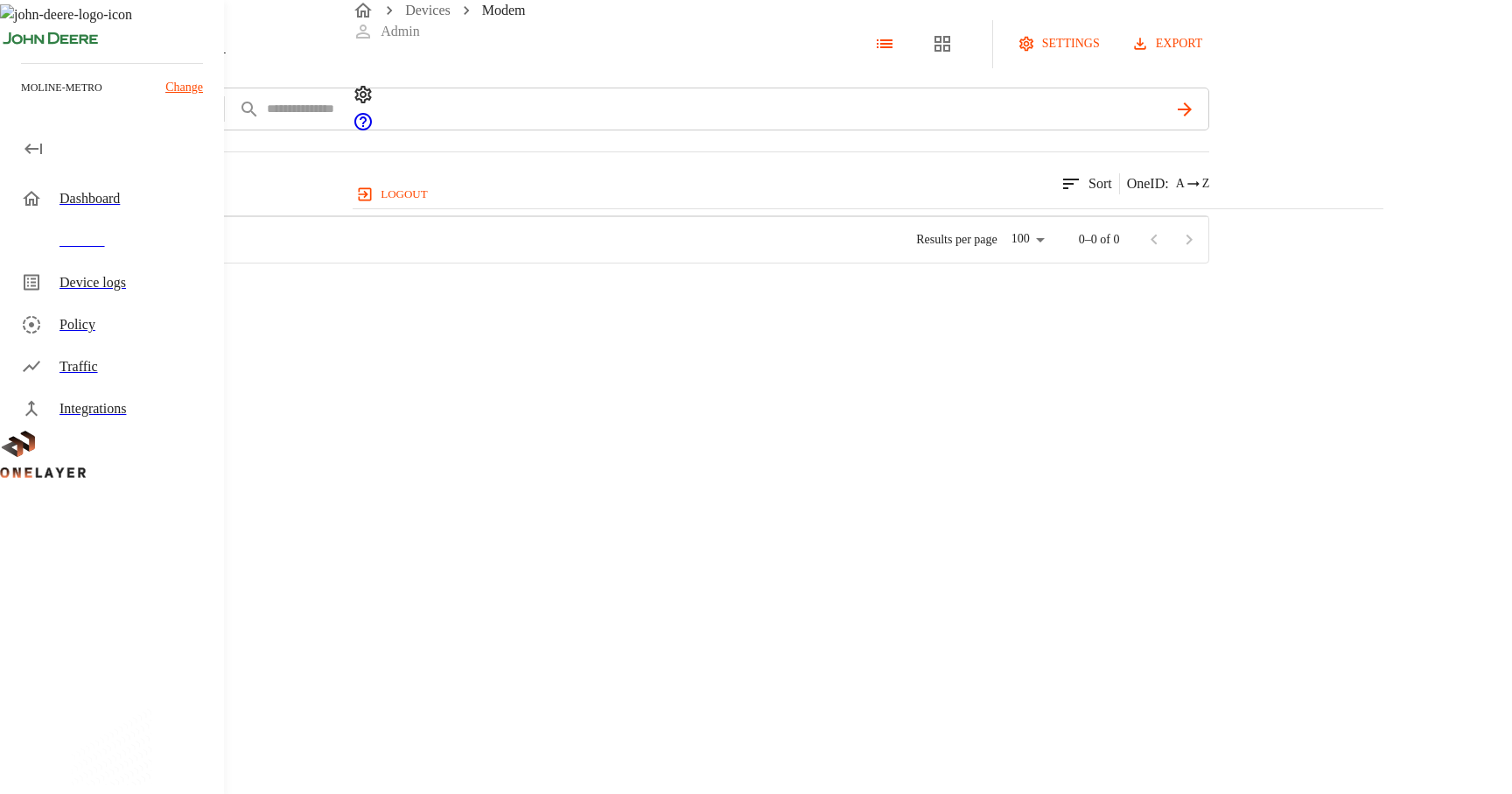
scroll to position [31, 0]
click at [415, 328] on div "FN980m #2a4bb9c6" at bounding box center [297, 296] width 236 height 63
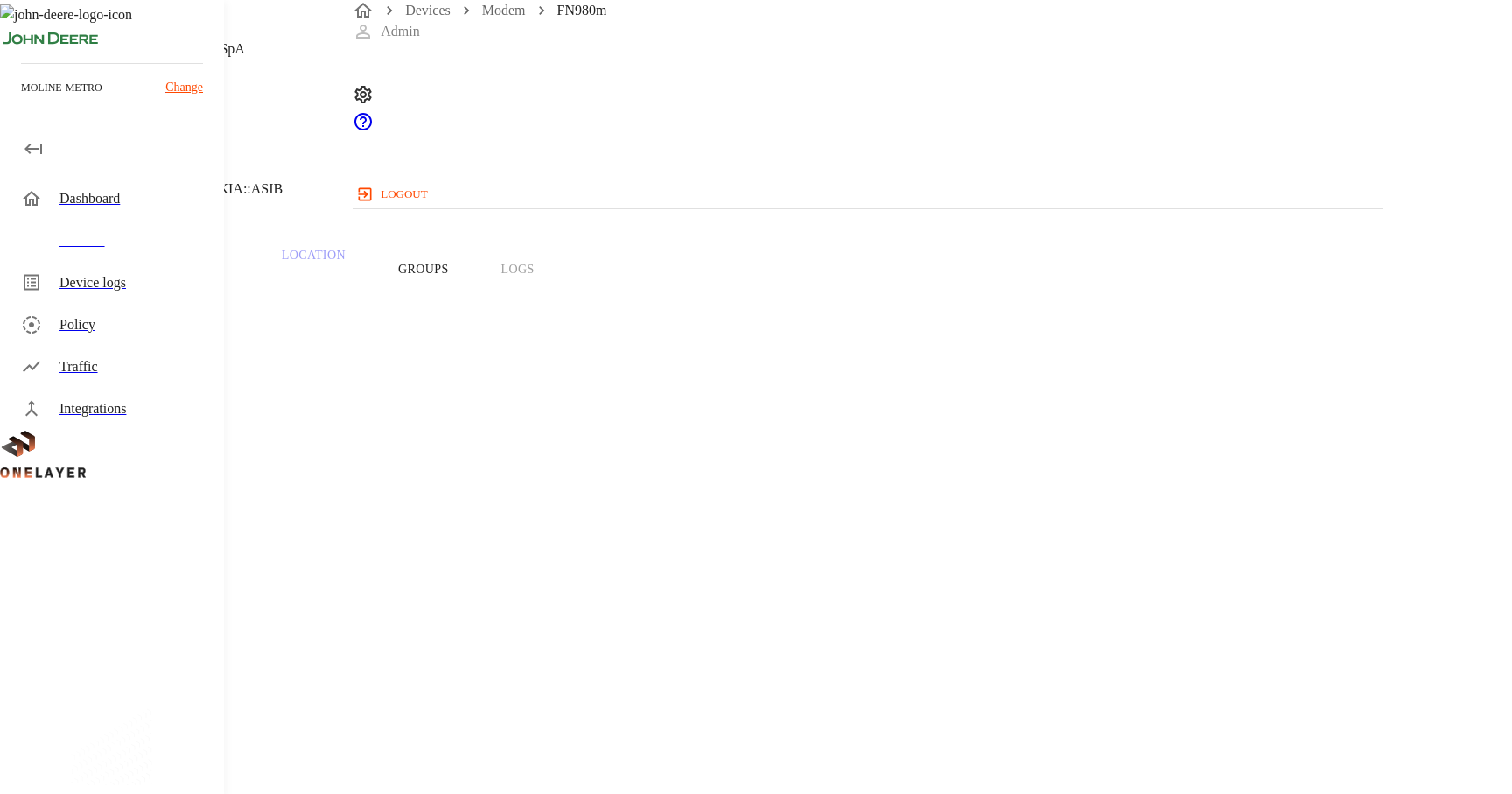
drag, startPoint x: 556, startPoint y: 494, endPoint x: 663, endPoint y: 496, distance: 107.0
click at [663, 688] on section "IMEI: [TECHNICAL_ID]" at bounding box center [604, 716] width 1126 height 56
copy span "359661102090525"
click at [144, 245] on div "Devices" at bounding box center [134, 241] width 150 height 21
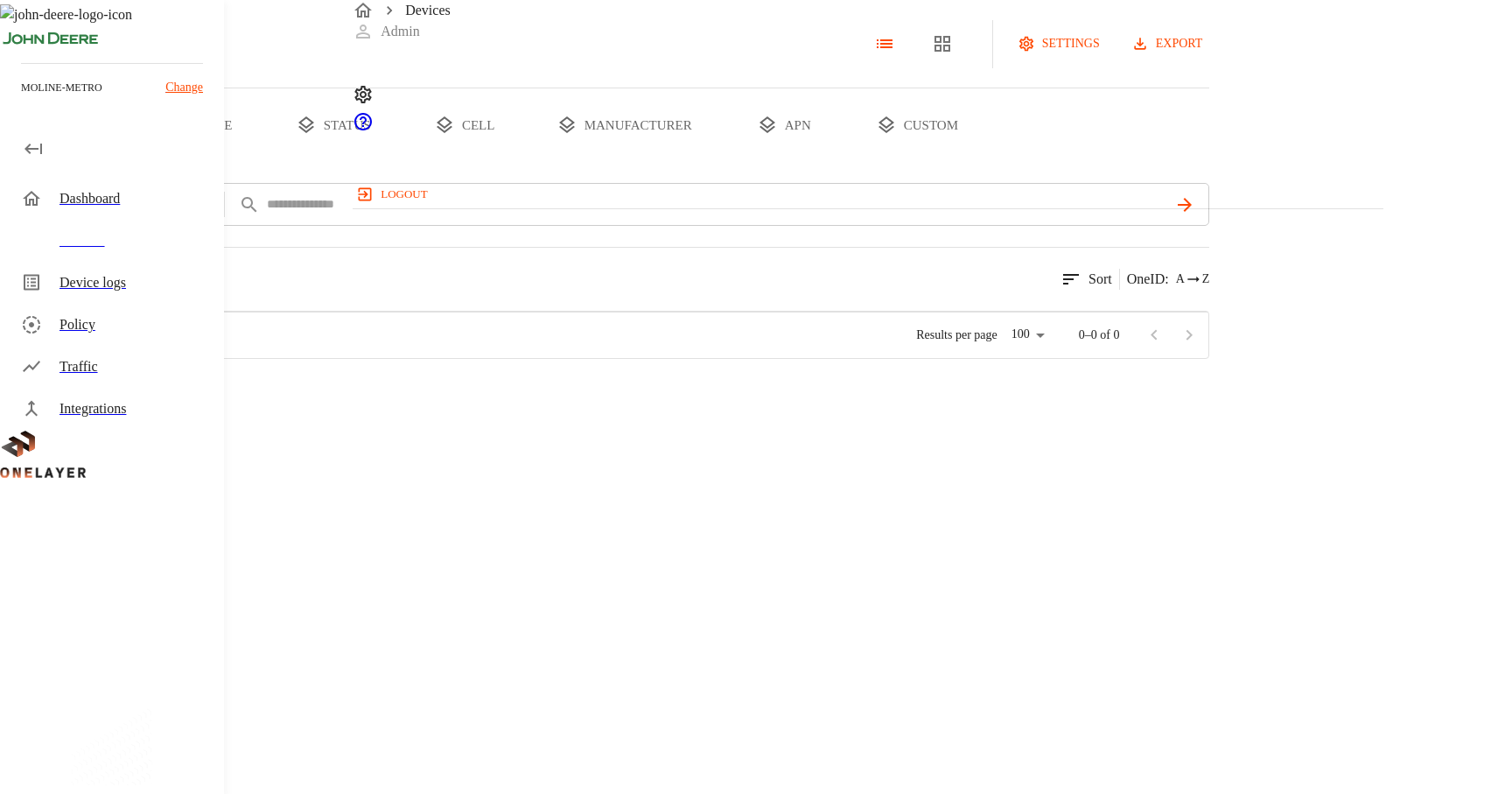
scroll to position [467, 1029]
click at [129, 190] on div "Dashboard" at bounding box center [134, 199] width 150 height 21
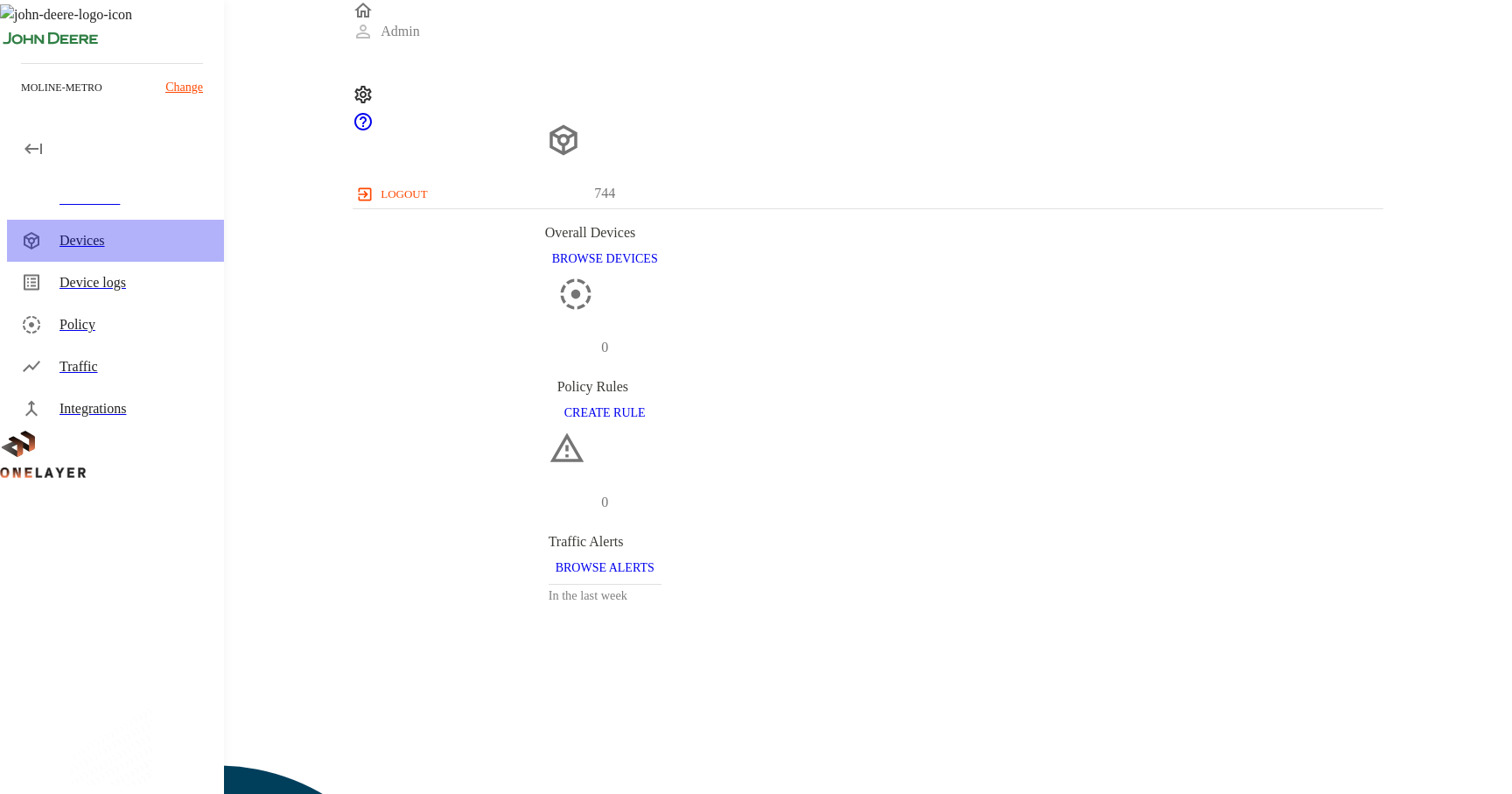
click at [131, 244] on div "Devices" at bounding box center [134, 241] width 150 height 21
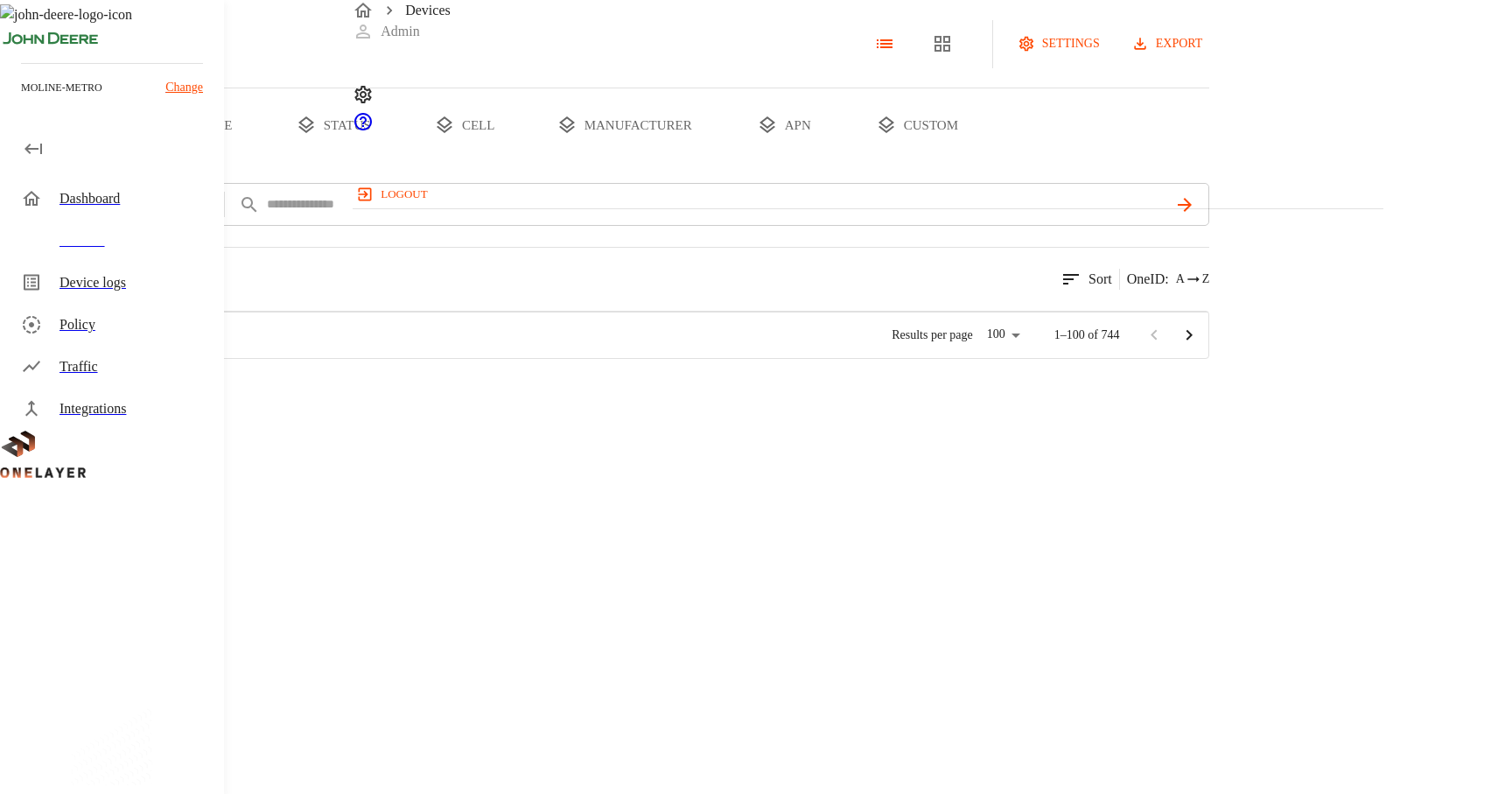
scroll to position [467, 1029]
click at [540, 264] on body "Devices Admin logout moline-metro Change Dashboard Devices Device logs Policy T…" at bounding box center [756, 179] width 1512 height 359
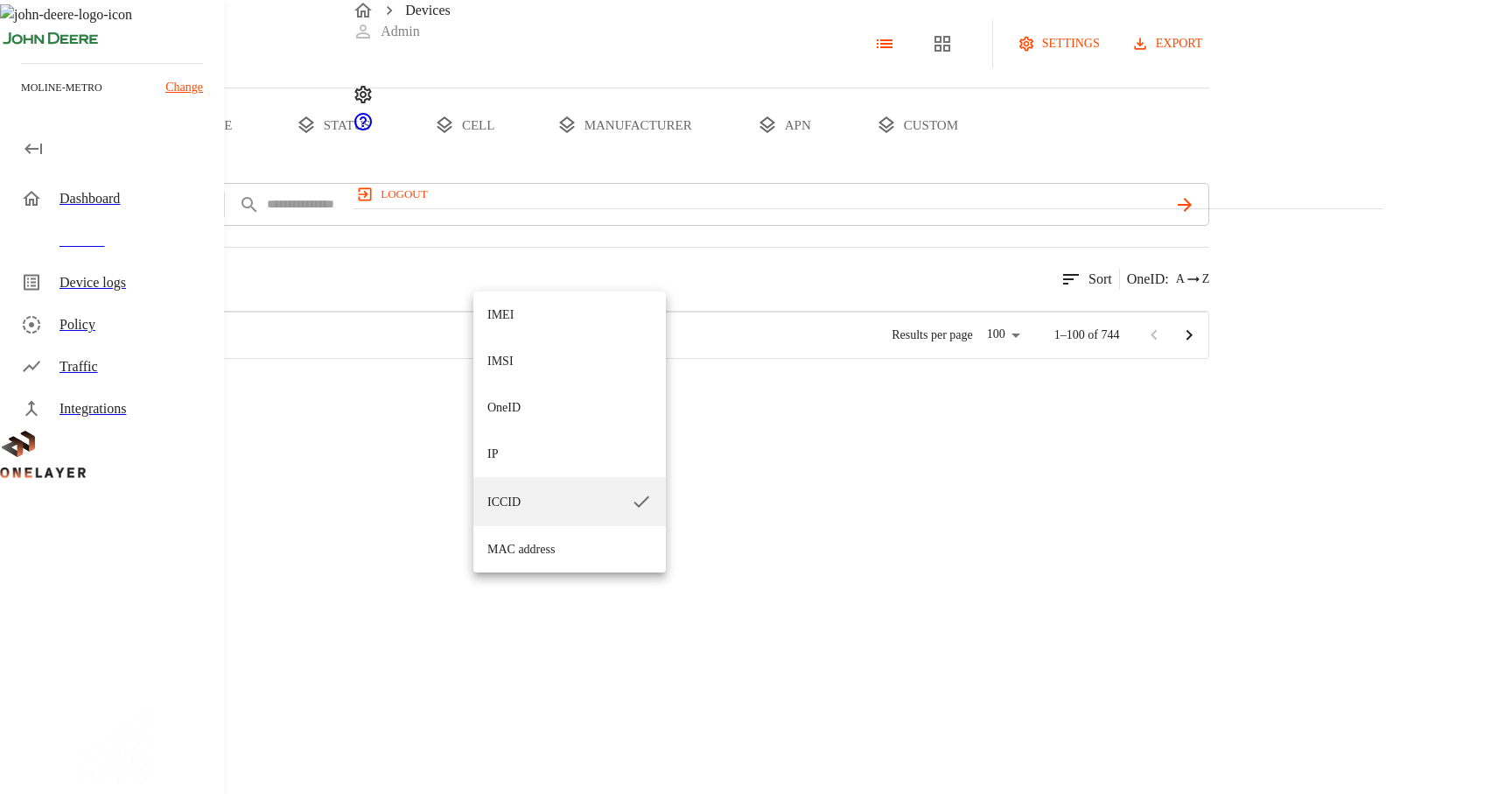
click at [546, 312] on li "IMEI" at bounding box center [569, 314] width 193 height 46
type input "****"
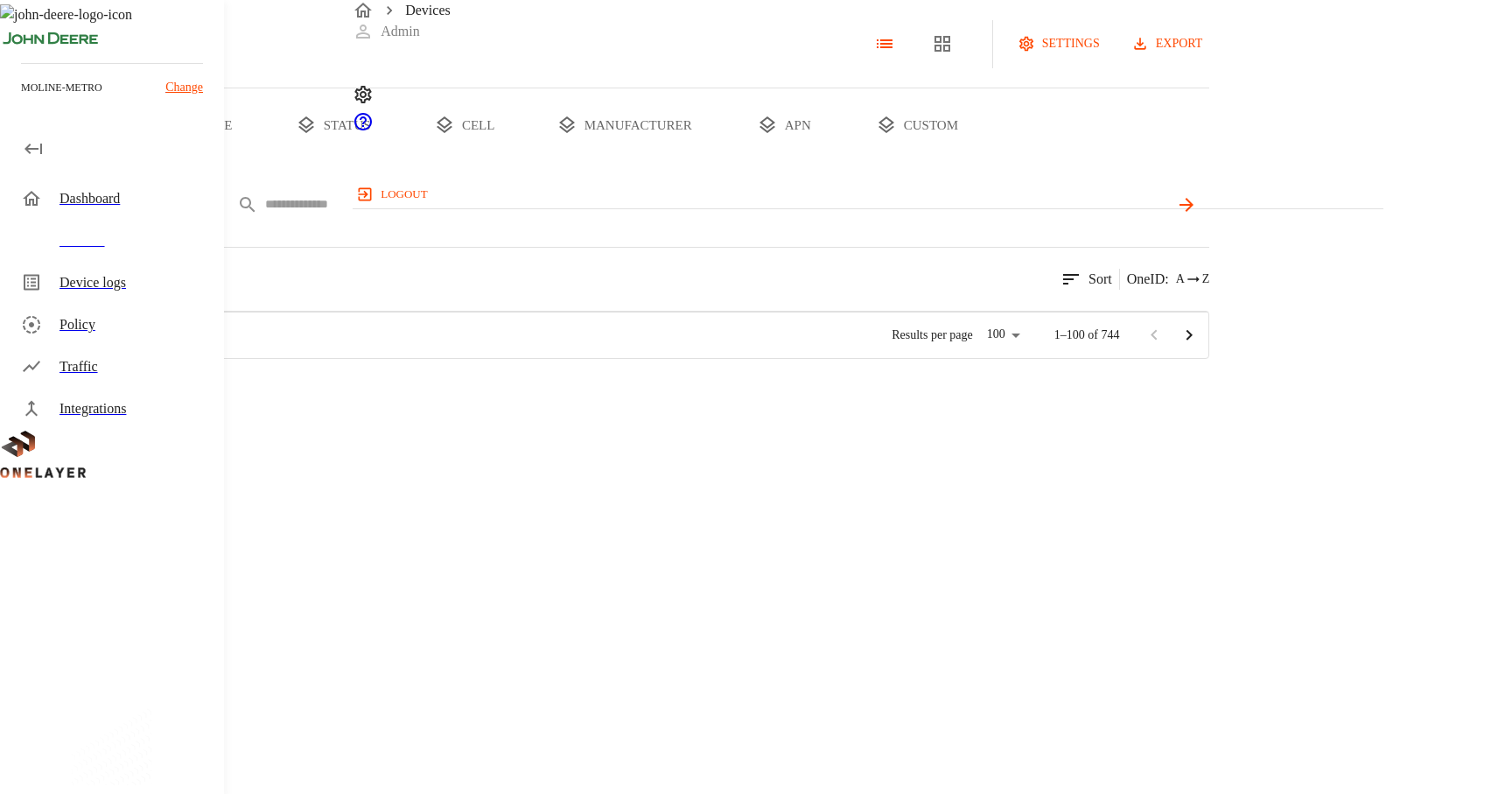
click at [677, 217] on input "text" at bounding box center [717, 204] width 904 height 26
paste input "**********"
type input "********"
click at [714, 217] on input "text" at bounding box center [643, 204] width 758 height 26
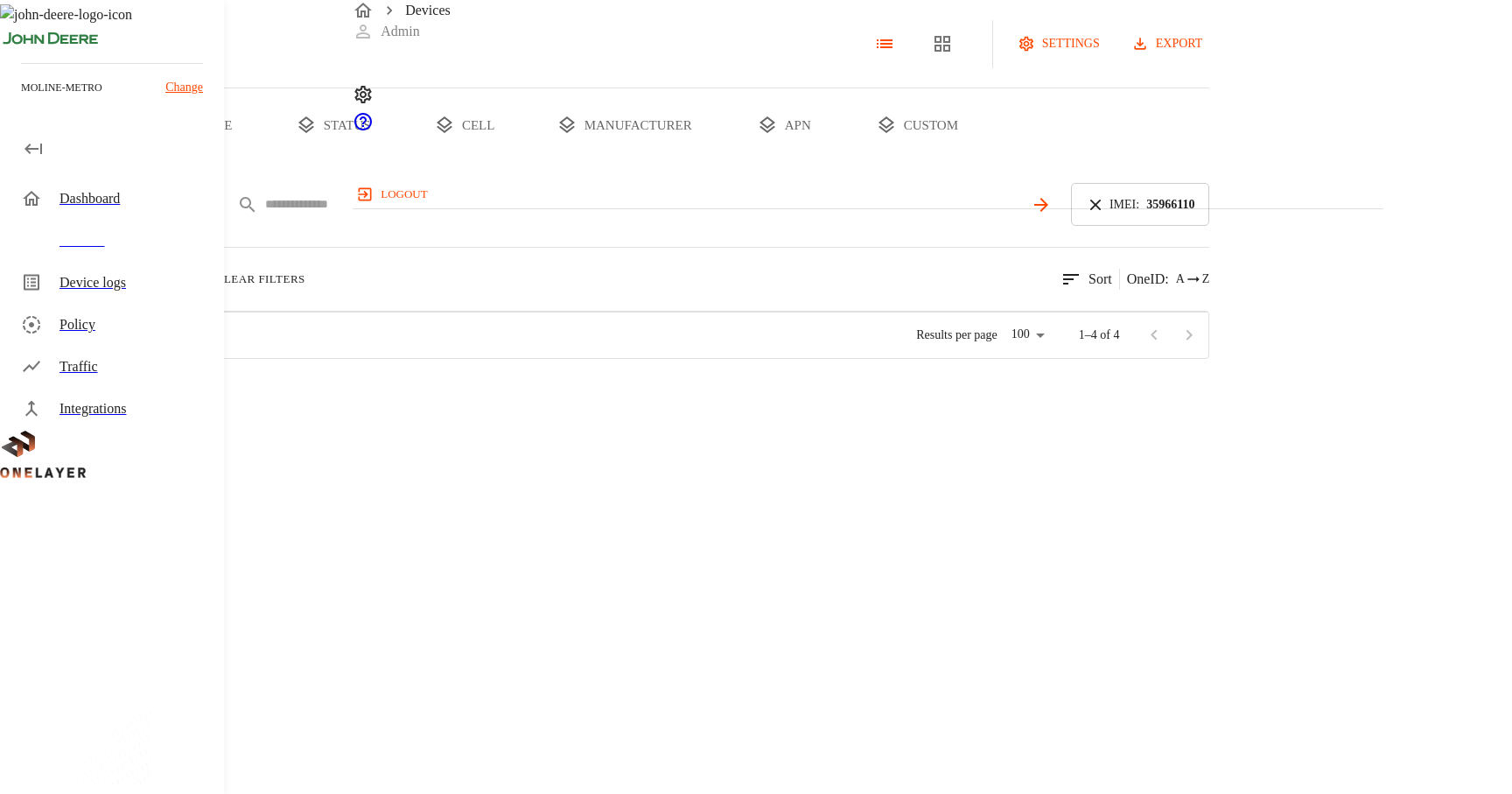
click at [714, 217] on input "text" at bounding box center [643, 204] width 758 height 26
click at [547, 270] on body "Devices Admin logout moline-metro Change Dashboard Devices Device logs Policy T…" at bounding box center [756, 179] width 1512 height 359
click at [957, 369] on div at bounding box center [756, 397] width 1512 height 794
click at [119, 226] on button "add filter" at bounding box center [60, 204] width 119 height 43
click at [717, 290] on div at bounding box center [756, 397] width 1512 height 794
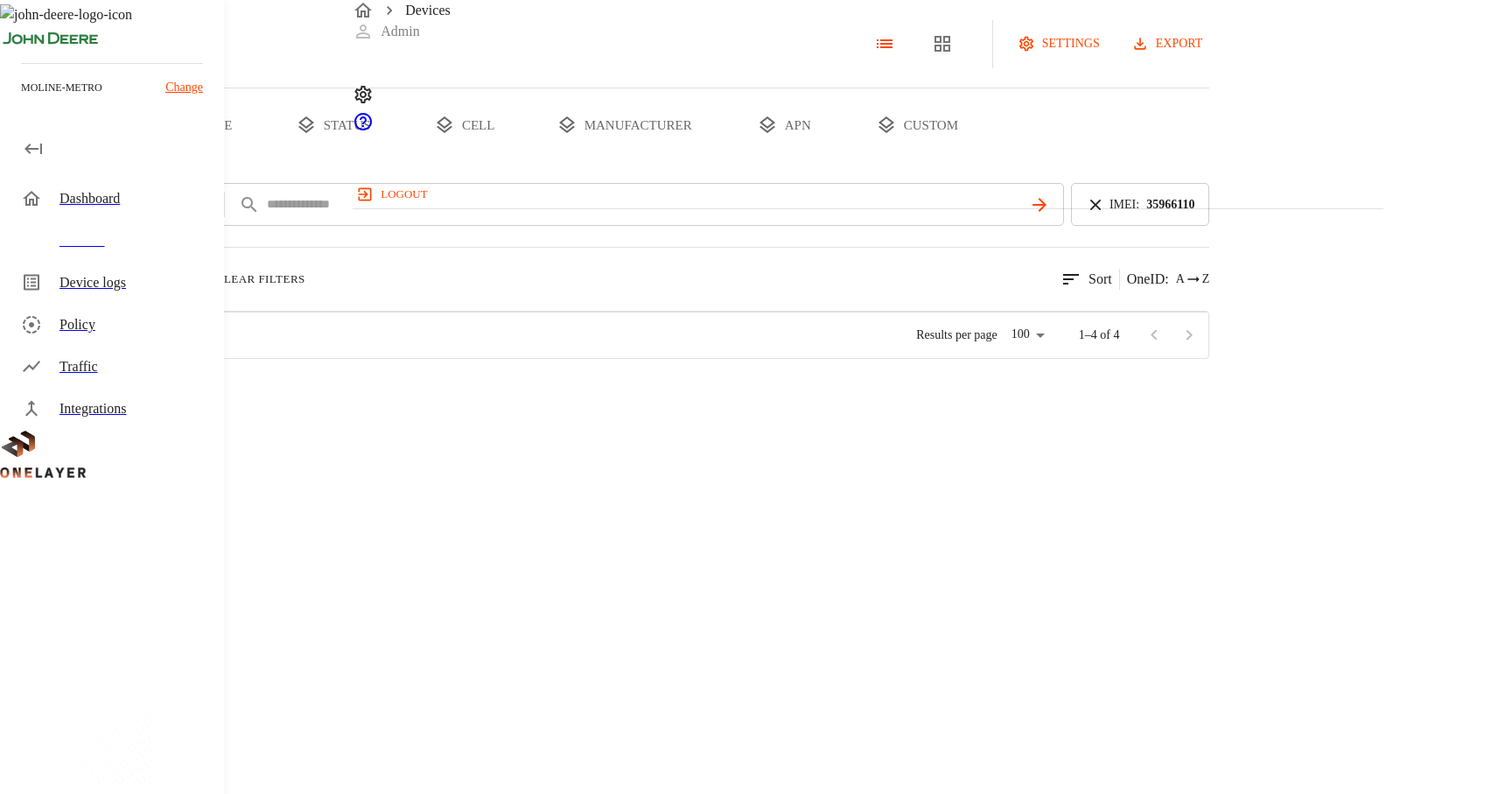
click at [241, 379] on p "FN980m" at bounding box center [214, 370] width 53 height 18
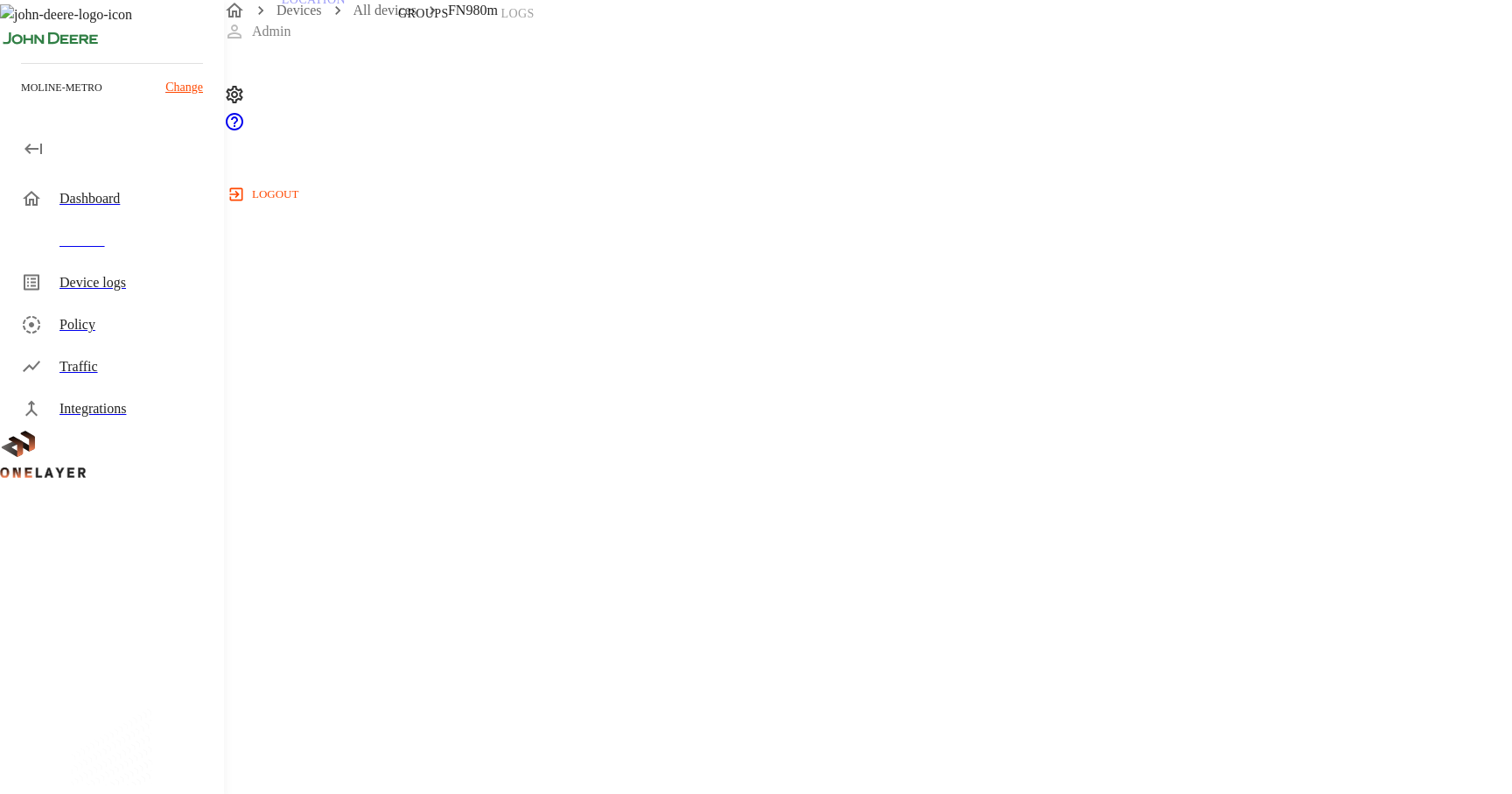
scroll to position [233, 0]
click at [147, 494] on span "359661102090525" at bounding box center [93, 501] width 104 height 15
copy span "359661102090525"
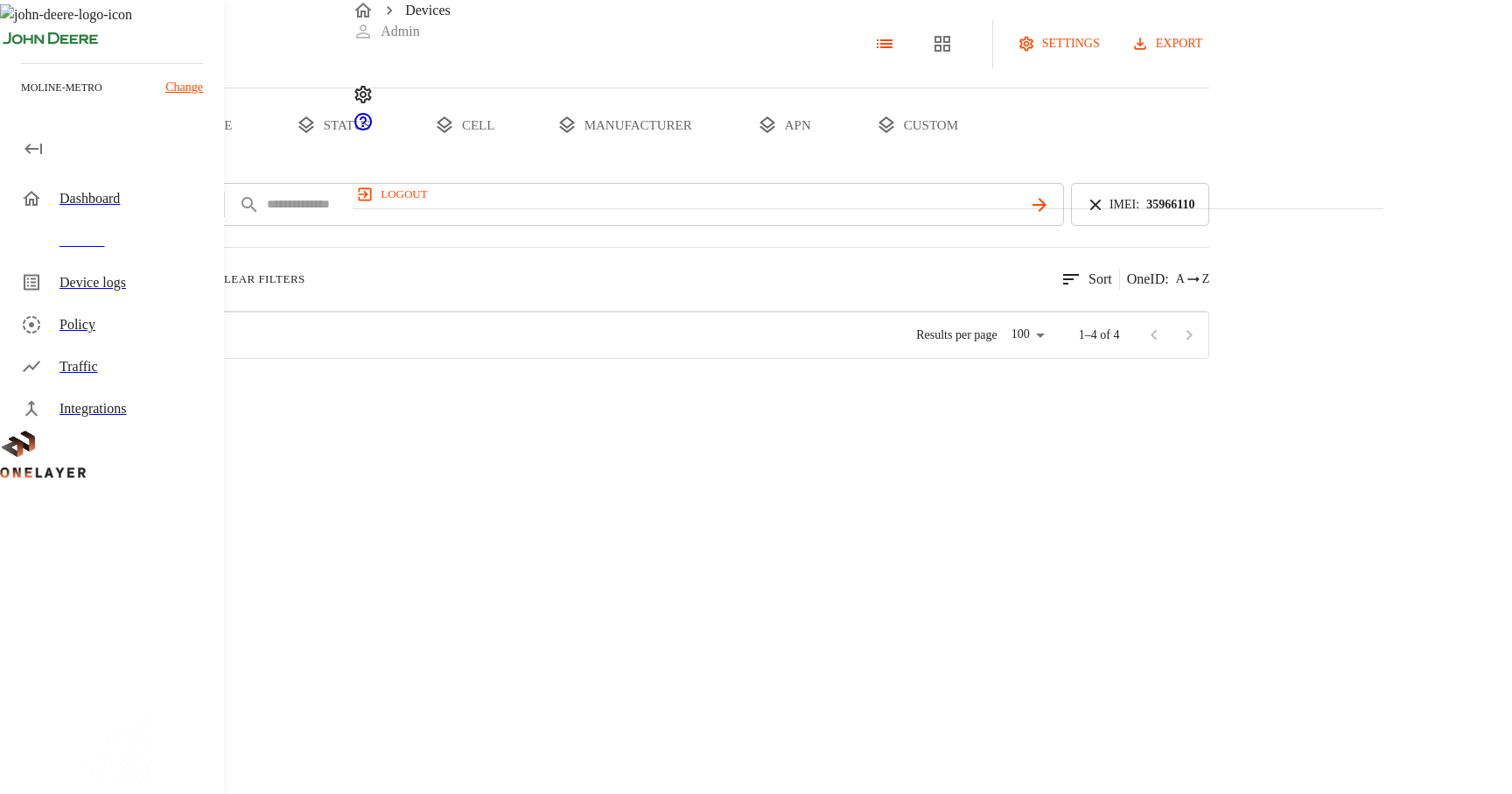
scroll to position [467, 1029]
click at [415, 424] on div "FN980m #2a4bb9c6" at bounding box center [297, 392] width 236 height 63
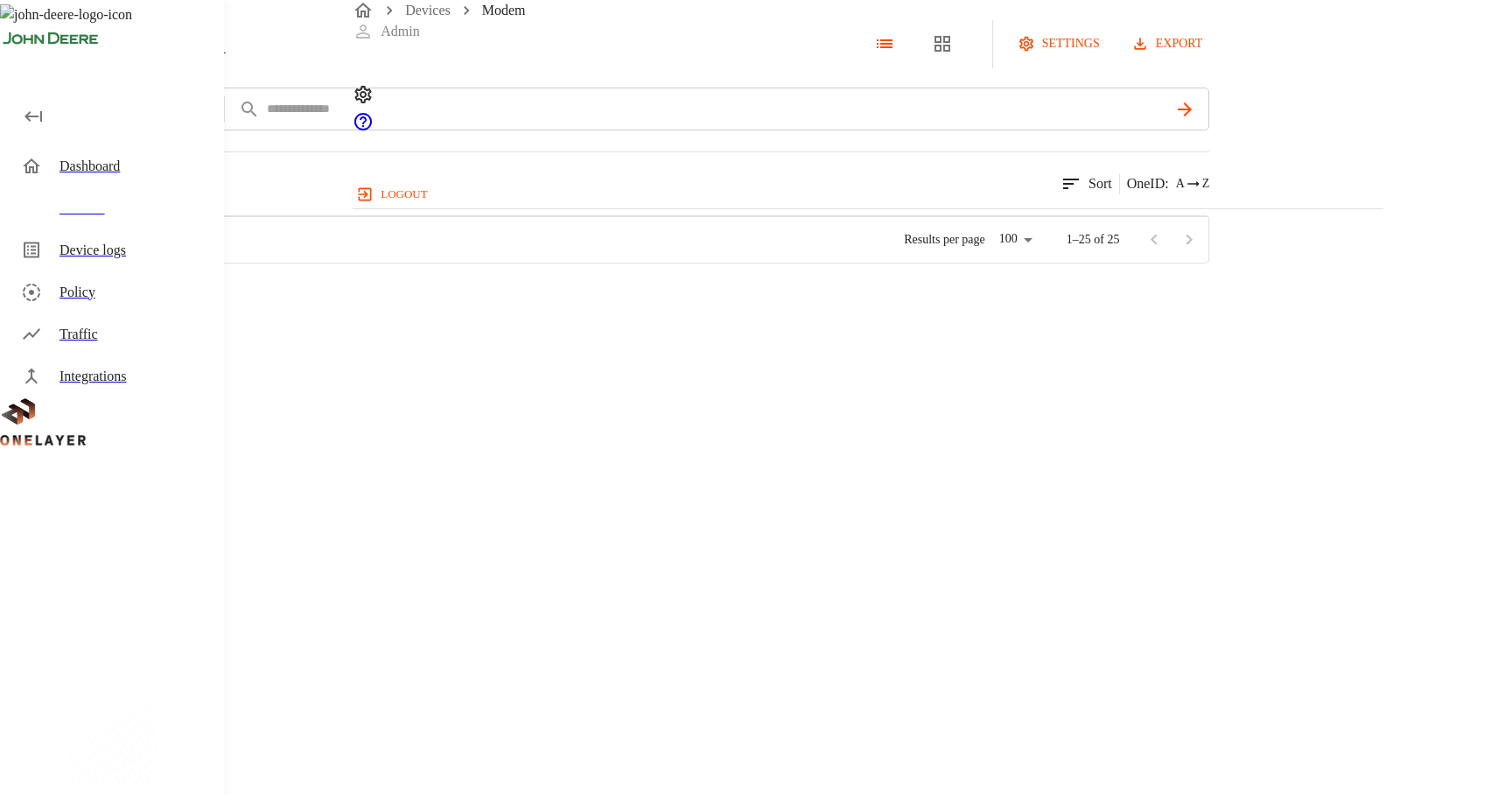
click at [179, 328] on div at bounding box center [121, 296] width 115 height 63
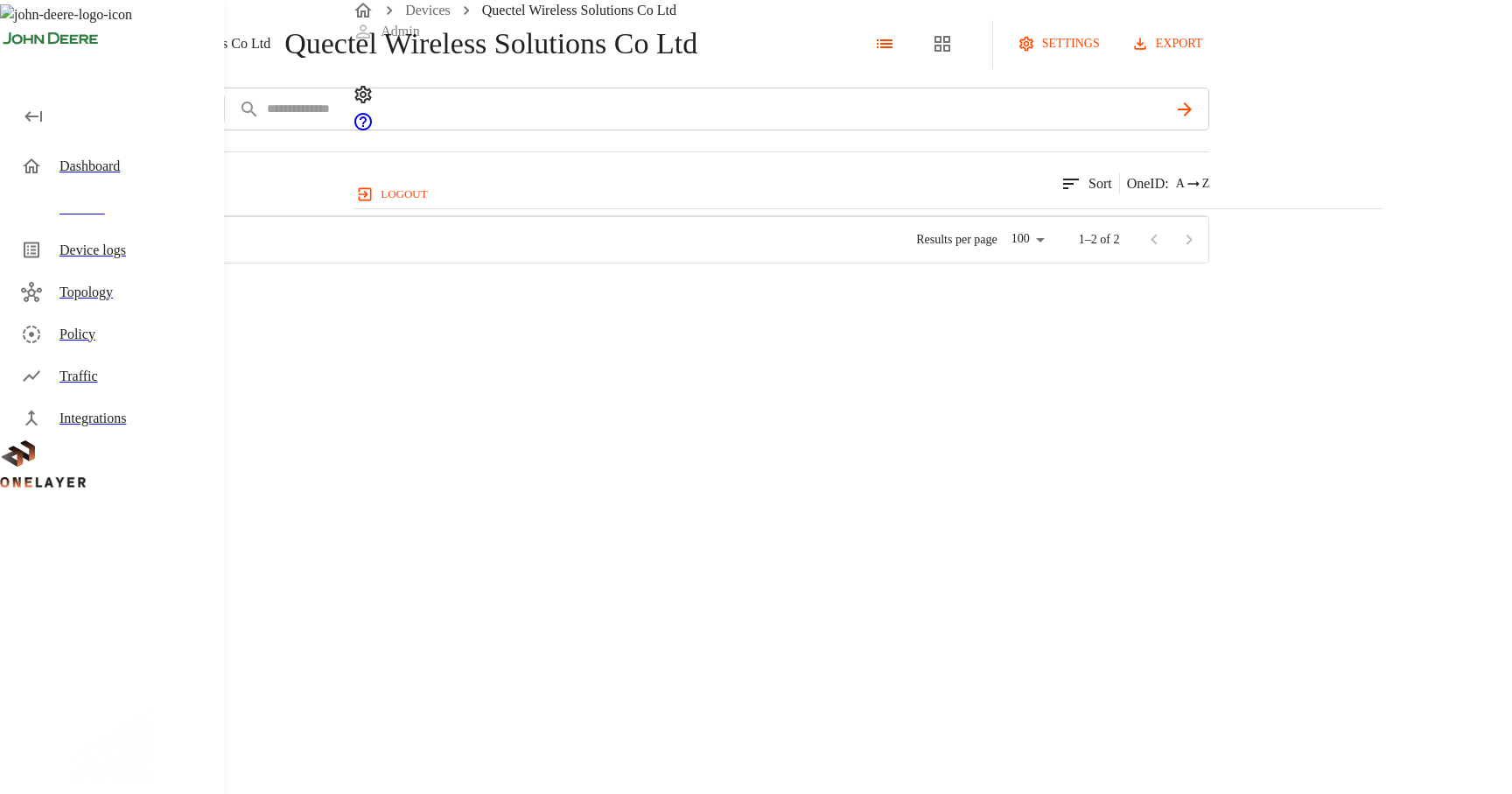
scroll to position [467, 1029]
click at [147, 176] on div "Dashboard" at bounding box center [134, 166] width 150 height 21
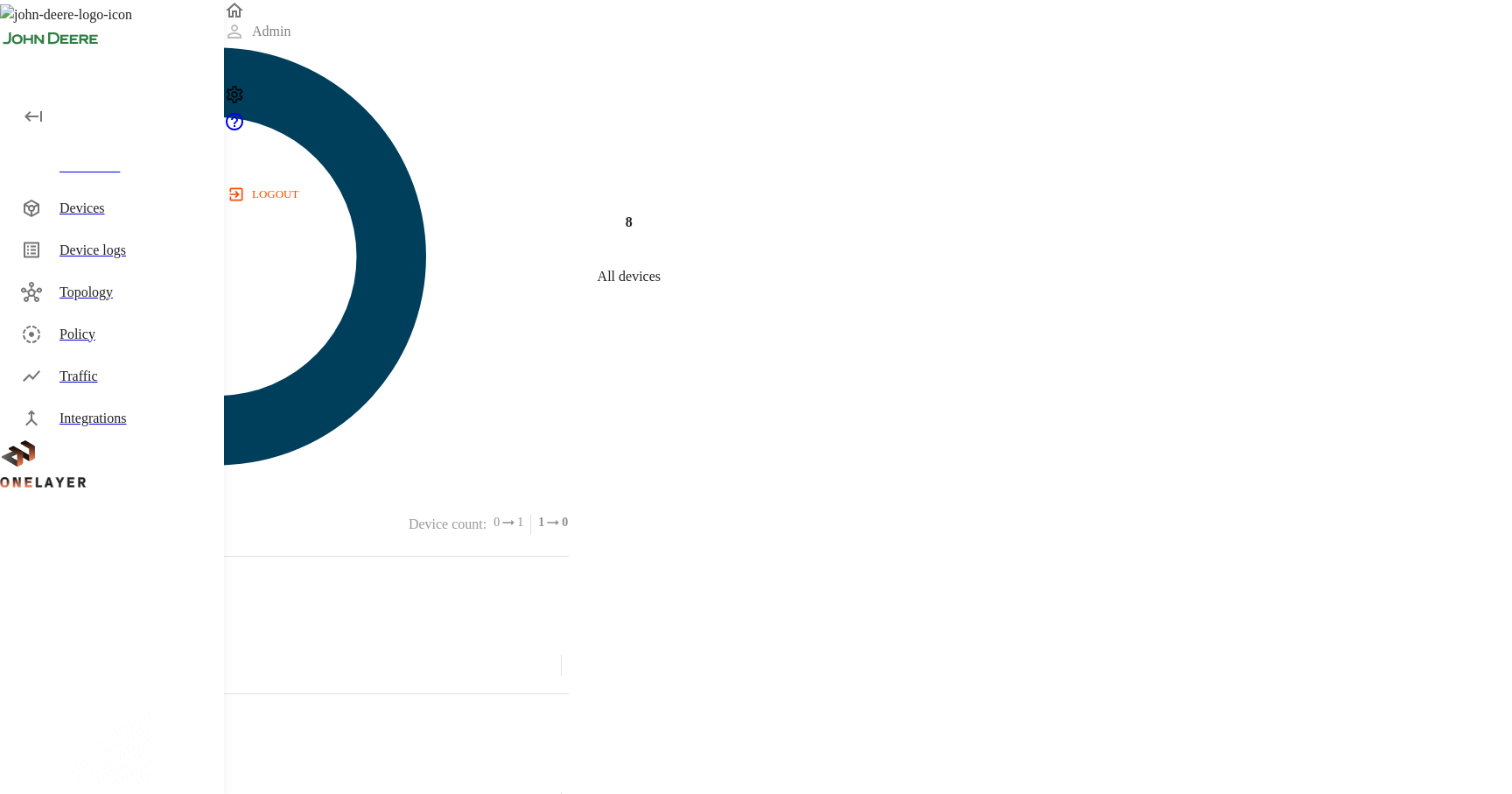
scroll to position [83, 0]
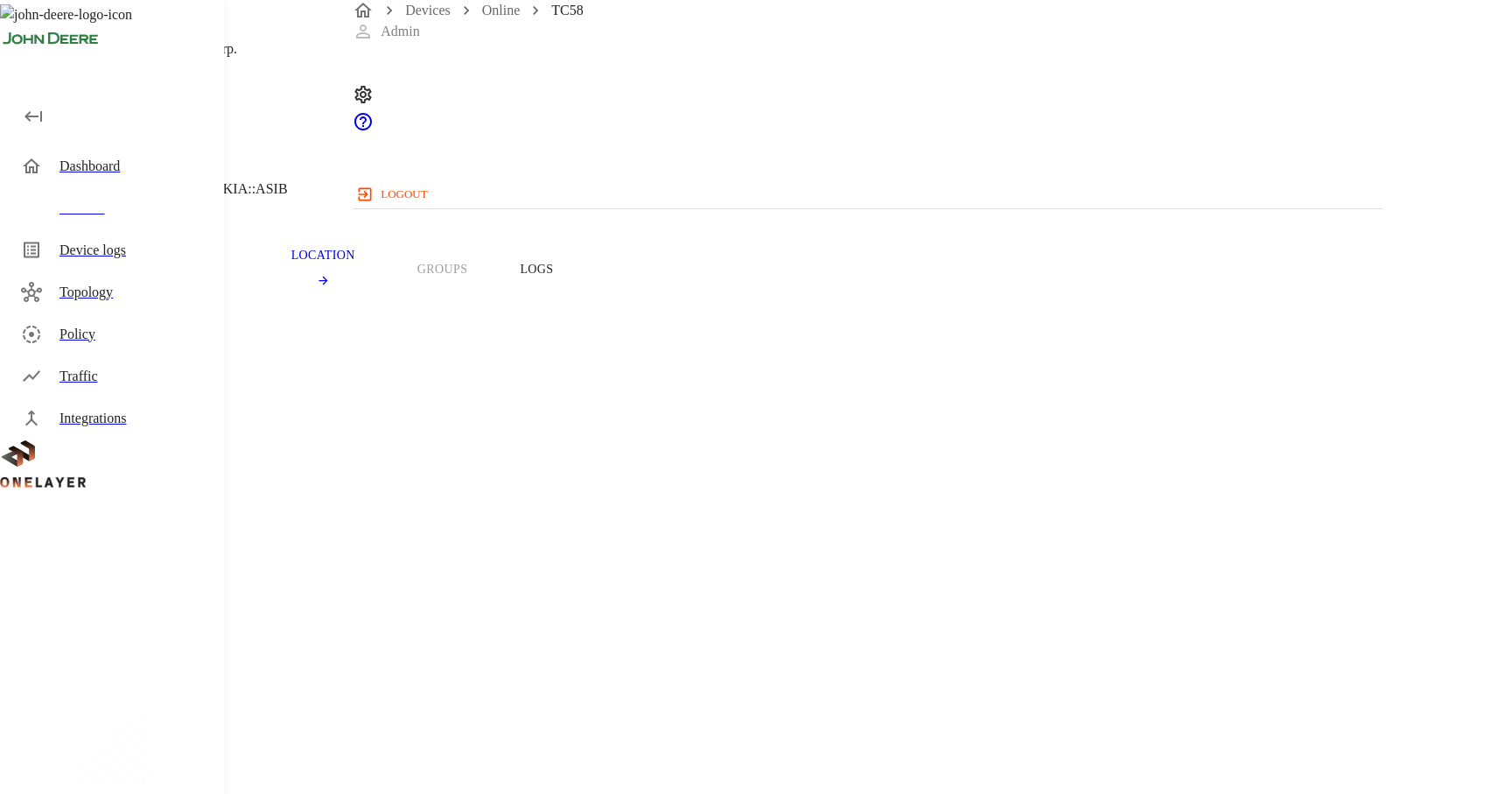
click at [147, 724] on span "351790486219010" at bounding box center [94, 731] width 105 height 15
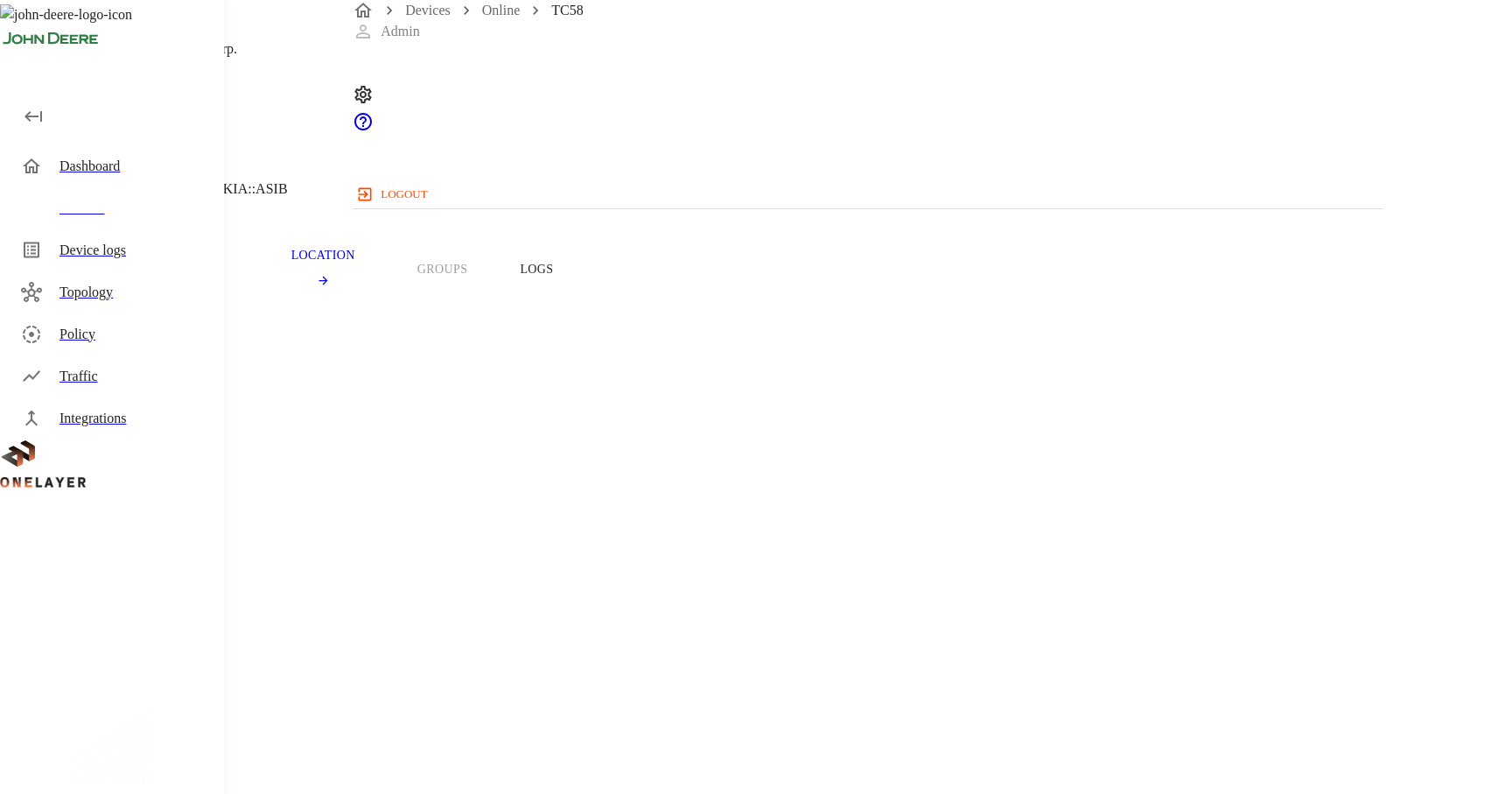
click at [147, 724] on span "351790486219010" at bounding box center [94, 731] width 105 height 15
click at [140, 168] on div "Dashboard" at bounding box center [134, 166] width 150 height 21
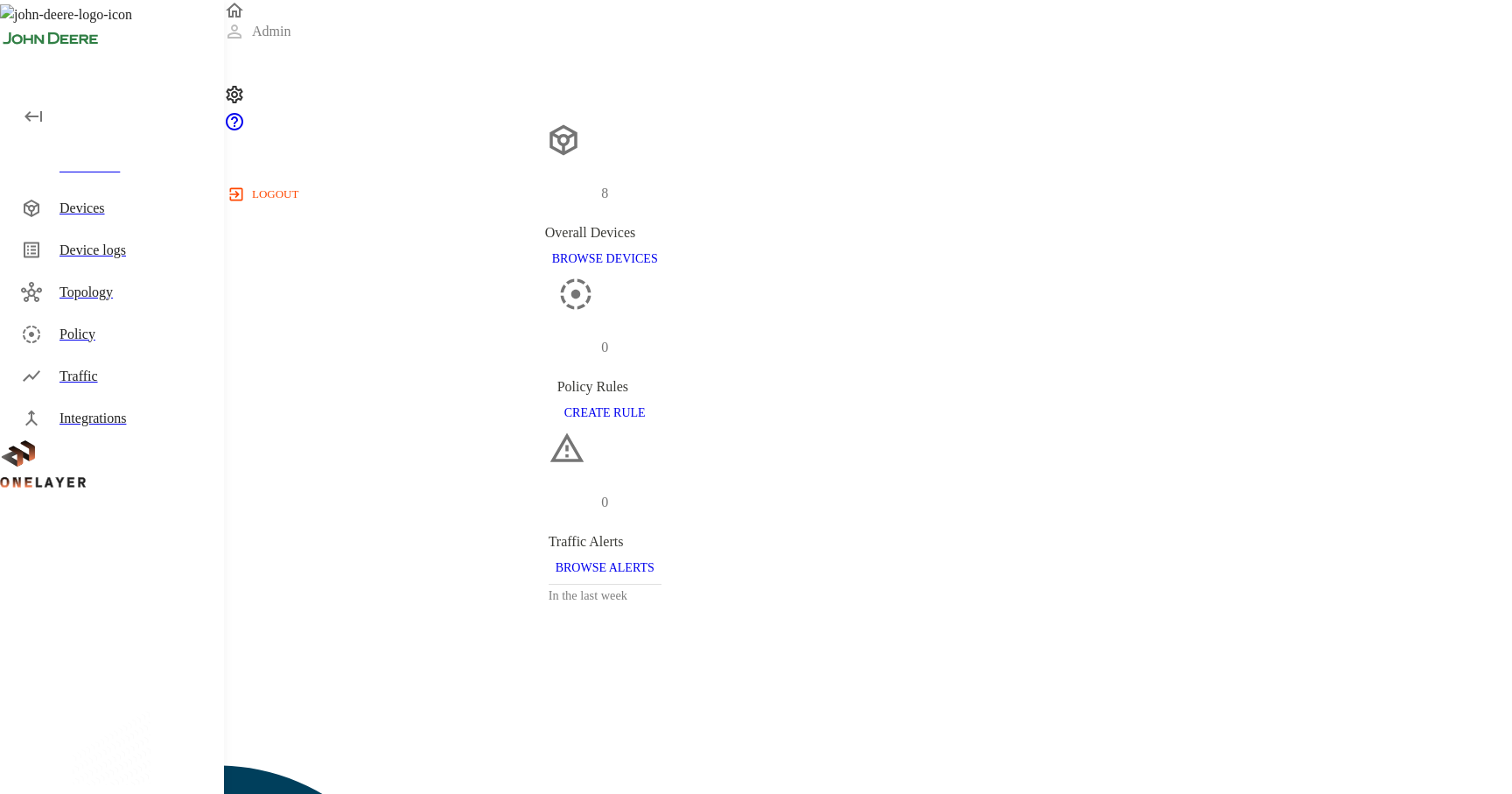
scroll to position [684, 0]
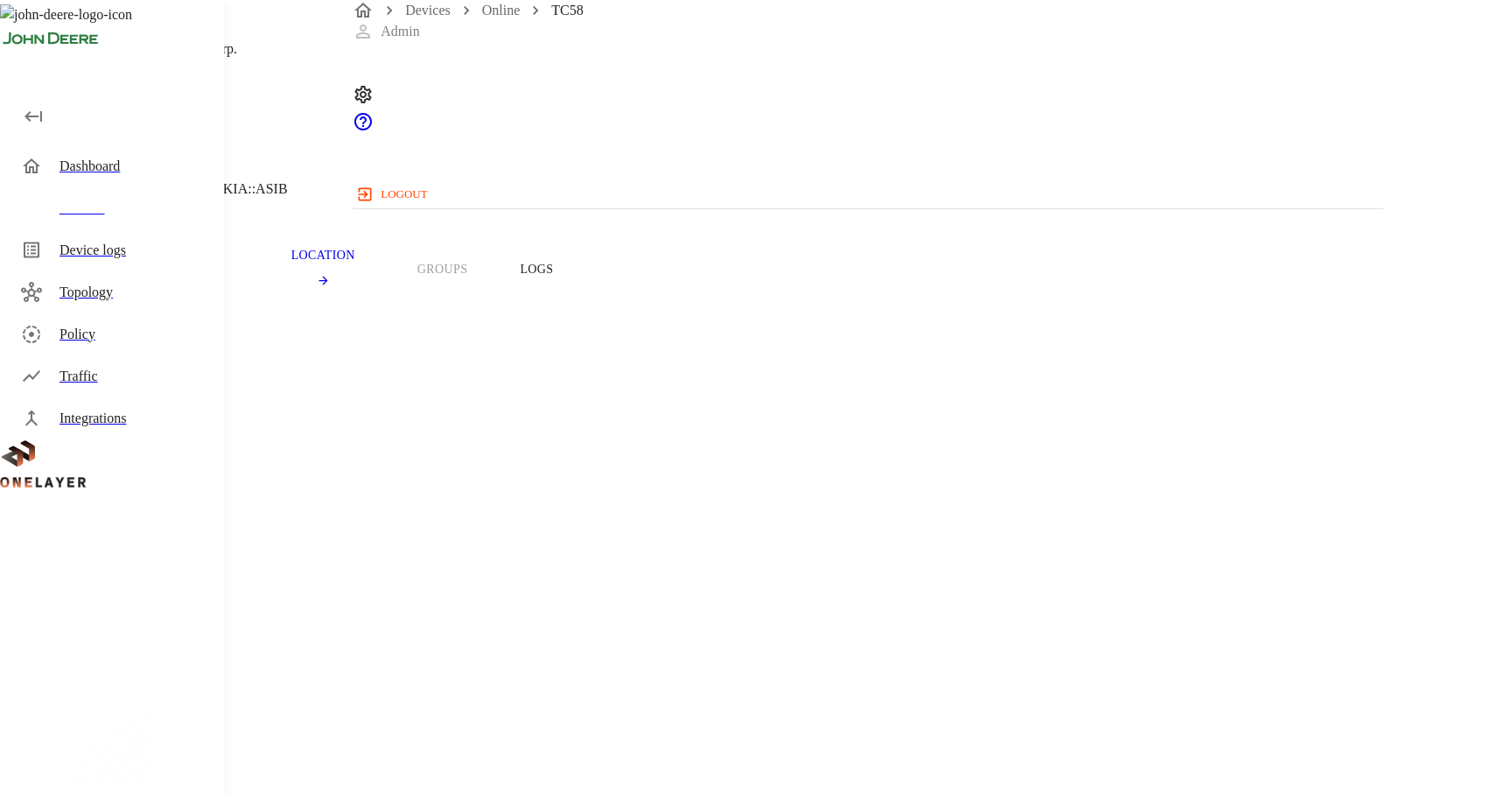
click at [147, 724] on span "351790486207900" at bounding box center [94, 731] width 105 height 15
copy span "351790486207900"
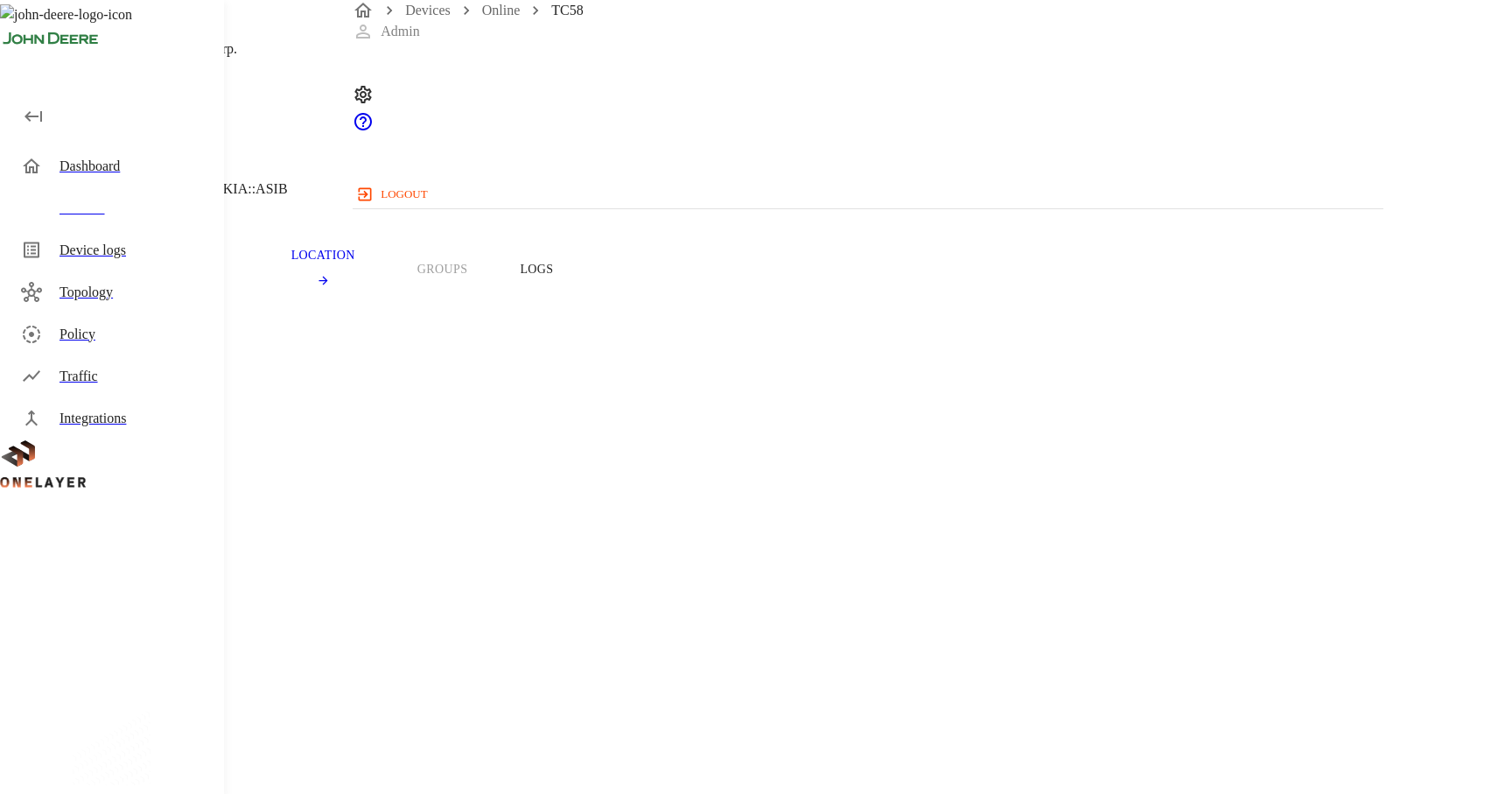
click at [147, 724] on span "351790486207900" at bounding box center [94, 731] width 105 height 15
drag, startPoint x: 654, startPoint y: 493, endPoint x: 544, endPoint y: 496, distance: 110.0
click at [544, 686] on section "IMEI: 351790486207900" at bounding box center [604, 713] width 1126 height 56
copy section "35179048620790"
drag, startPoint x: 660, startPoint y: 496, endPoint x: 646, endPoint y: 495, distance: 14.0
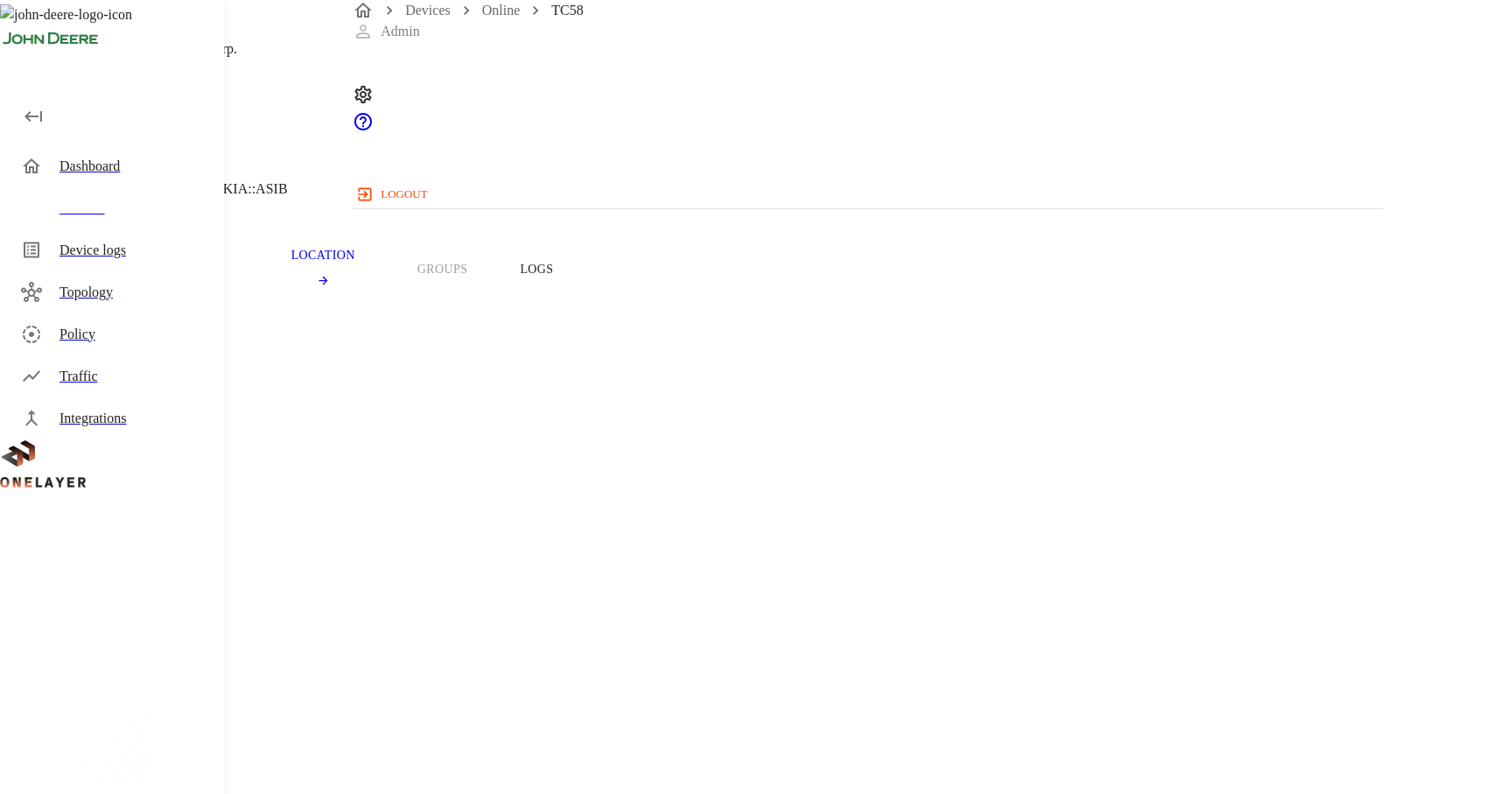
click at [147, 724] on span "351790486207900" at bounding box center [94, 731] width 105 height 15
copy span "999400000635940"
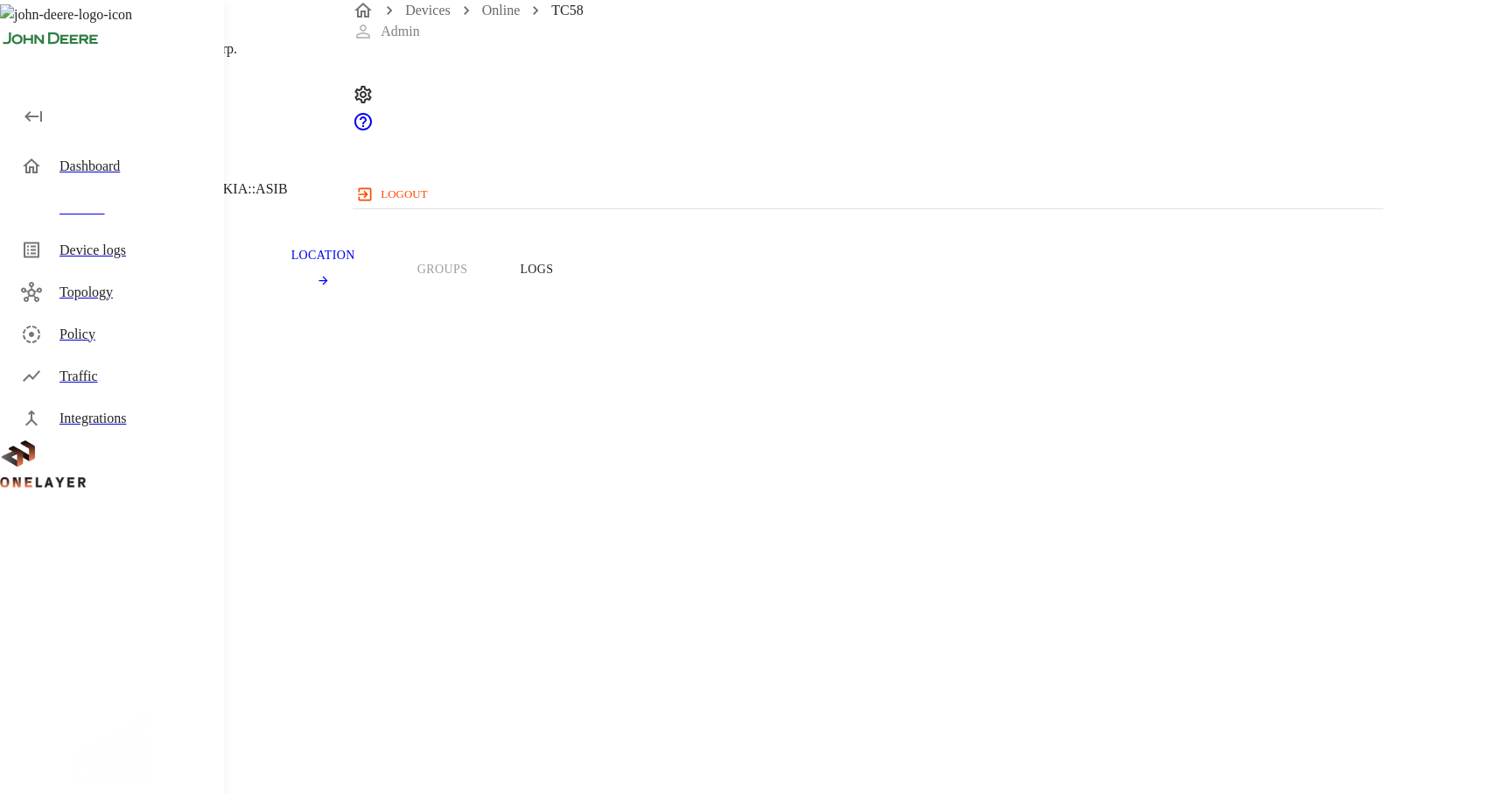
drag, startPoint x: 556, startPoint y: 494, endPoint x: 635, endPoint y: 495, distance: 79.0
click at [147, 724] on span "351790486207900" at bounding box center [94, 731] width 105 height 15
copy span "35179048620"
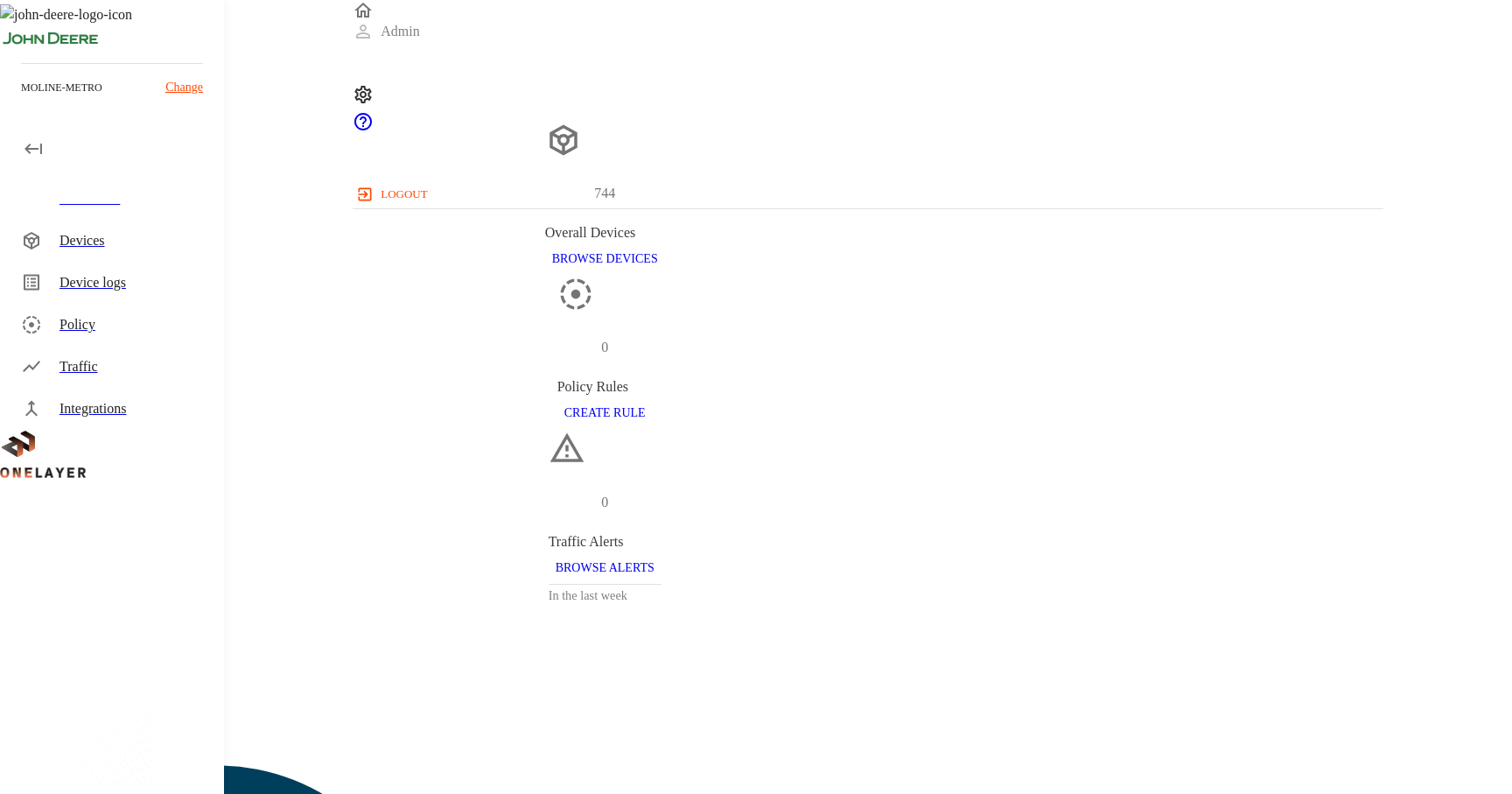
scroll to position [469, 1030]
click at [163, 242] on div "Devices" at bounding box center [134, 241] width 150 height 21
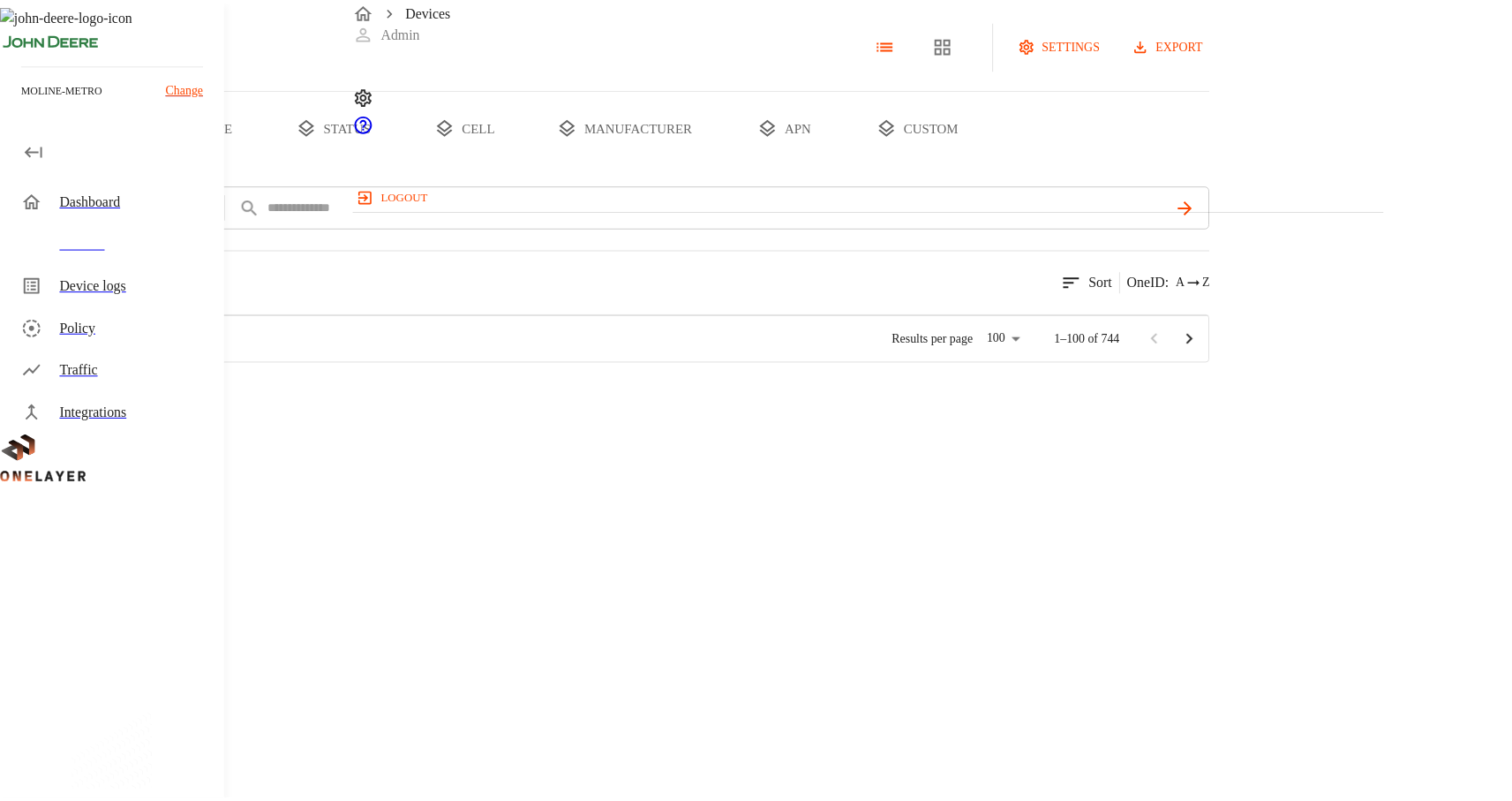
scroll to position [33, 0]
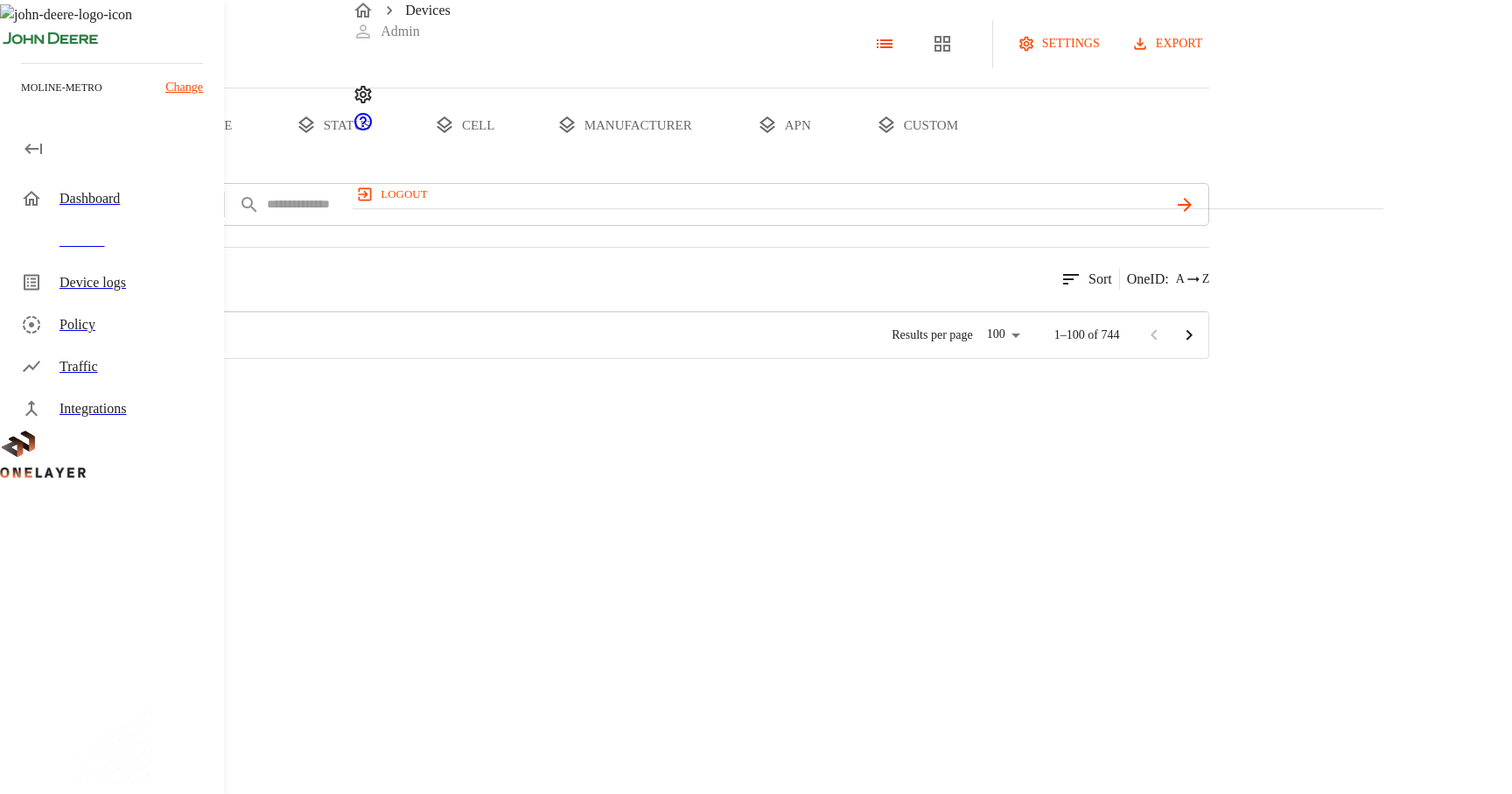
click at [469, 579] on div at bounding box center [424, 547] width 90 height 63
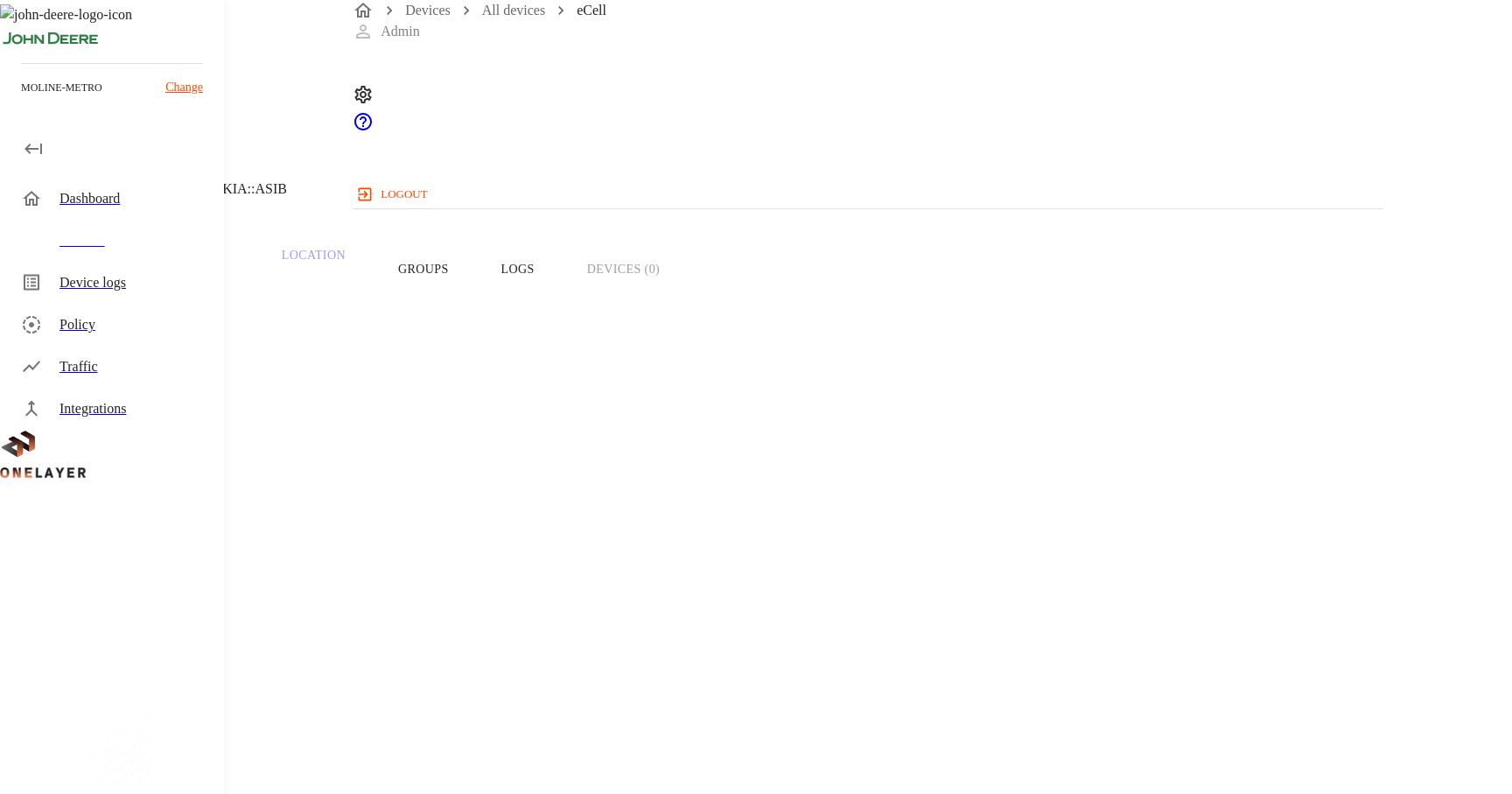
click at [147, 727] on span "869910040210197" at bounding box center [94, 734] width 105 height 15
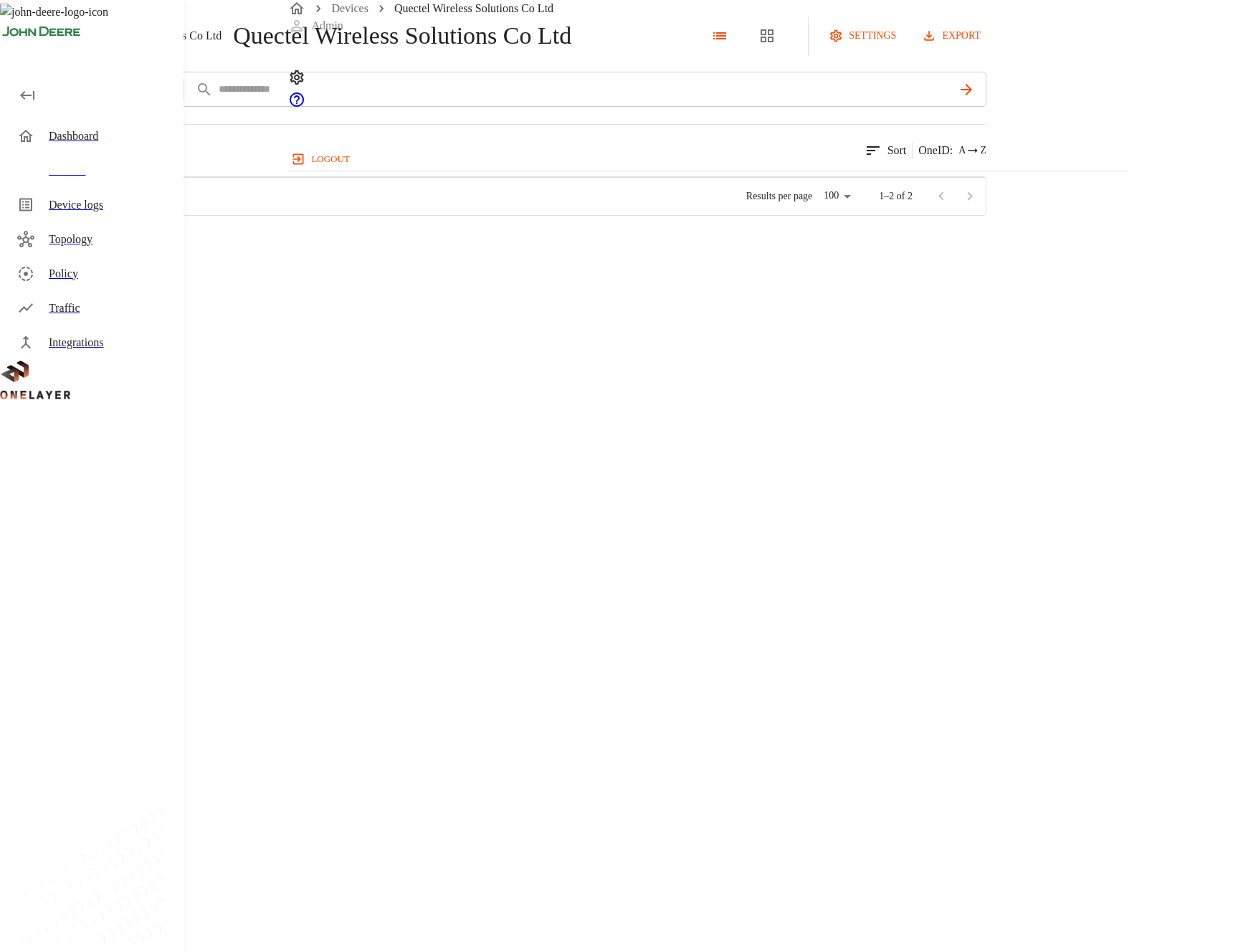
scroll to position [568, 828]
click at [338, 269] on div "RG520N-EU #2d382927 NEW" at bounding box center [242, 242] width 193 height 52
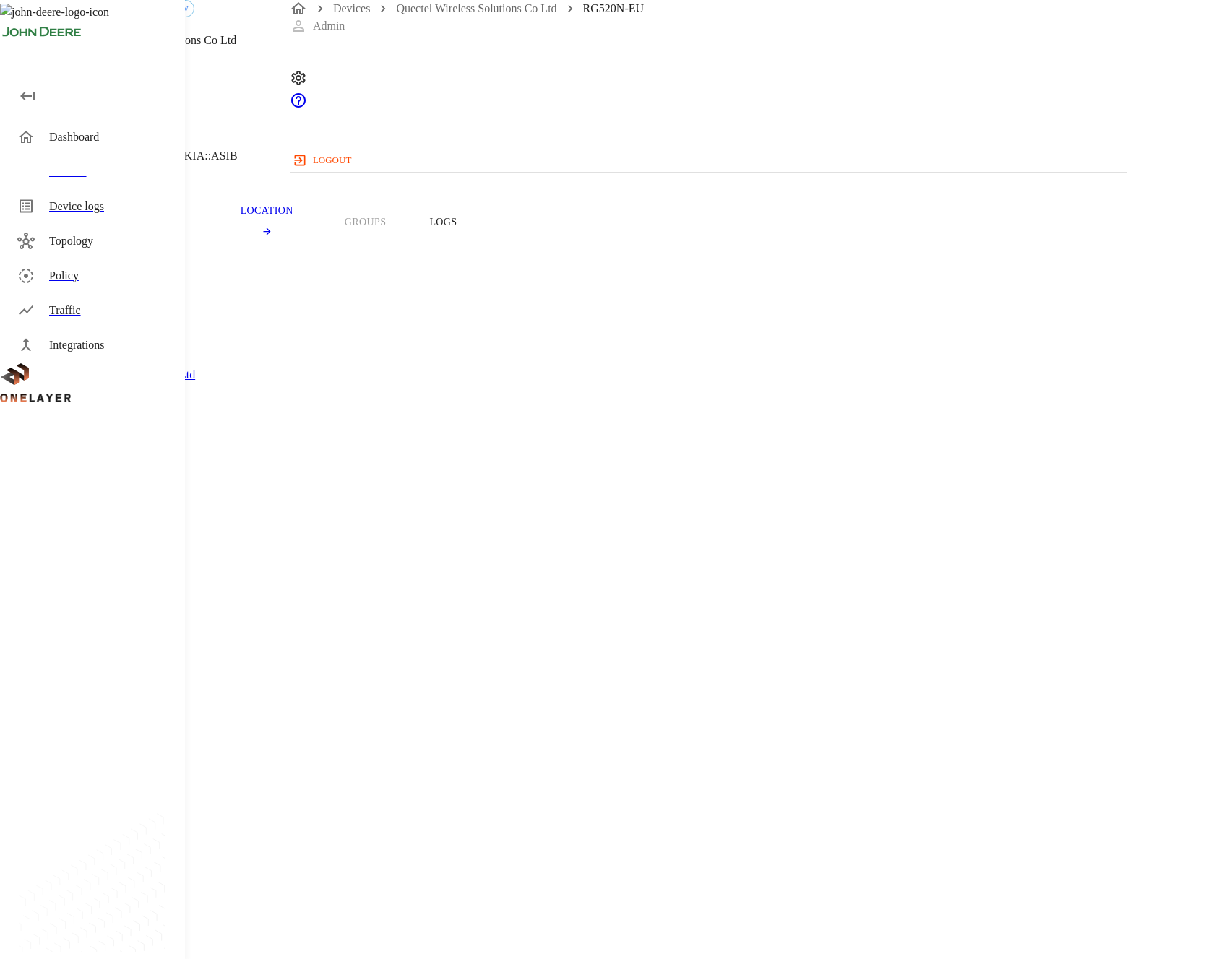
drag, startPoint x: 456, startPoint y: 408, endPoint x: 537, endPoint y: 411, distance: 81.1
click at [537, 568] on section "IMEI: 866355052398860" at bounding box center [492, 591] width 916 height 46
copy span "86635505239886"
click at [249, 310] on div "RG520N-EU NEW [TECHNICAL_ID] #2d382927 Cell #DH240414413::NOKIA::ASIB Overview …" at bounding box center [616, 902] width 1232 height 1804
click at [240, 315] on div "RG520N-EU NEW [TECHNICAL_ID] #2d382927 Cell #DH240414413::NOKIA::ASIB Overview …" at bounding box center [616, 902] width 1232 height 1804
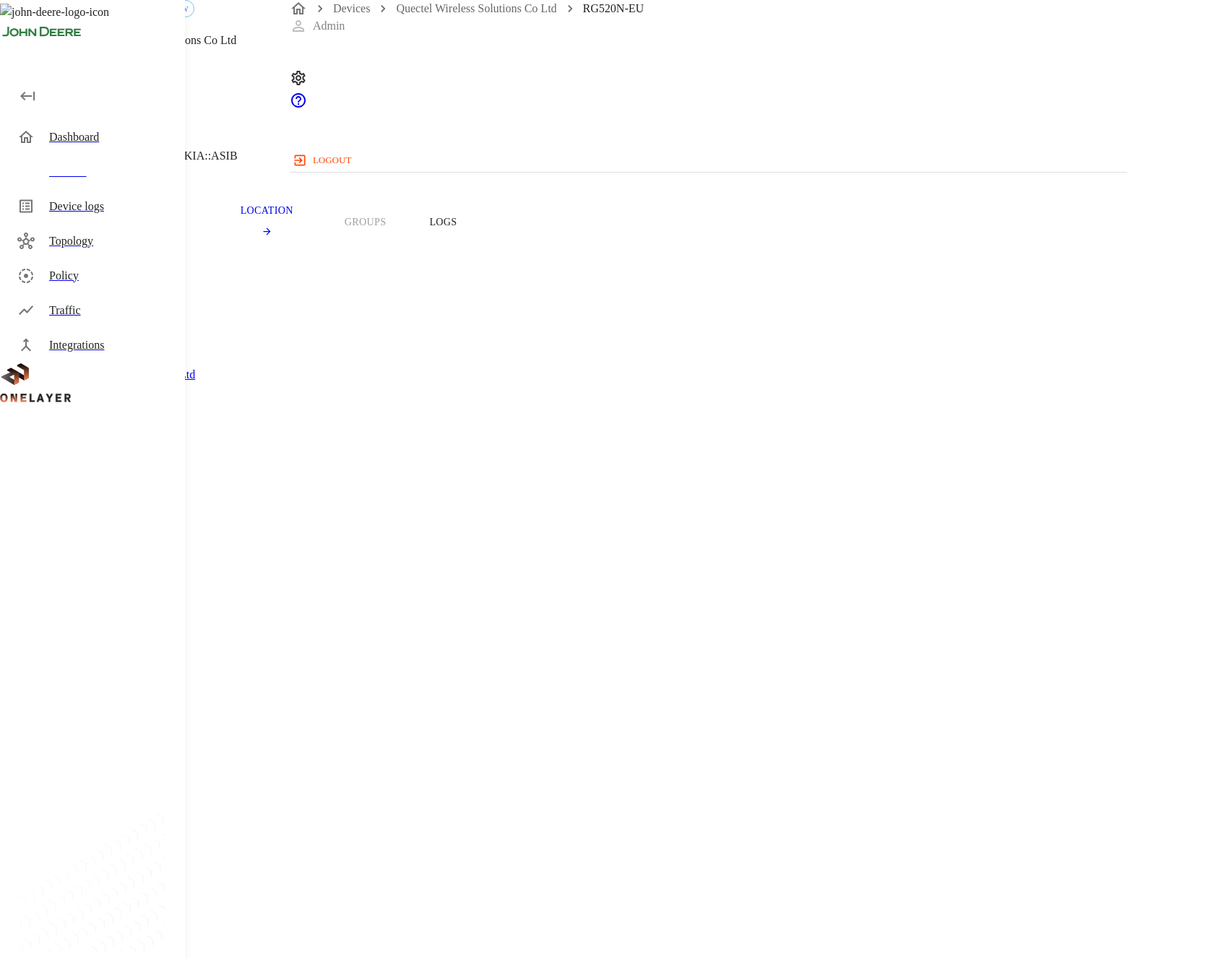
click at [240, 315] on div "RG520N-EU NEW [TECHNICAL_ID] #2d382927 Cell #DH240414413::NOKIA::ASIB Overview …" at bounding box center [616, 902] width 1232 height 1804
click at [142, 886] on span "LX90088-Lenkleitun..." at bounding box center [88, 892] width 107 height 12
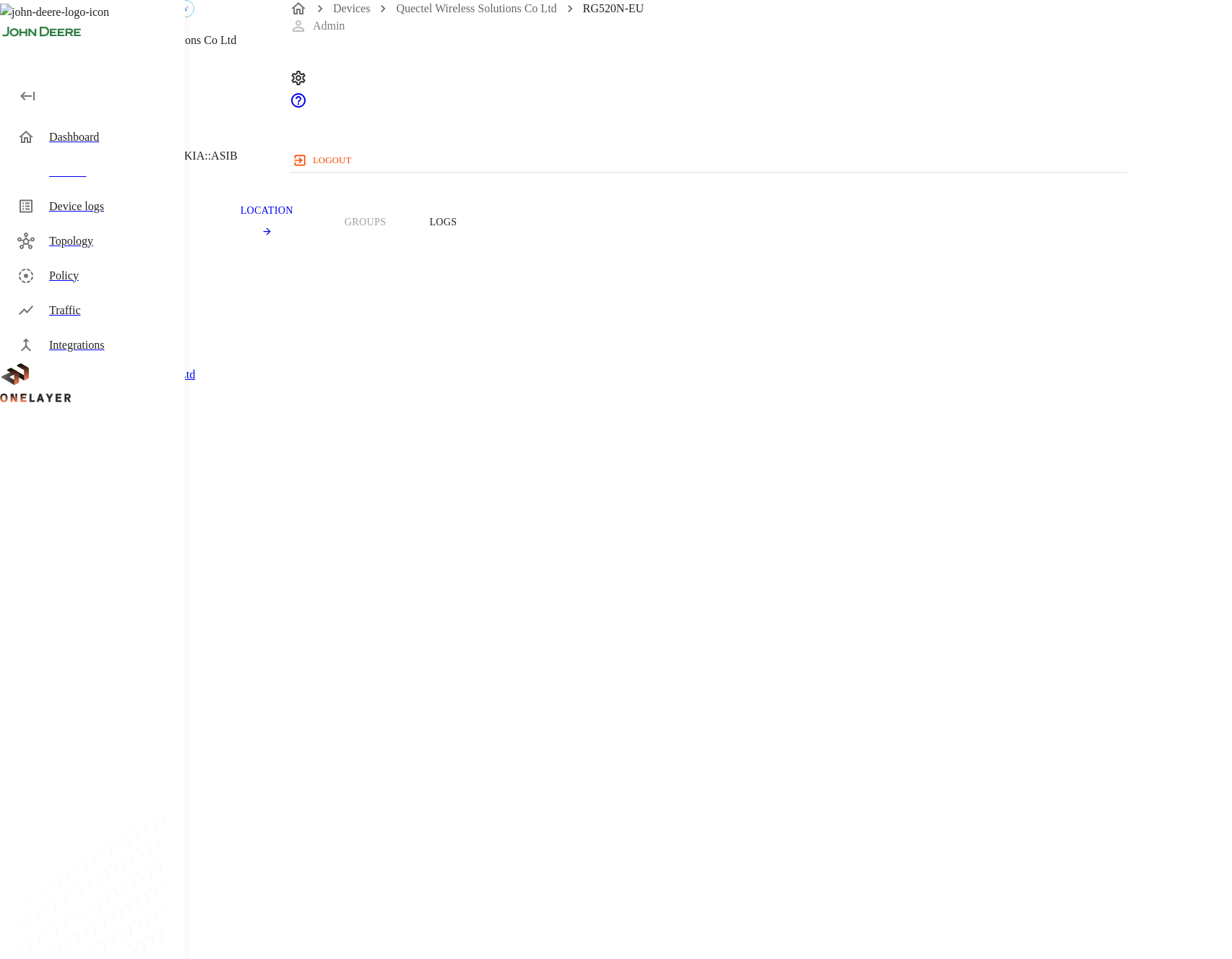
click at [142, 886] on span "LX90088-Lenkleitun..." at bounding box center [88, 892] width 107 height 12
copy span "LX90088"
click at [142, 886] on span "LX90088-Lenkleitun..." at bounding box center [88, 892] width 107 height 12
copy span "Lenkleitun"
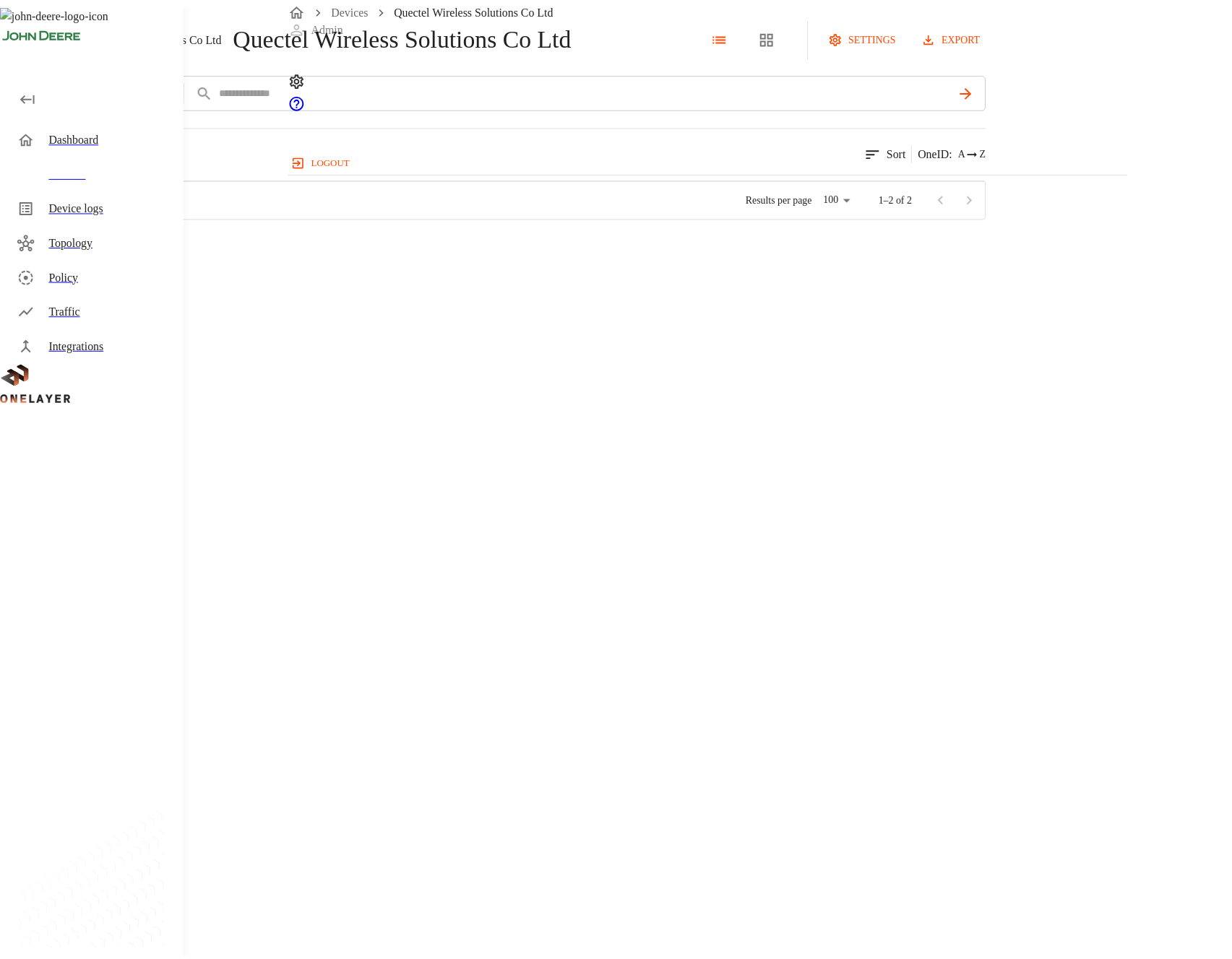
scroll to position [573, 834]
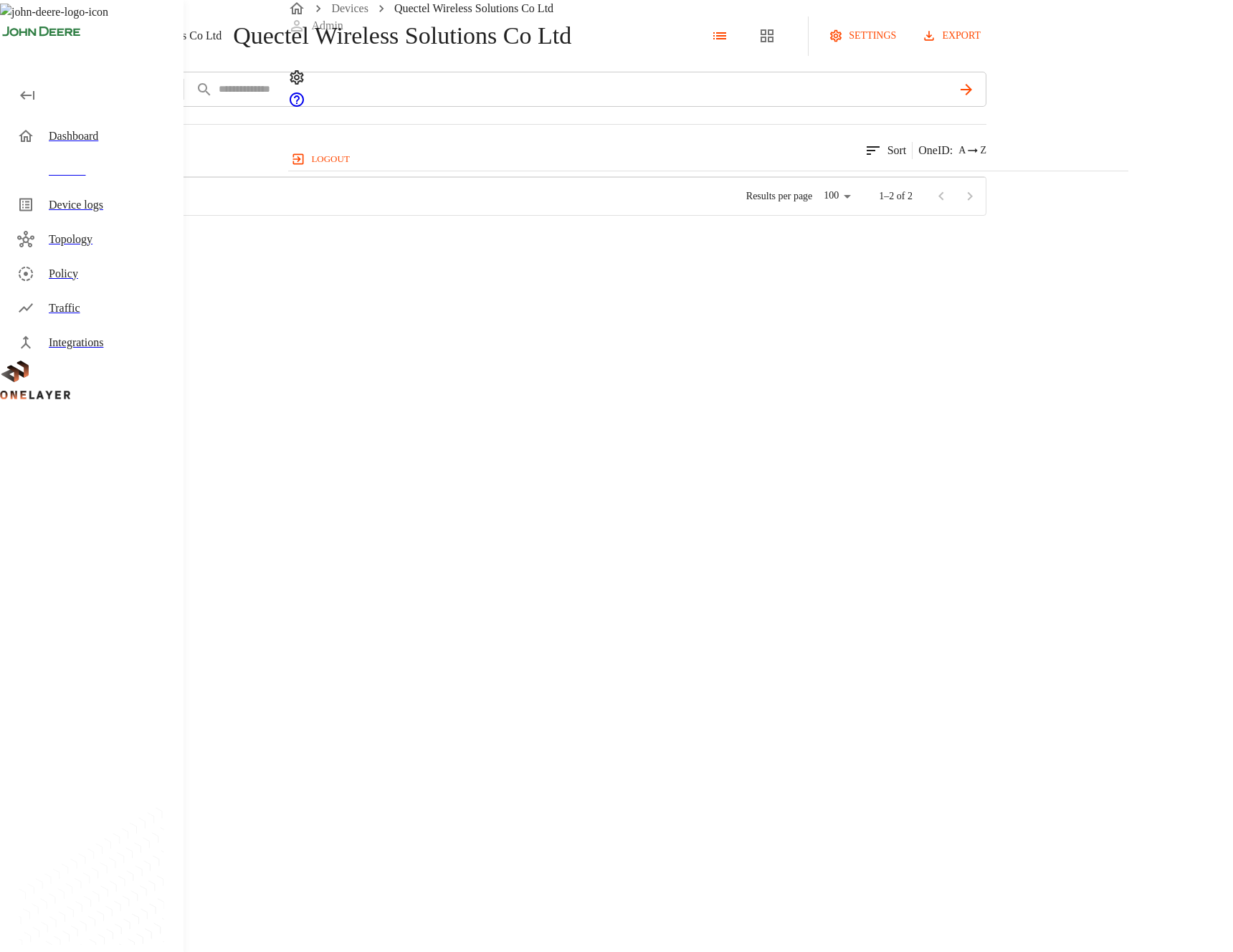
click at [338, 320] on div "RG520N-EU #3c644aa9 NEW" at bounding box center [242, 294] width 193 height 52
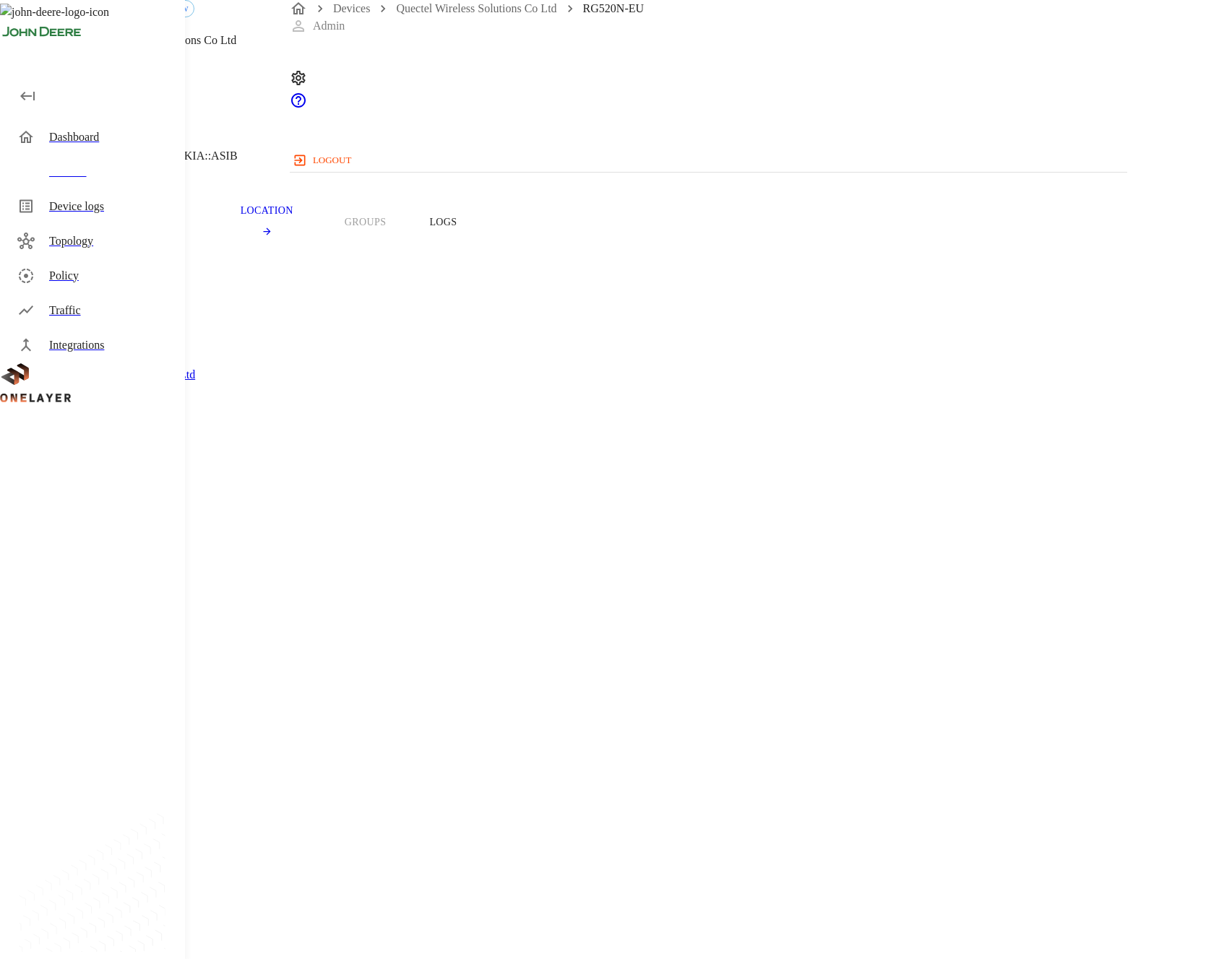
click at [238, 26] on div "RG520N-EU NEW" at bounding box center [151, 12] width 173 height 26
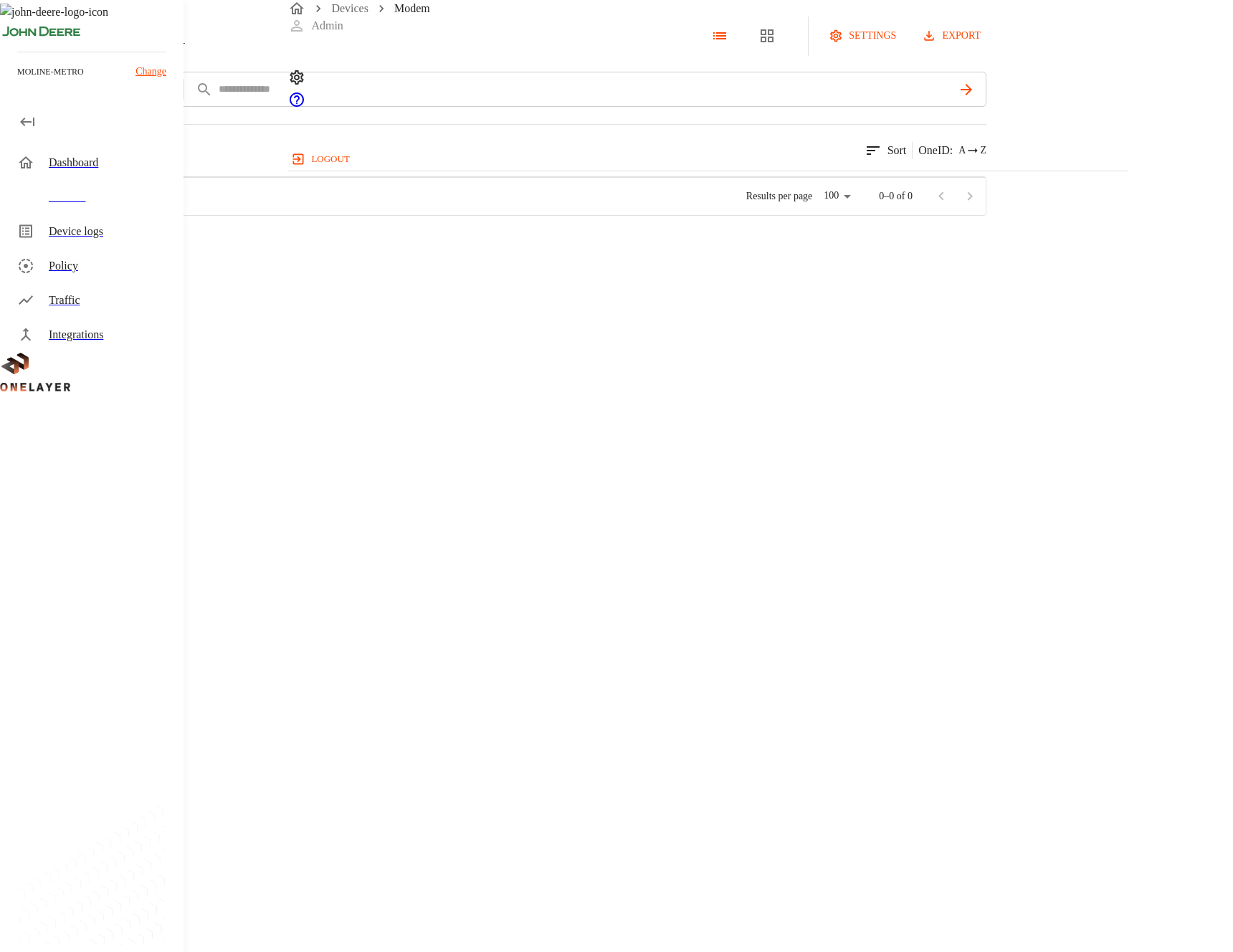
scroll to position [568, 828]
click at [338, 269] on div "FN980m #2a4bb9c6" at bounding box center [242, 242] width 193 height 52
click at [120, 595] on span "359661102090525" at bounding box center [76, 601] width 85 height 12
copy span "359661102090525"
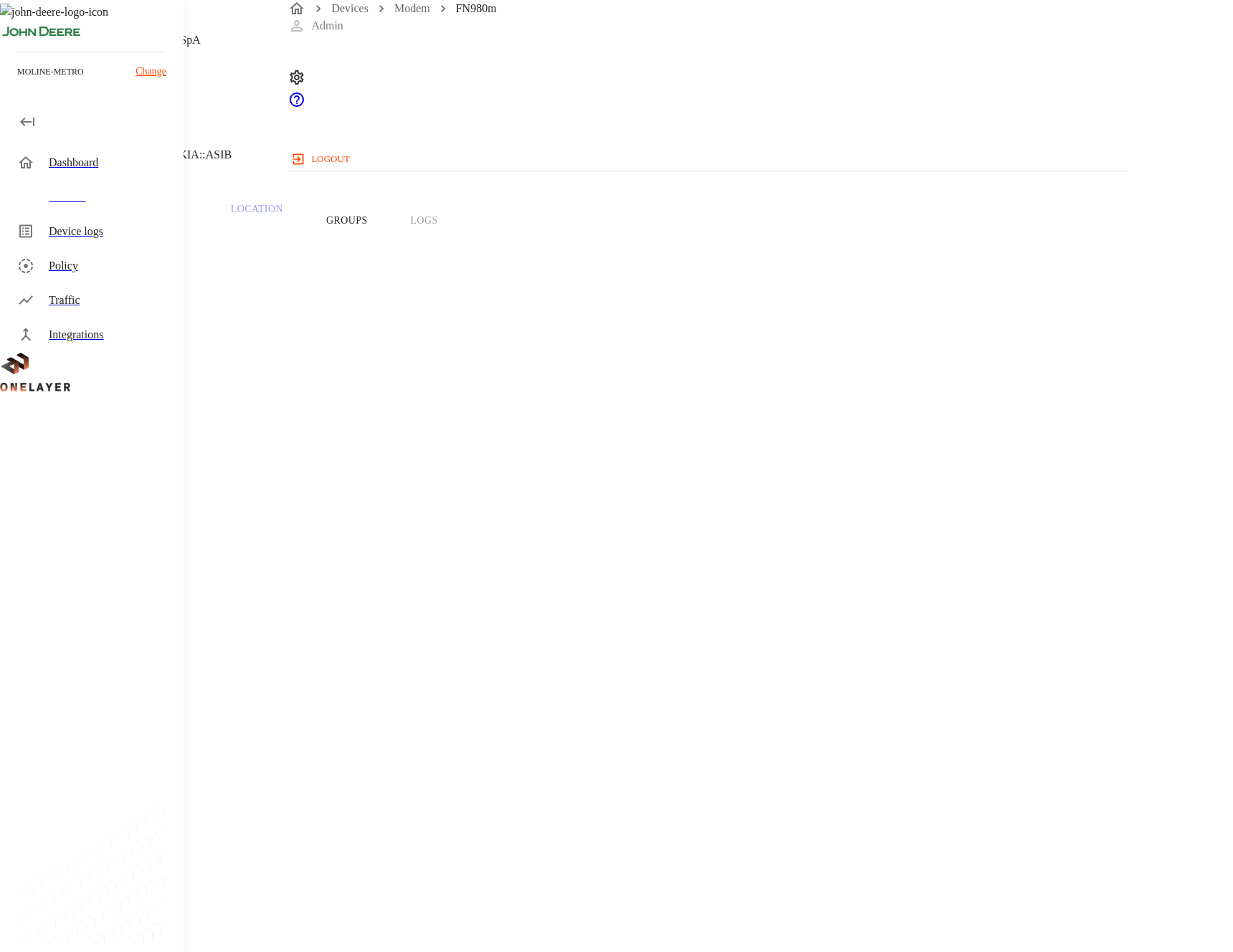
click at [120, 595] on span "359661102090525" at bounding box center [76, 601] width 85 height 12
drag, startPoint x: 456, startPoint y: 407, endPoint x: 505, endPoint y: 410, distance: 49.1
click at [120, 595] on span "359661102090525" at bounding box center [76, 601] width 85 height 12
copy span "359661102"
click at [120, 595] on span "359661102090525" at bounding box center [76, 601] width 85 height 12
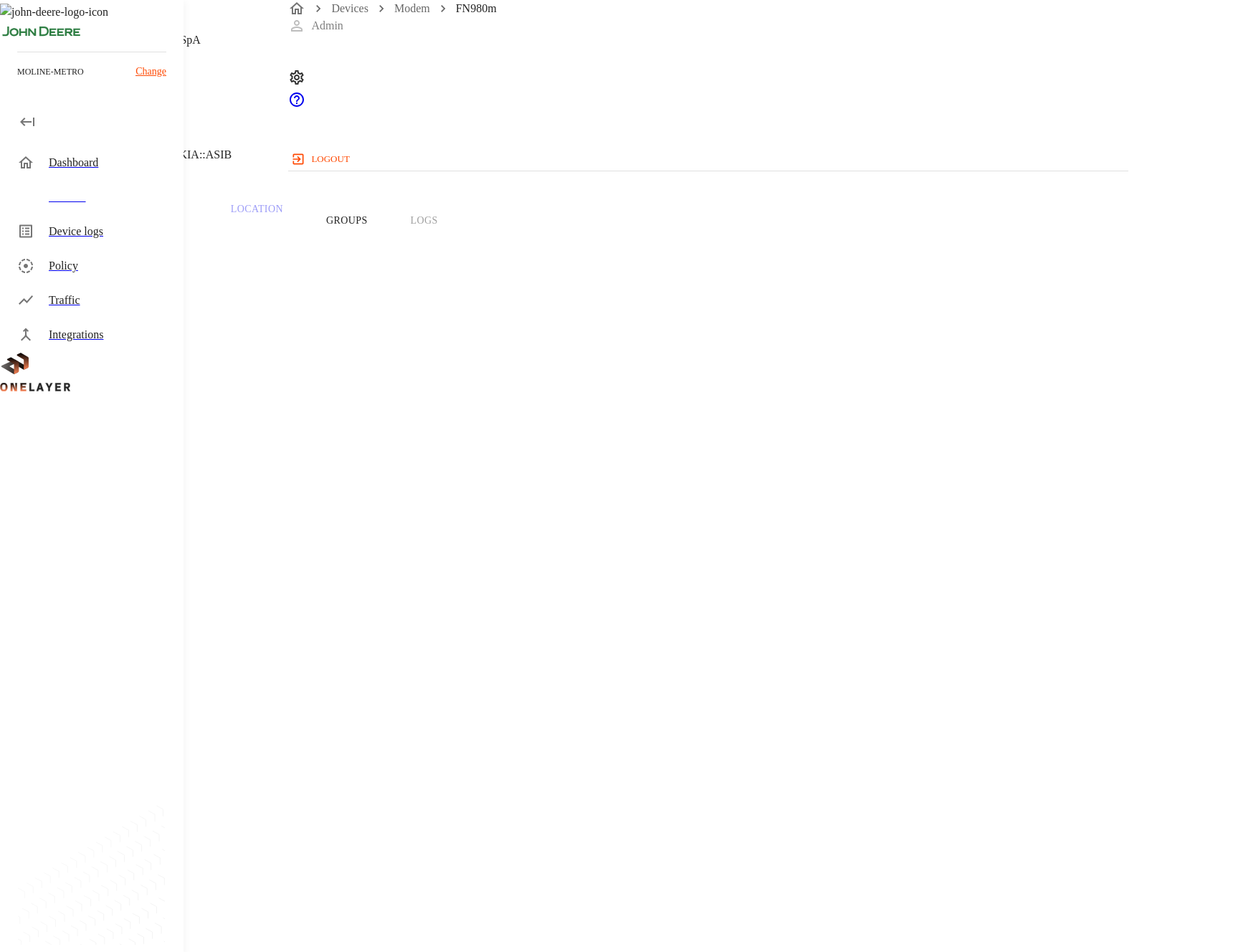
click at [120, 595] on span "359661102090525" at bounding box center [76, 601] width 85 height 12
click at [63, 189] on div "Devices" at bounding box center [110, 197] width 123 height 17
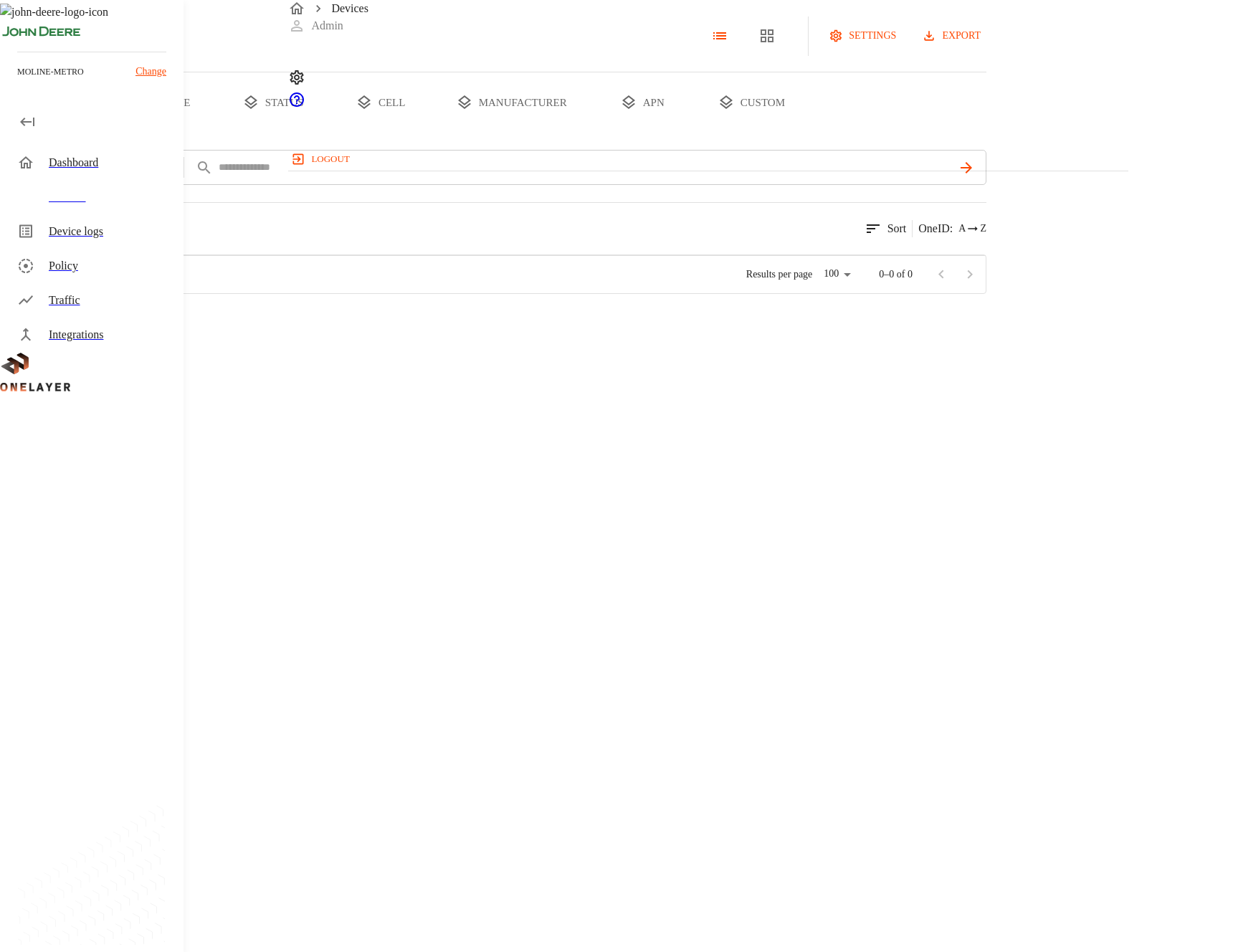
scroll to position [568, 828]
click at [219, 132] on button "type" at bounding box center [166, 102] width 108 height 60
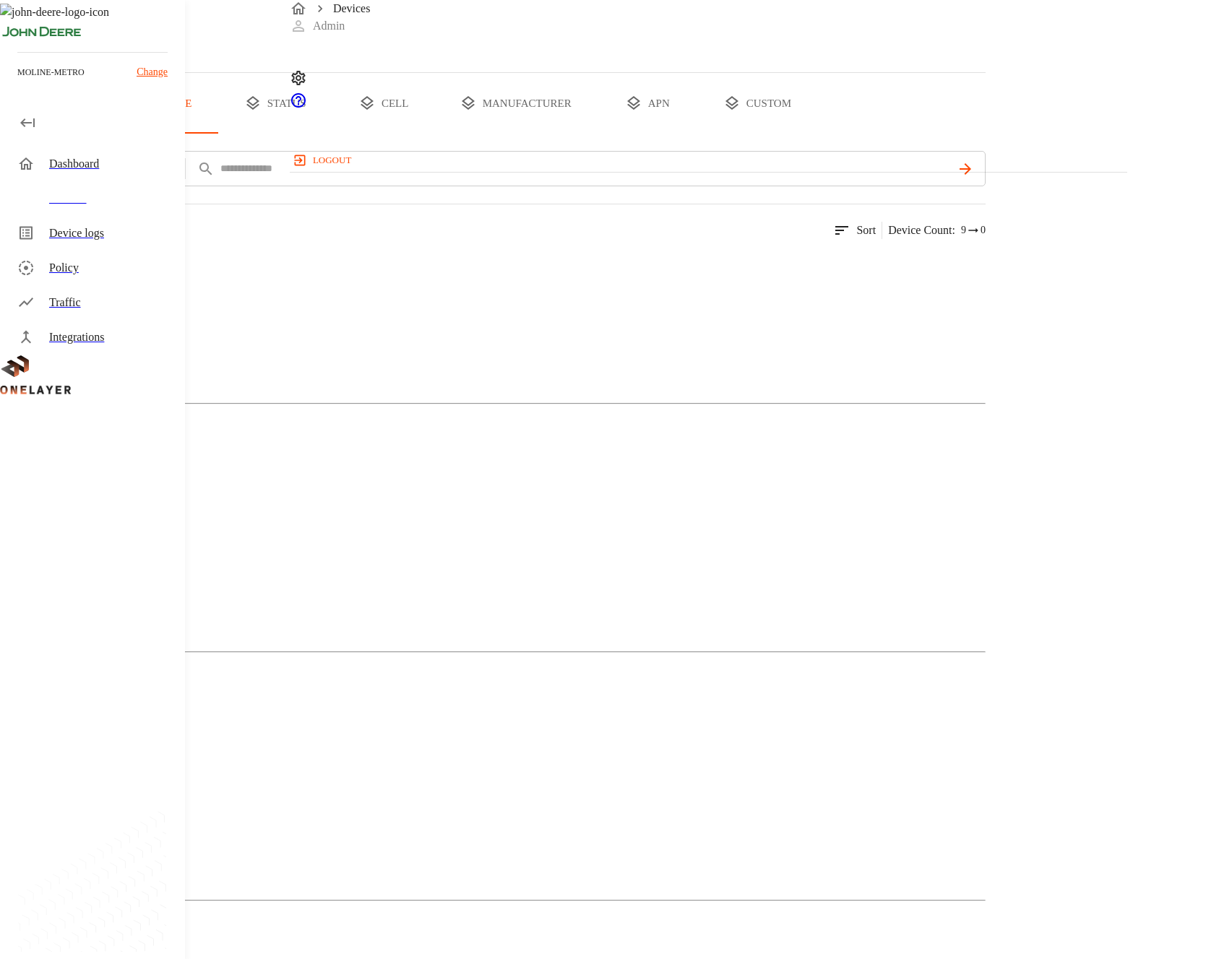
click at [784, 782] on div "Dongle" at bounding box center [493, 818] width 986 height 73
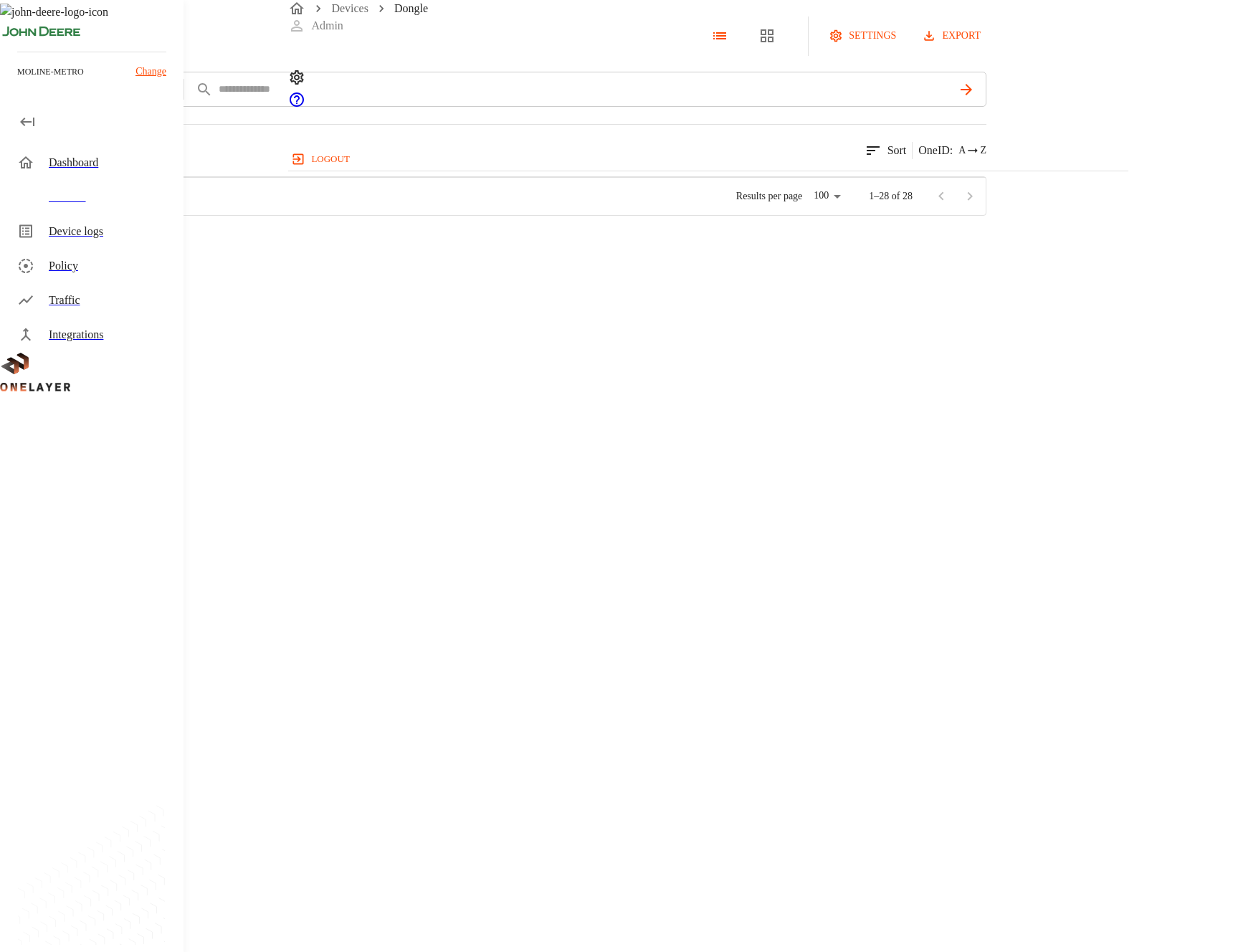
click at [106, 178] on div "Dashboard" at bounding box center [95, 162] width 178 height 34
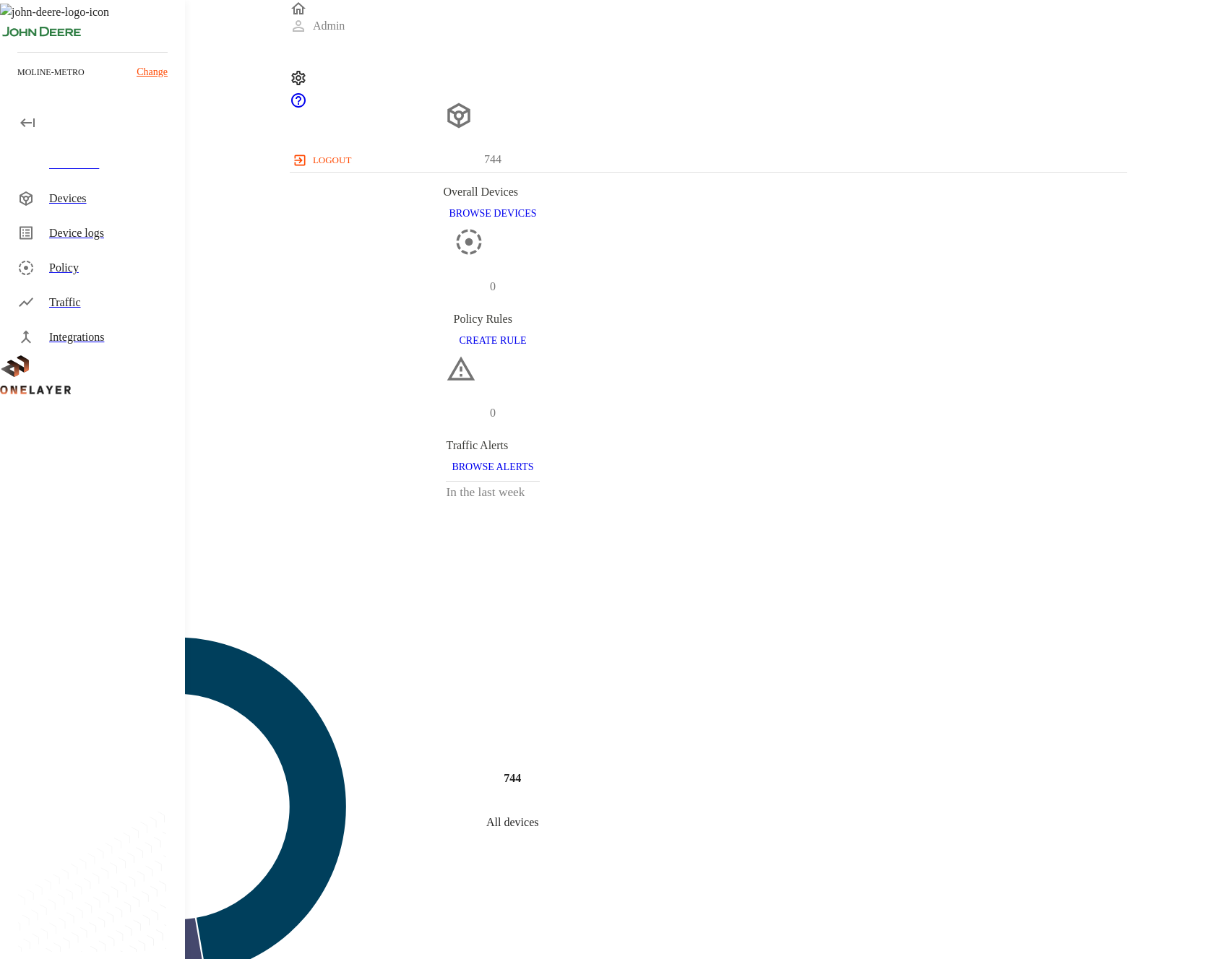
click at [136, 196] on div "Devices" at bounding box center [111, 199] width 124 height 18
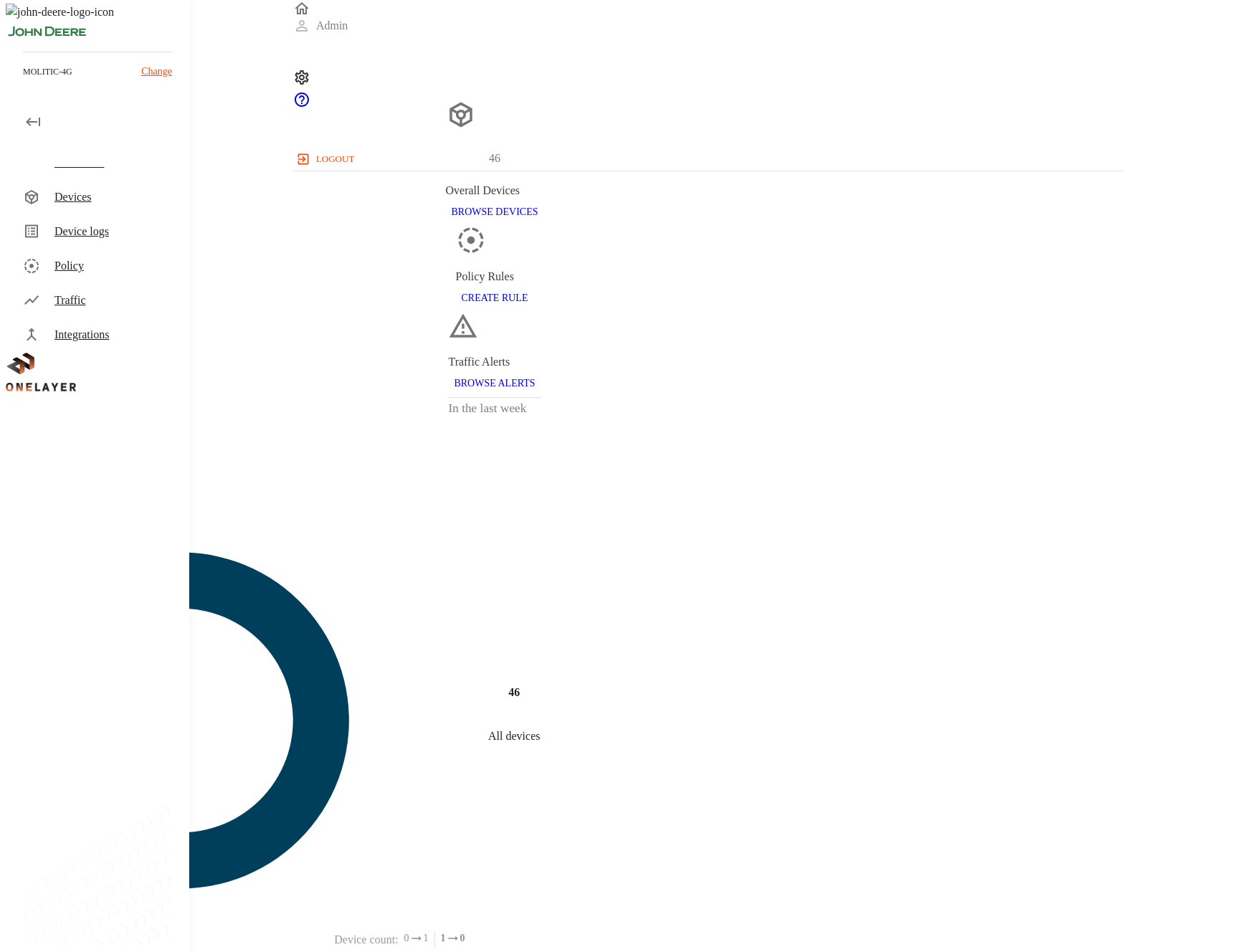
scroll to position [570, 820]
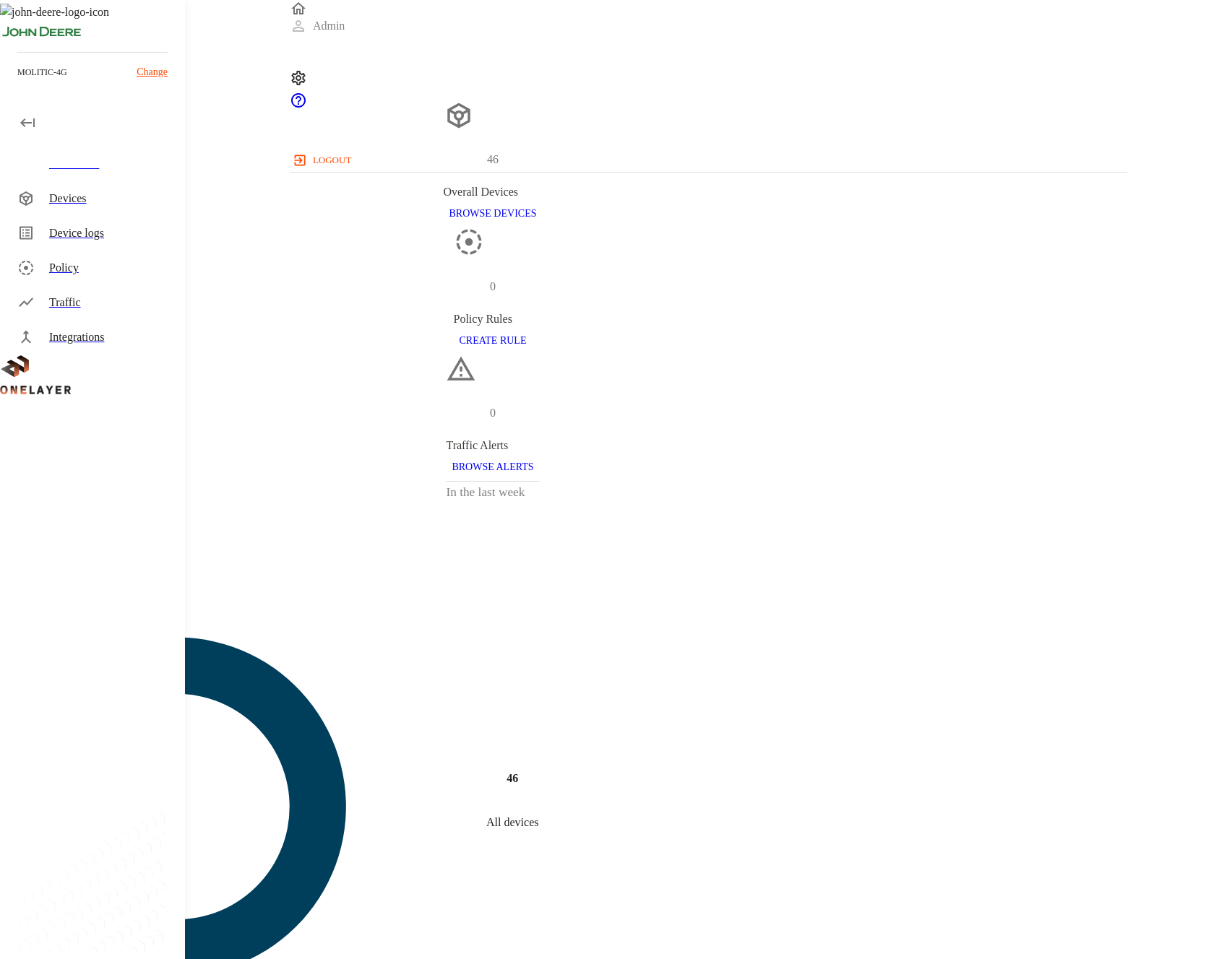
click at [92, 181] on div "Devices" at bounding box center [95, 198] width 179 height 34
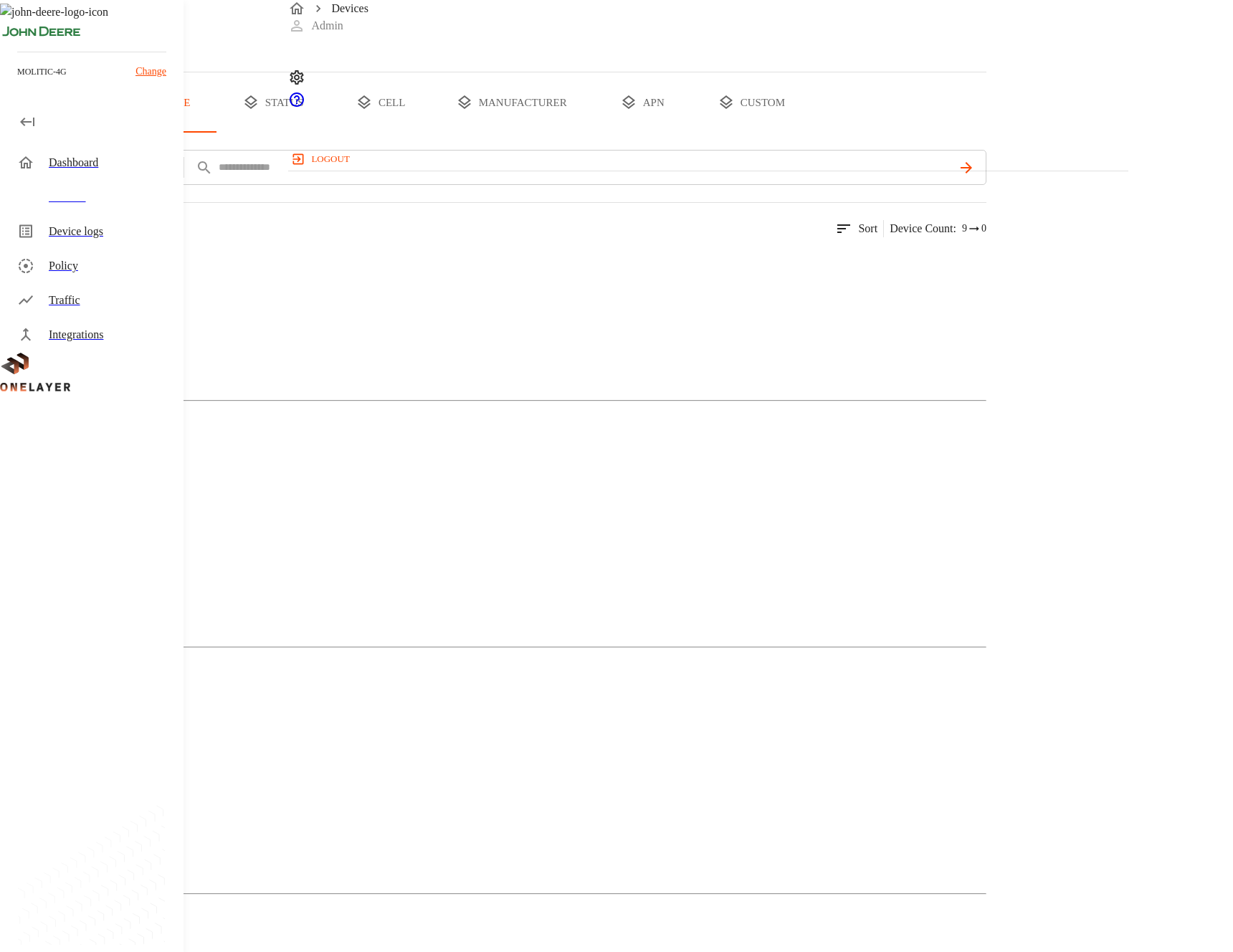
click at [574, 530] on div "Dongle" at bounding box center [493, 566] width 987 height 72
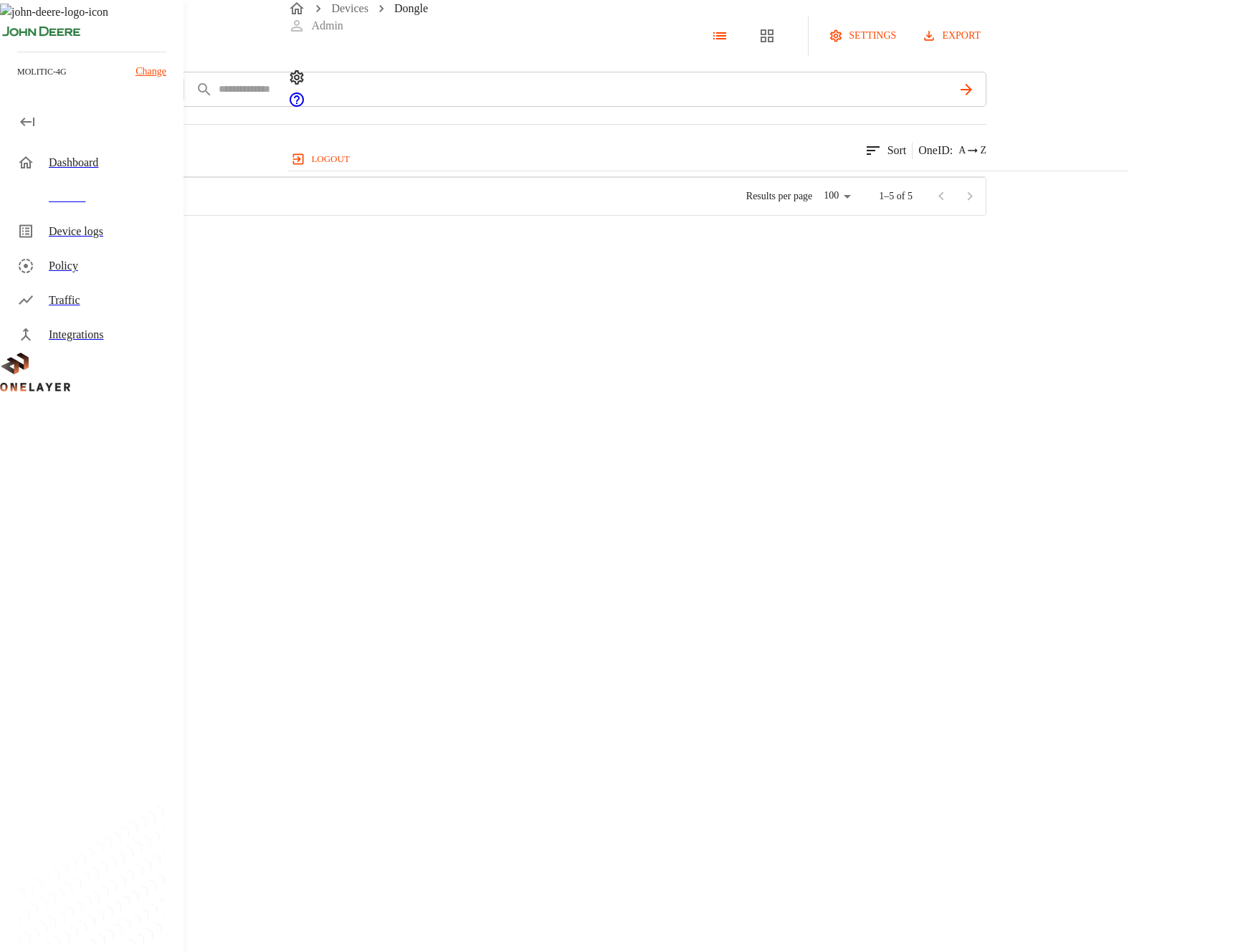
scroll to position [568, 828]
click at [88, 172] on div "Dashboard" at bounding box center [95, 162] width 178 height 34
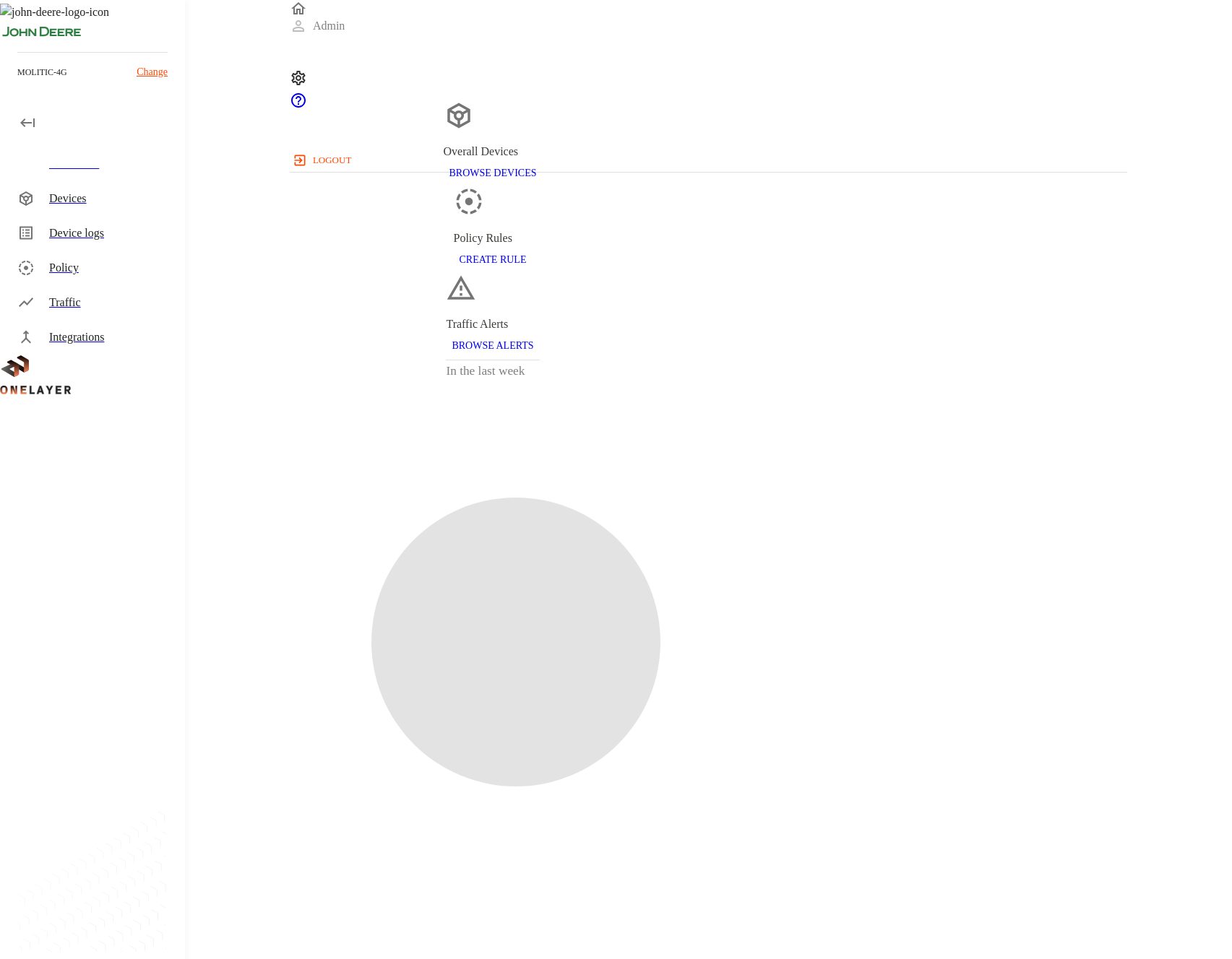
click at [87, 196] on div "Devices" at bounding box center [111, 199] width 124 height 18
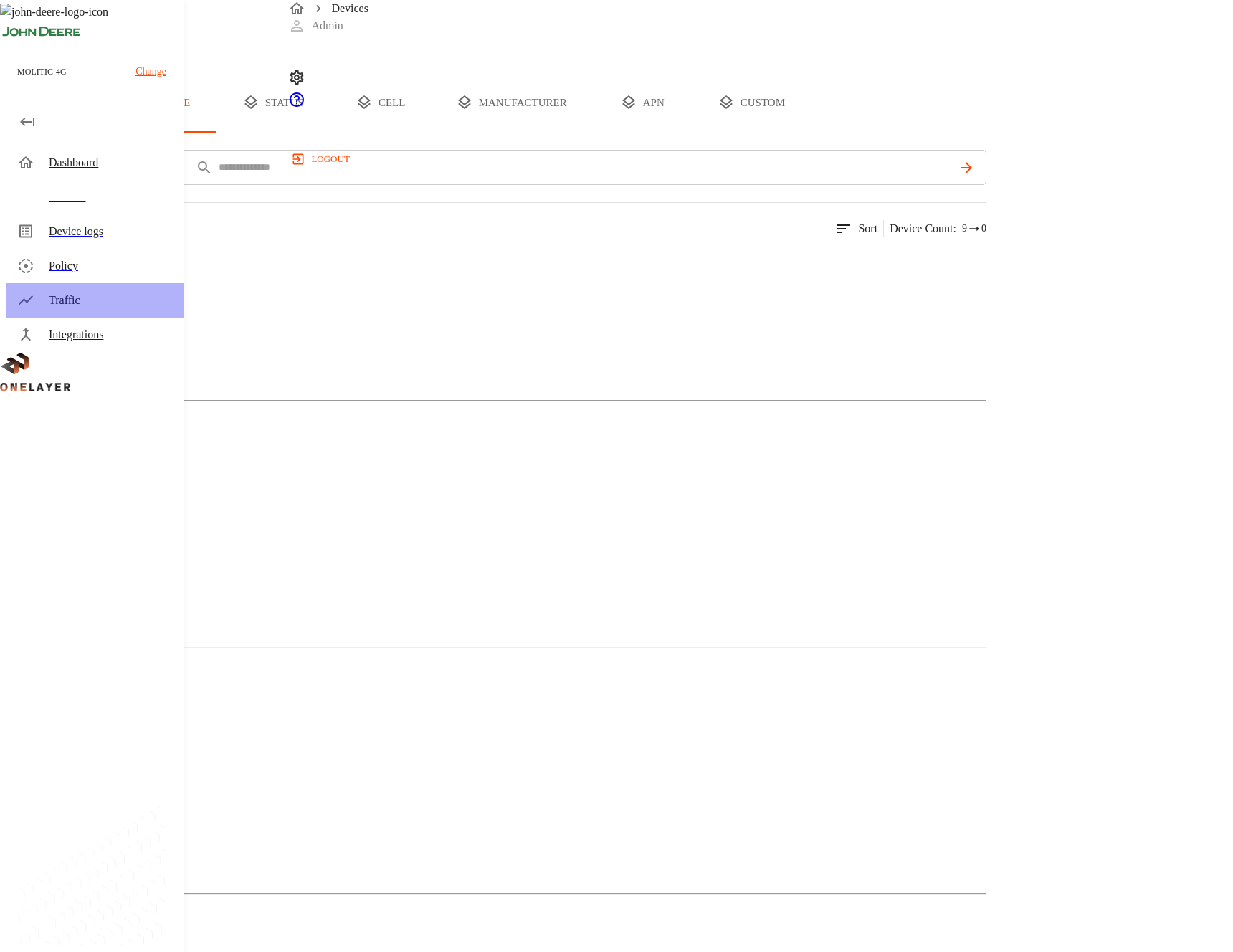
click at [143, 295] on div "Traffic" at bounding box center [110, 301] width 123 height 17
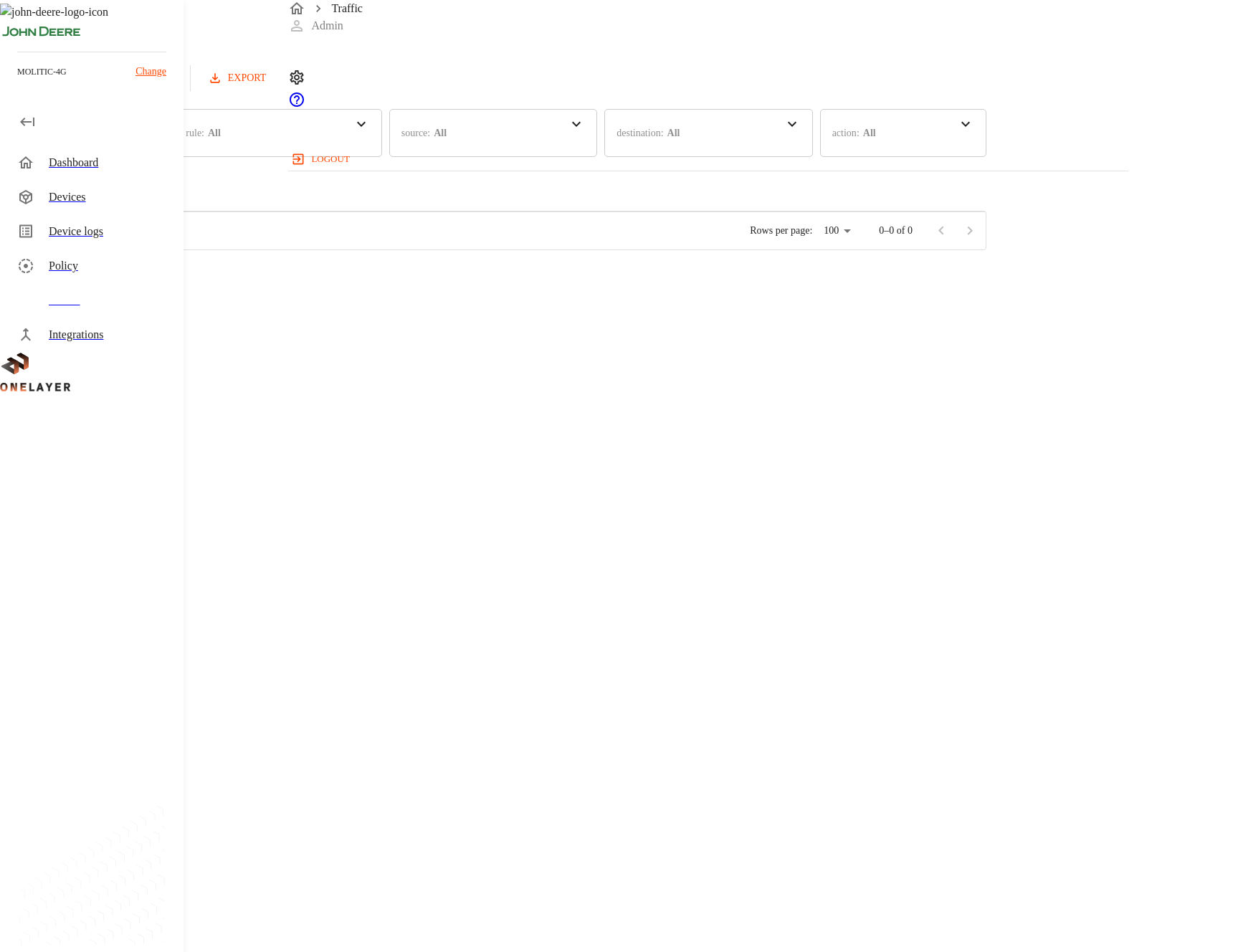
scroll to position [570, 829]
click at [99, 209] on div "Devices" at bounding box center [95, 197] width 178 height 34
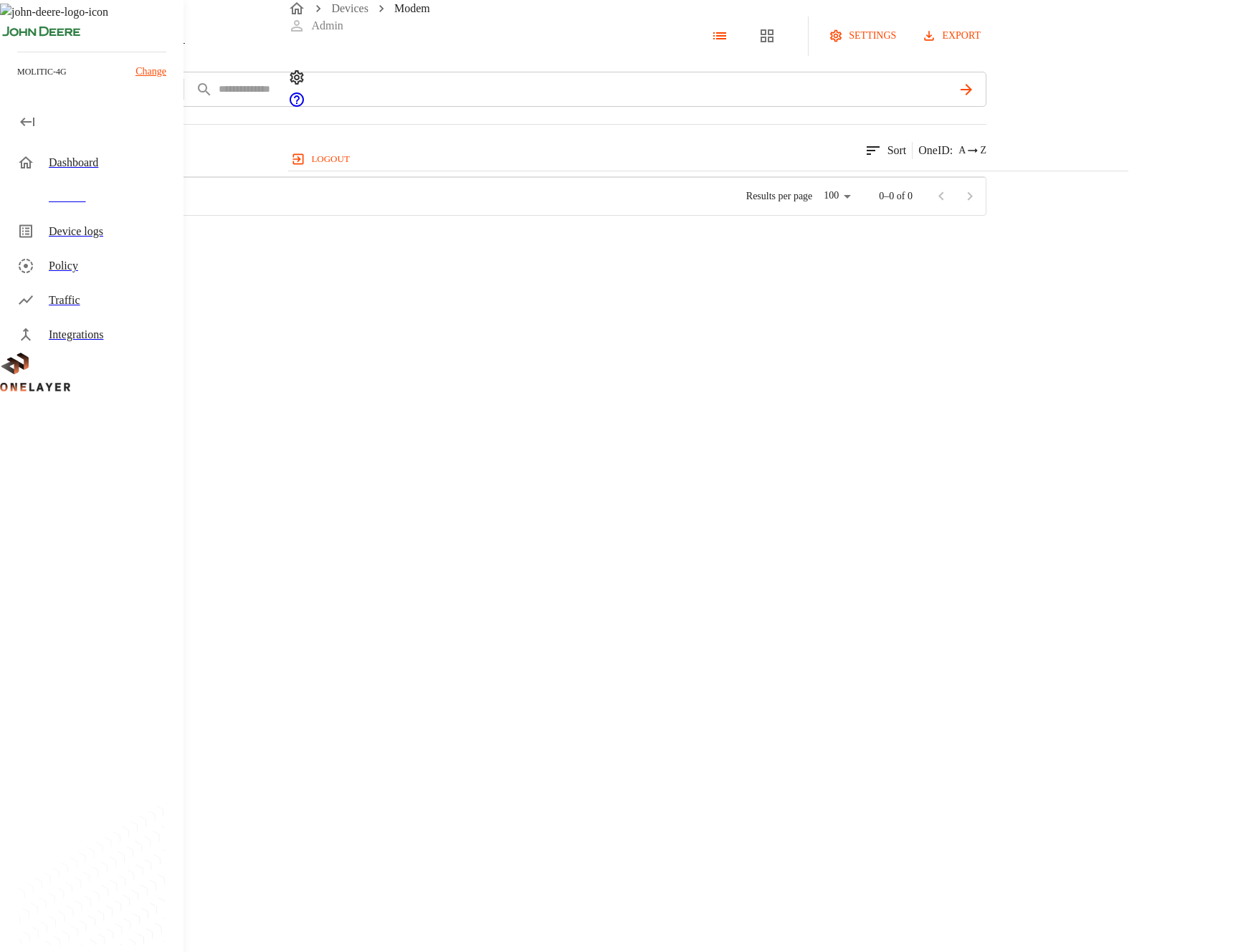
scroll to position [568, 828]
click at [338, 269] on div "FN980m #5844835a" at bounding box center [242, 242] width 193 height 52
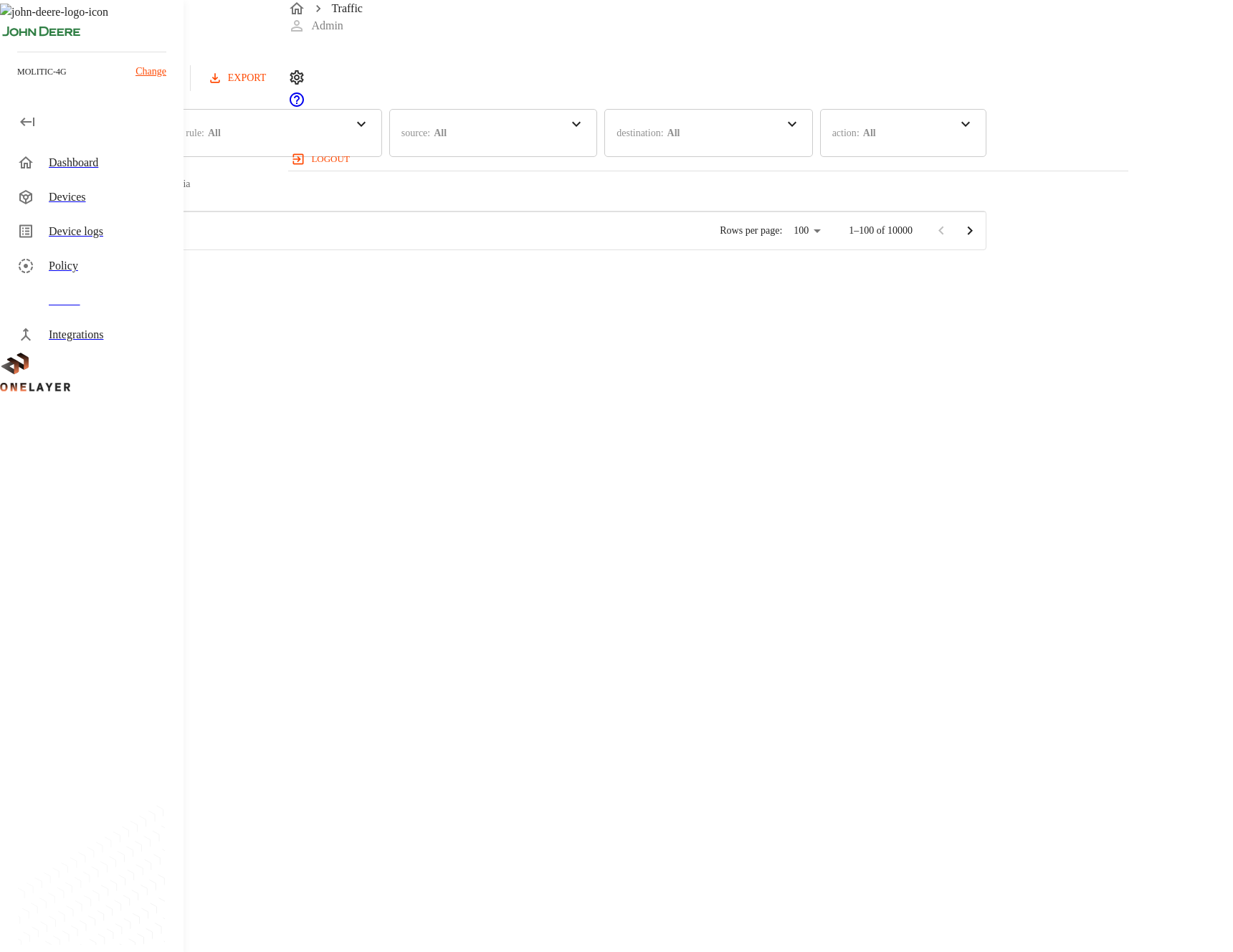
scroll to position [304, 0]
